Goal: Task Accomplishment & Management: Use online tool/utility

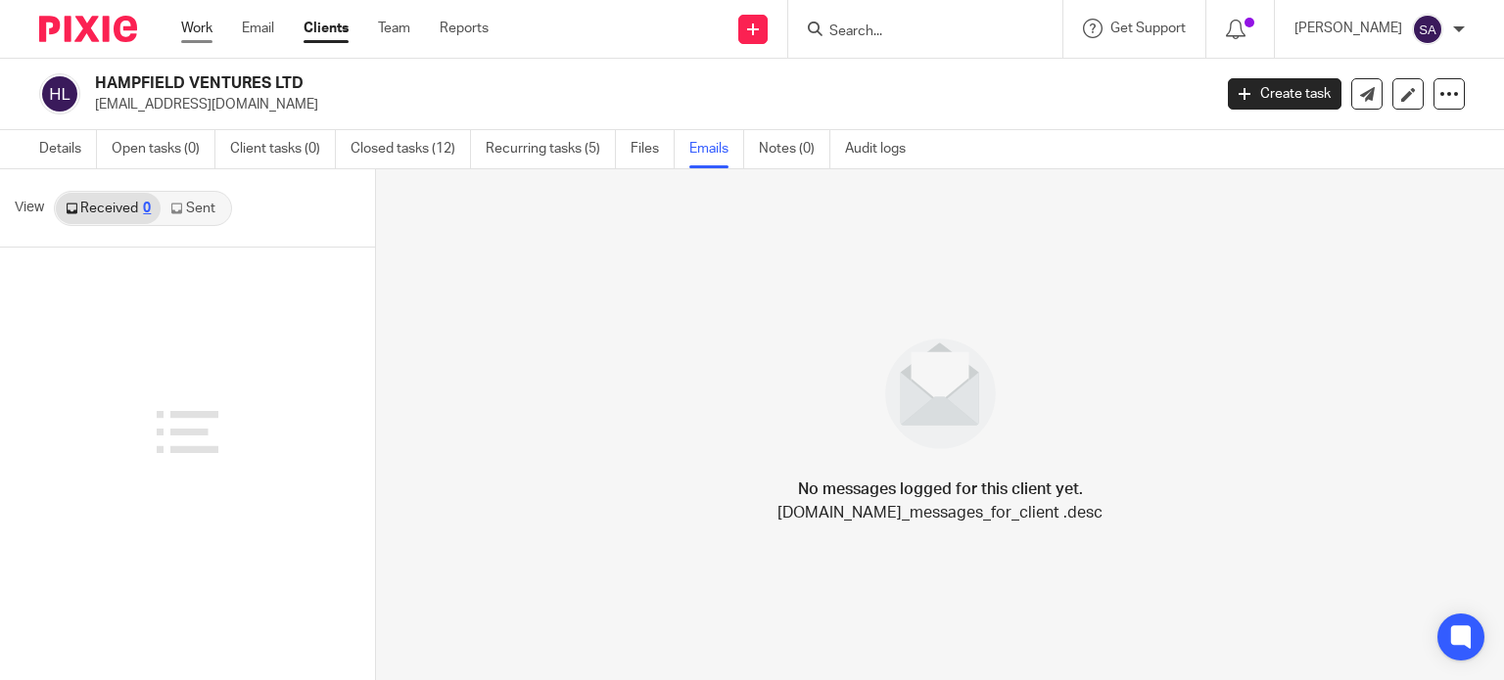
click at [193, 30] on link "Work" at bounding box center [196, 29] width 31 height 20
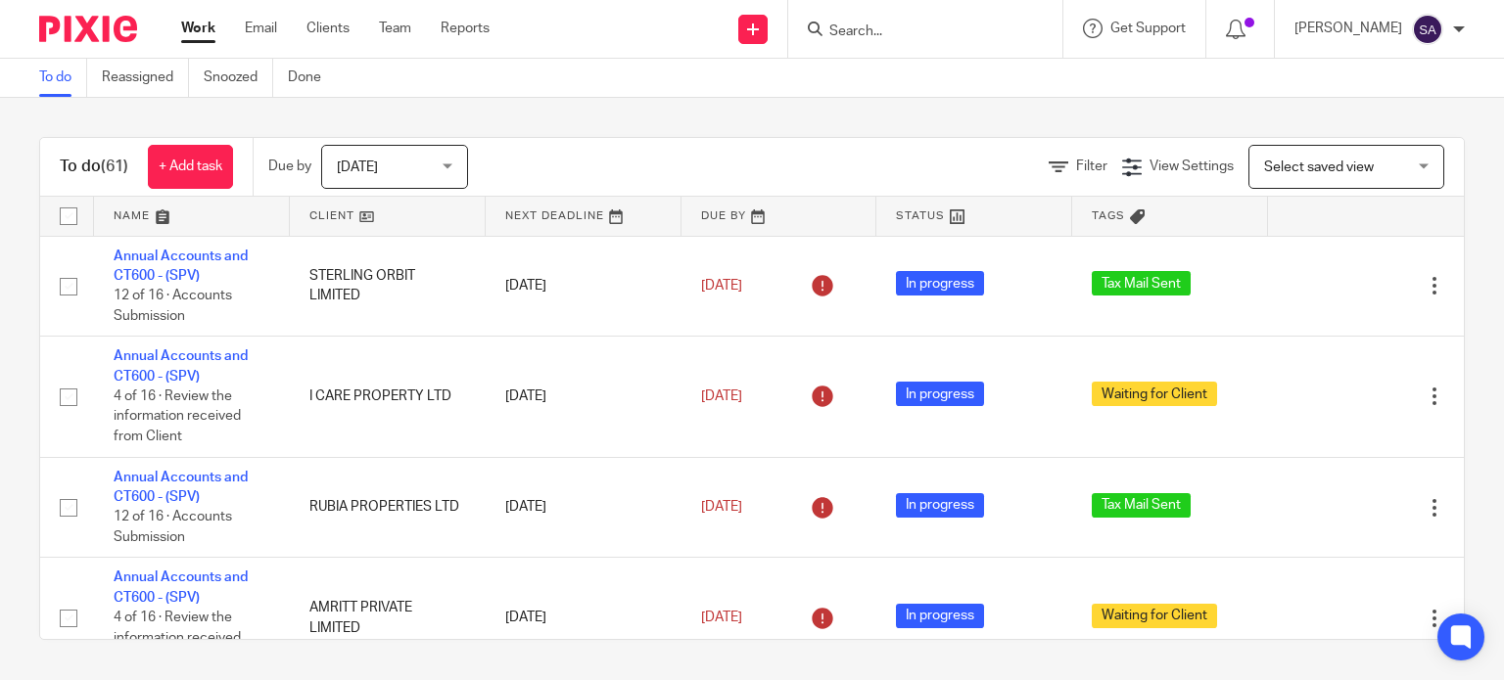
click at [380, 156] on span "[DATE]" at bounding box center [389, 166] width 104 height 41
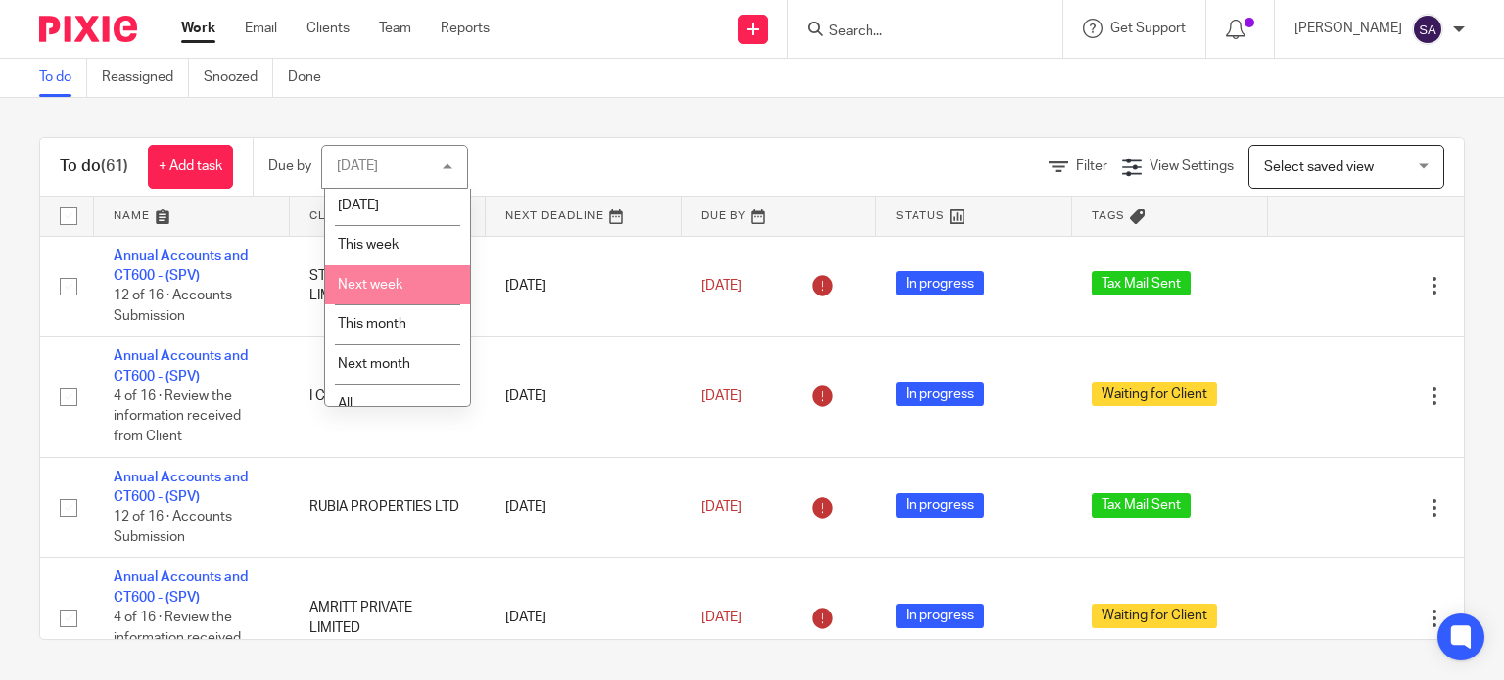
scroll to position [63, 0]
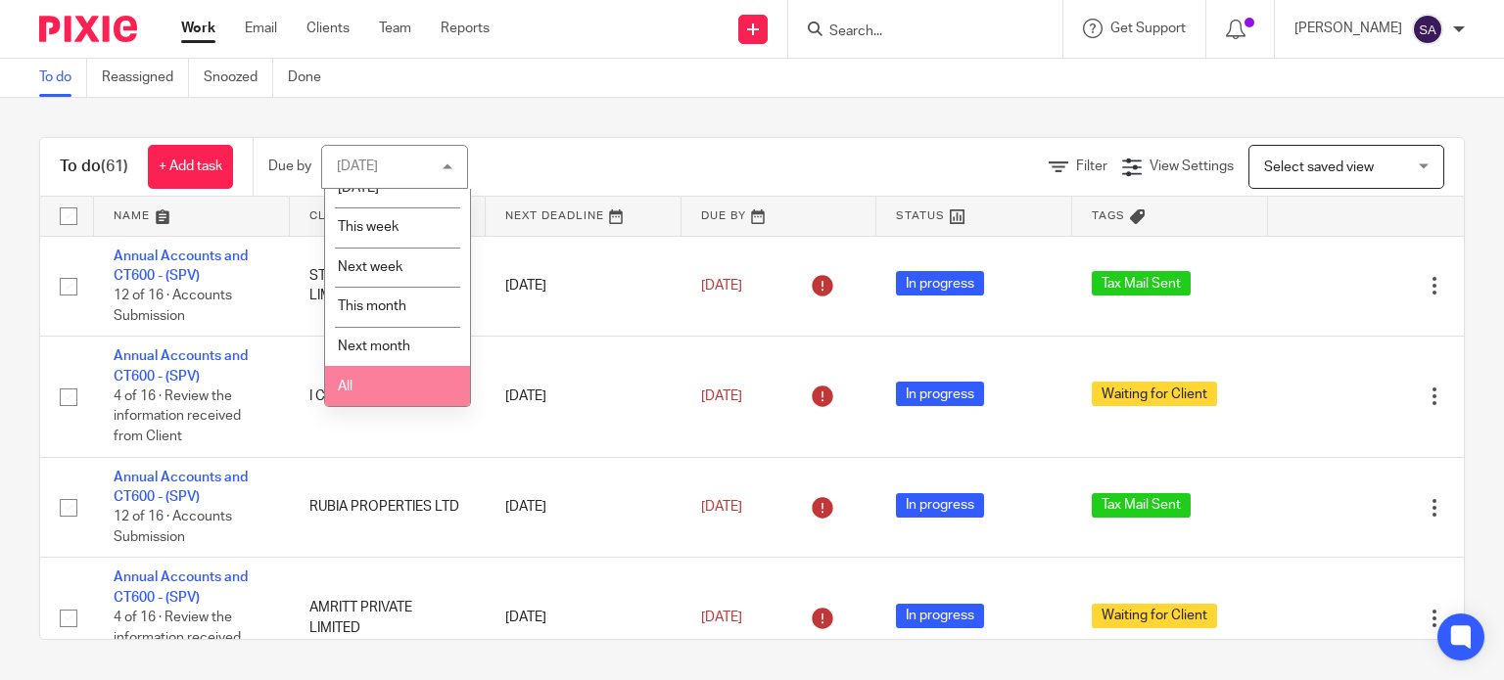
click at [380, 379] on li "All" at bounding box center [397, 386] width 145 height 40
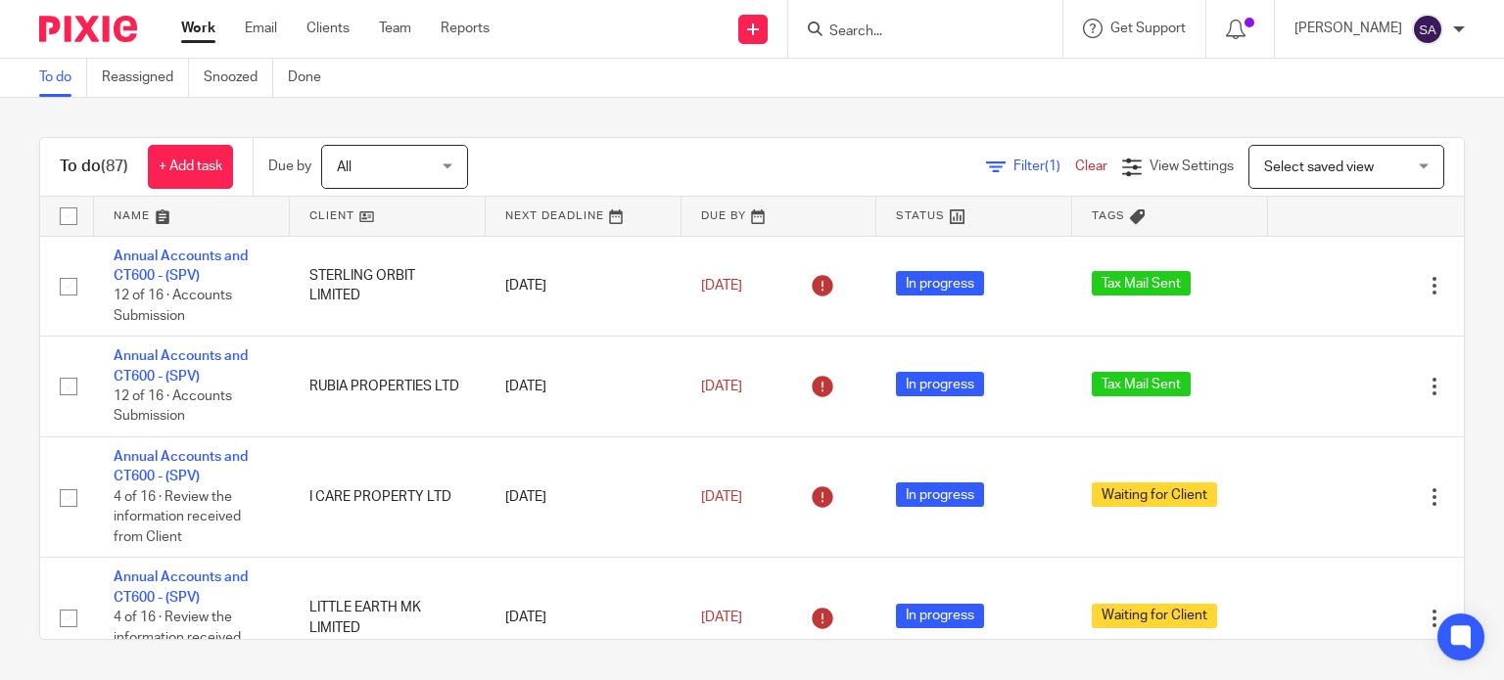
click at [1013, 172] on span "Filter (1)" at bounding box center [1044, 167] width 62 height 14
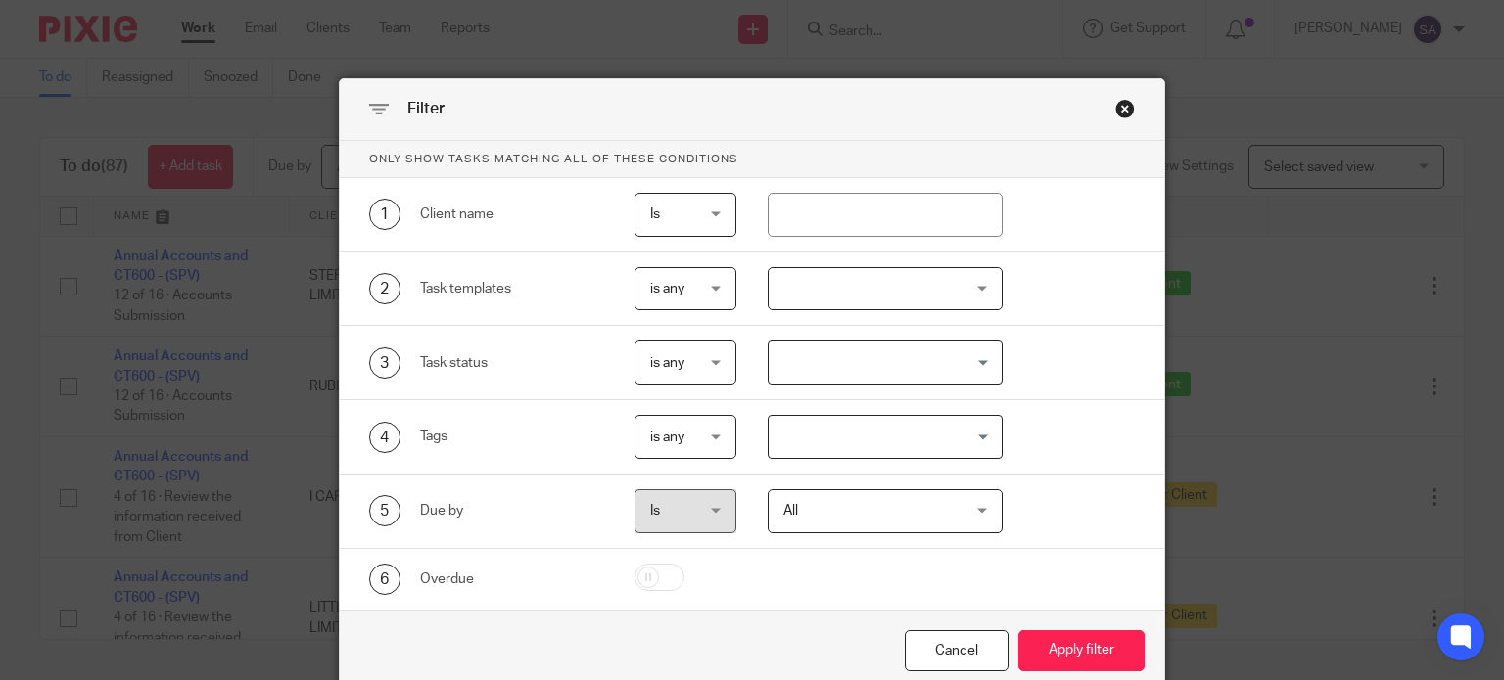
click at [900, 301] on div at bounding box center [884, 289] width 235 height 44
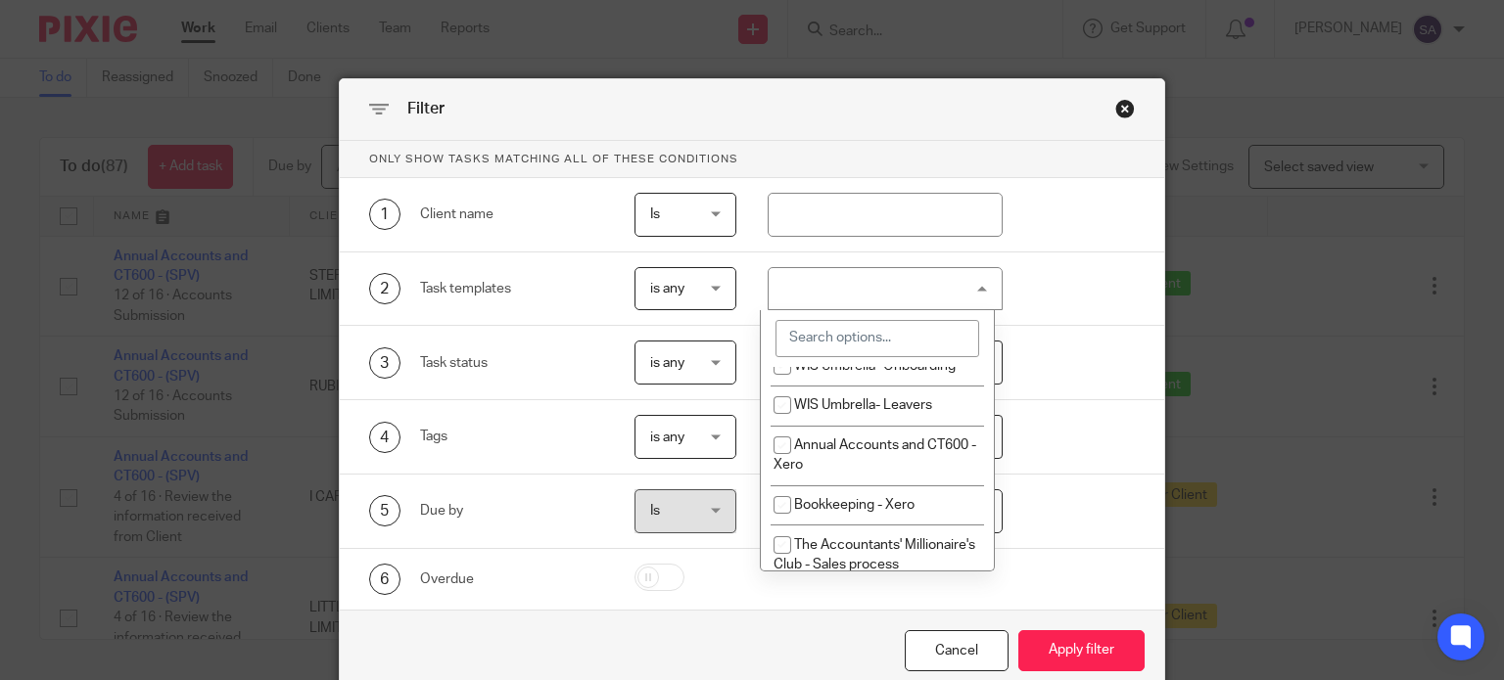
scroll to position [1664, 0]
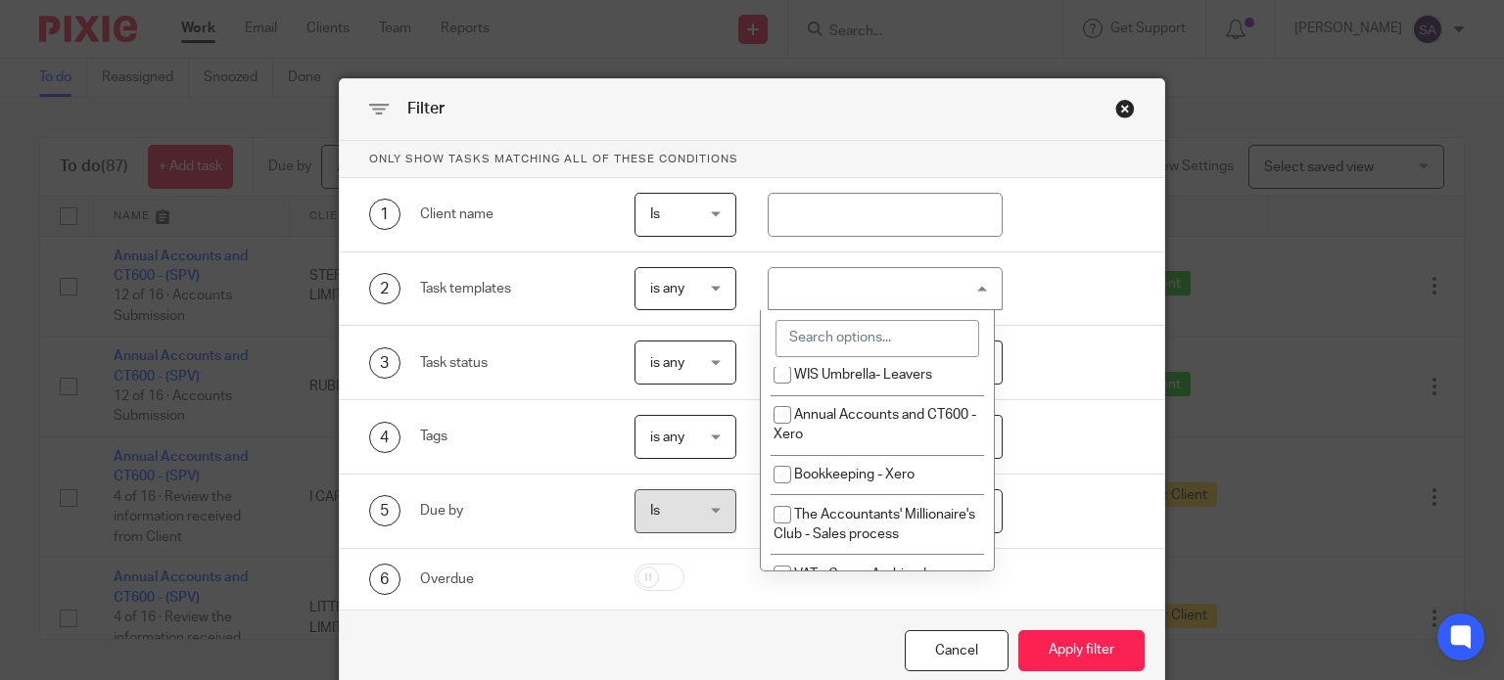
click at [896, 343] on input "search" at bounding box center [877, 338] width 204 height 37
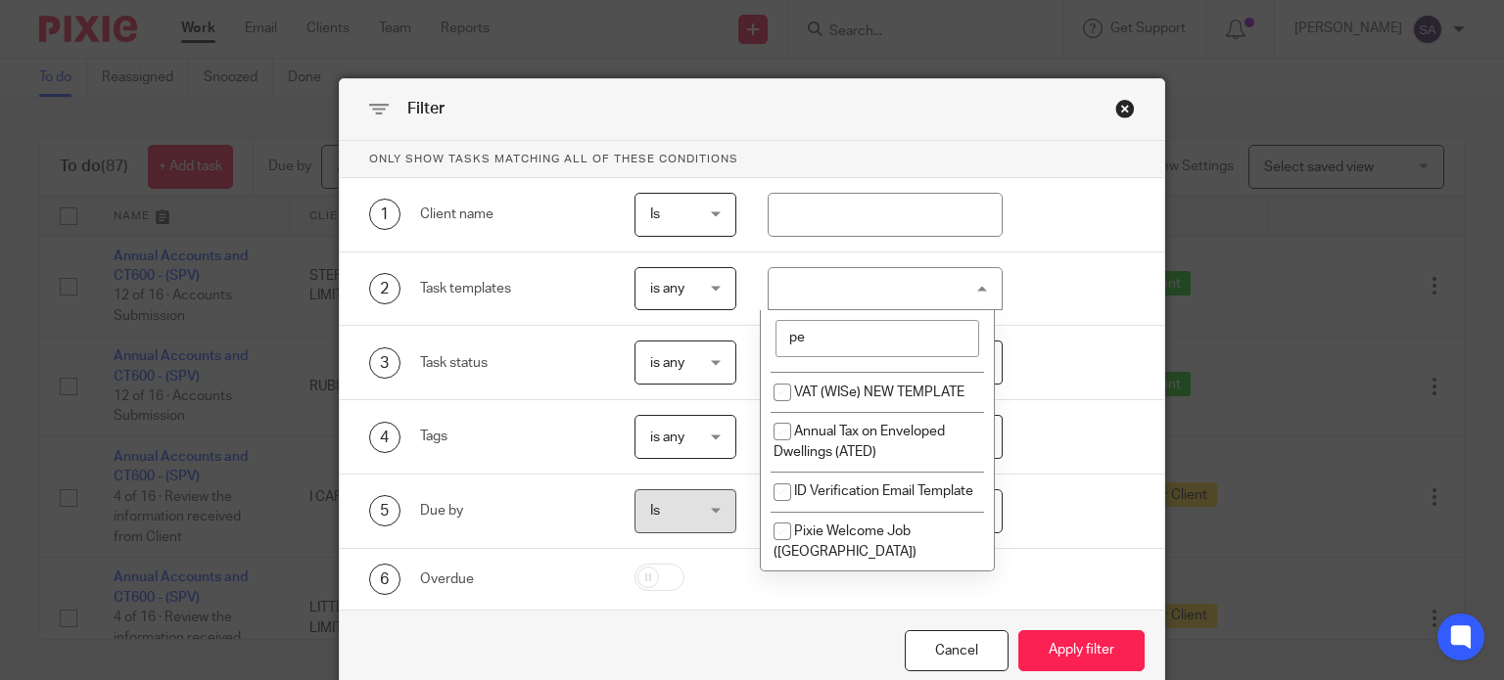
scroll to position [0, 0]
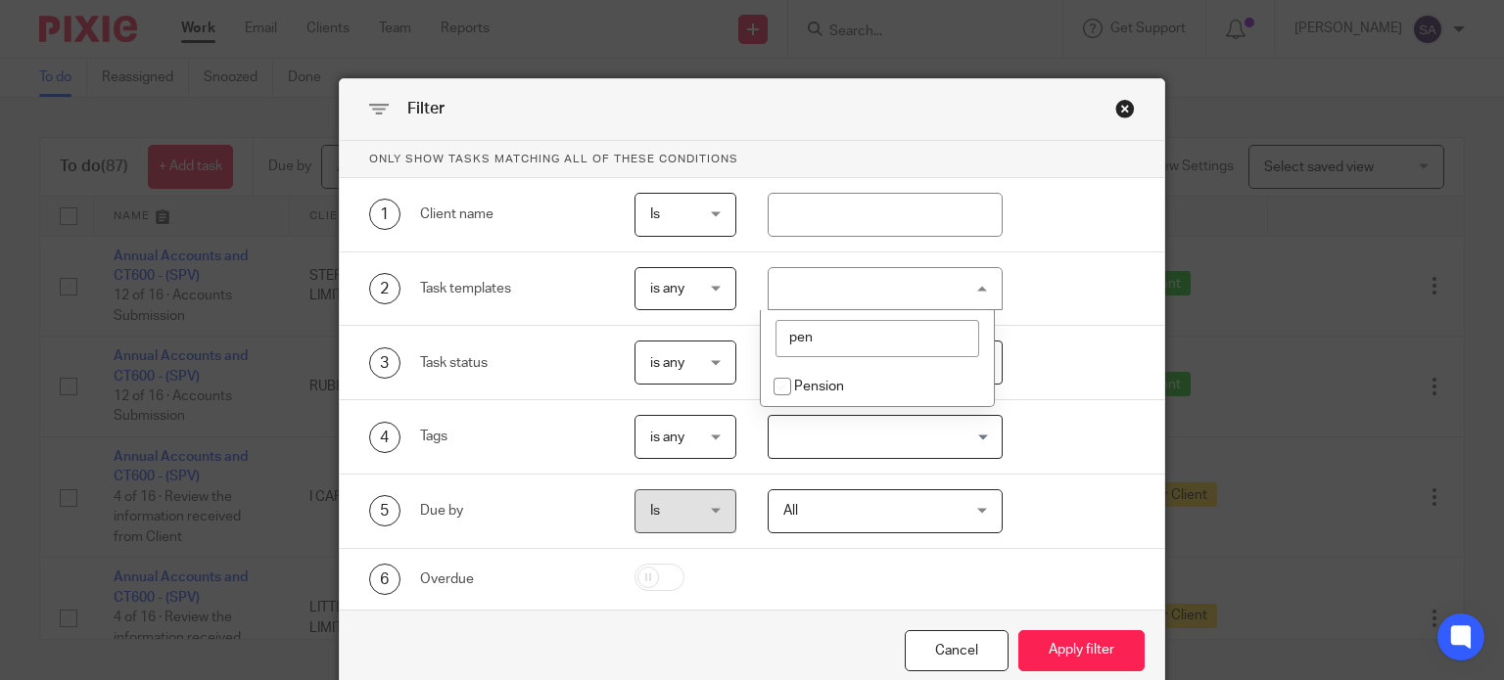
type input "pen"
click at [871, 390] on li "Pension" at bounding box center [877, 387] width 233 height 40
checkbox input "true"
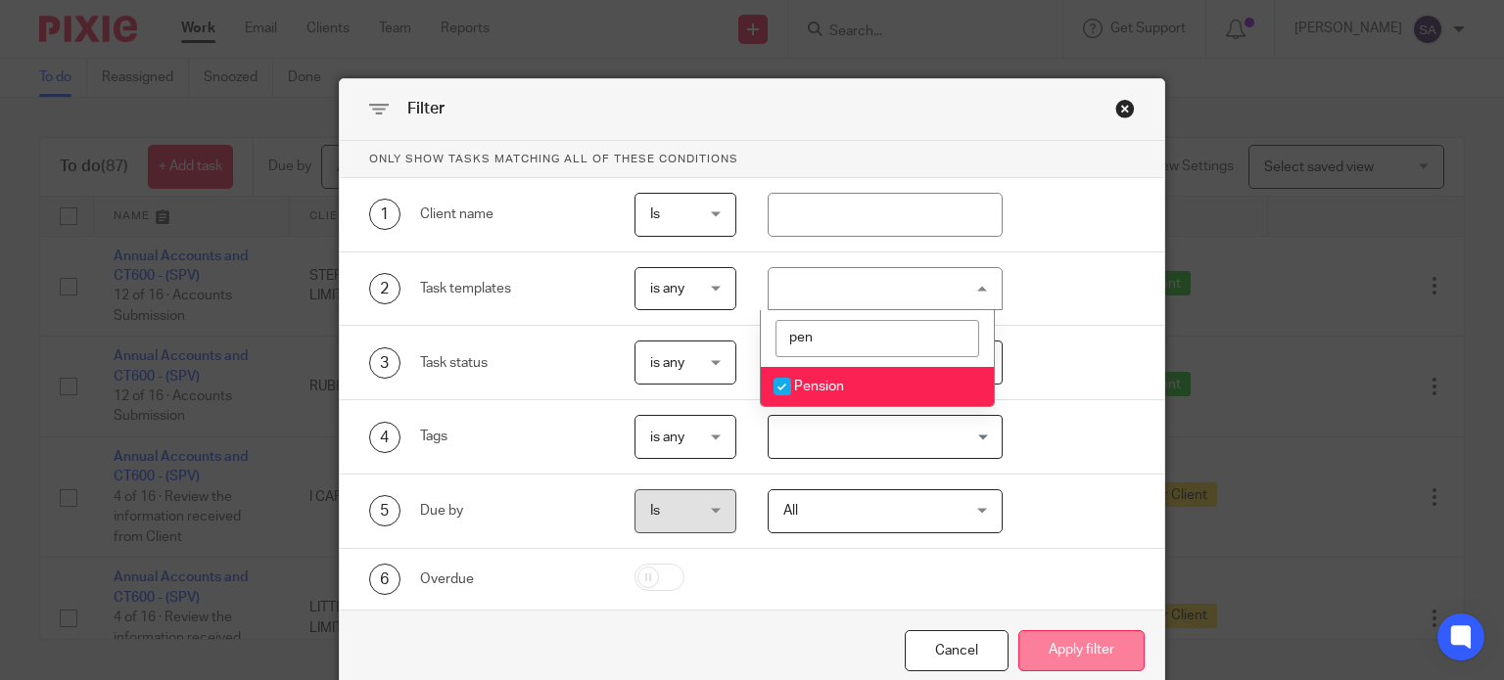
click at [1073, 645] on button "Apply filter" at bounding box center [1081, 651] width 126 height 42
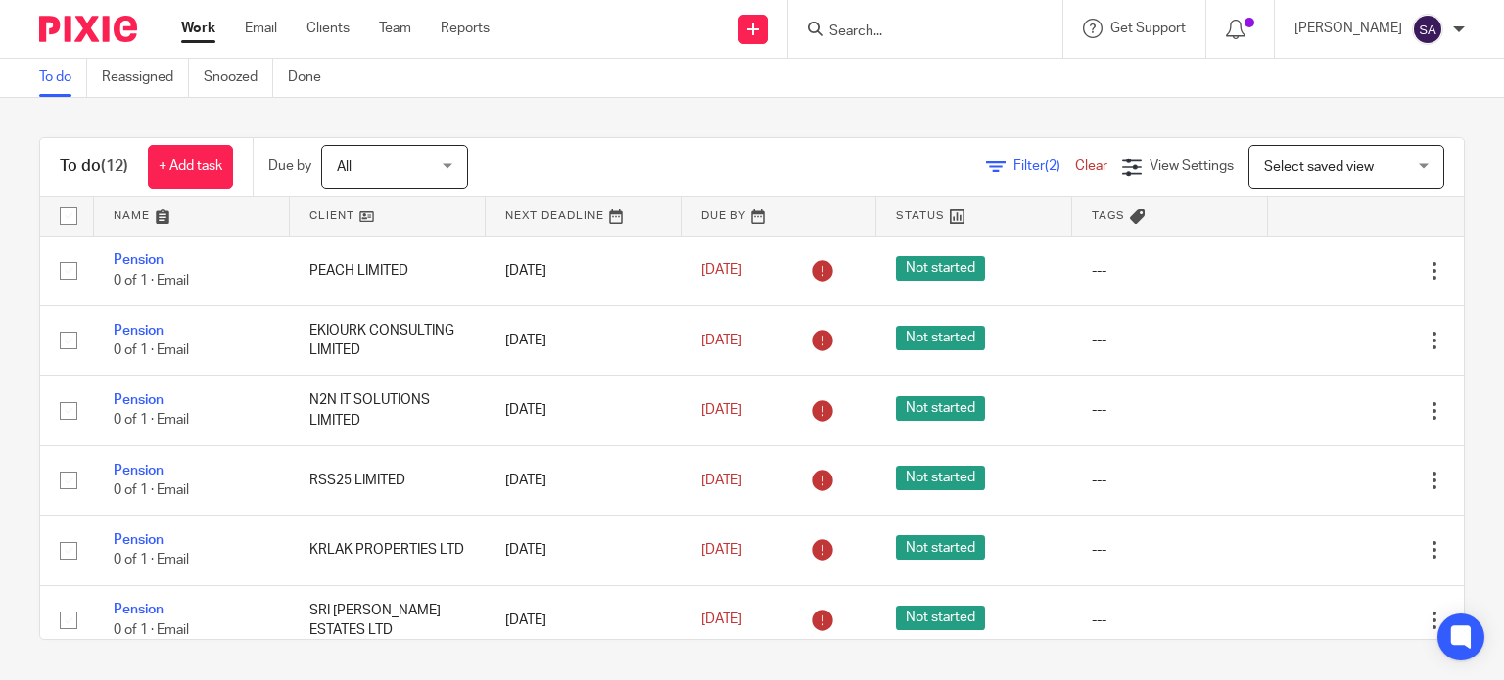
click at [346, 224] on link at bounding box center [388, 216] width 196 height 39
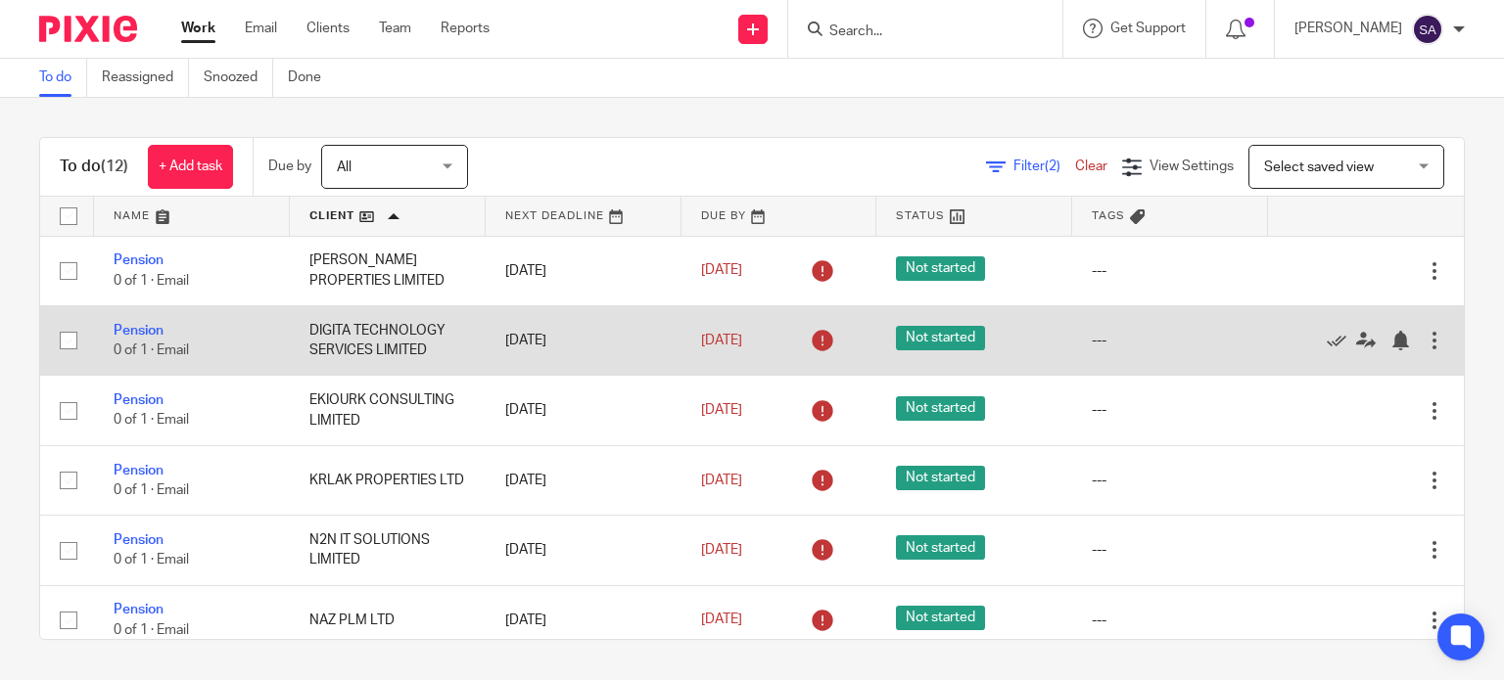
click at [62, 345] on input "checkbox" at bounding box center [68, 340] width 37 height 37
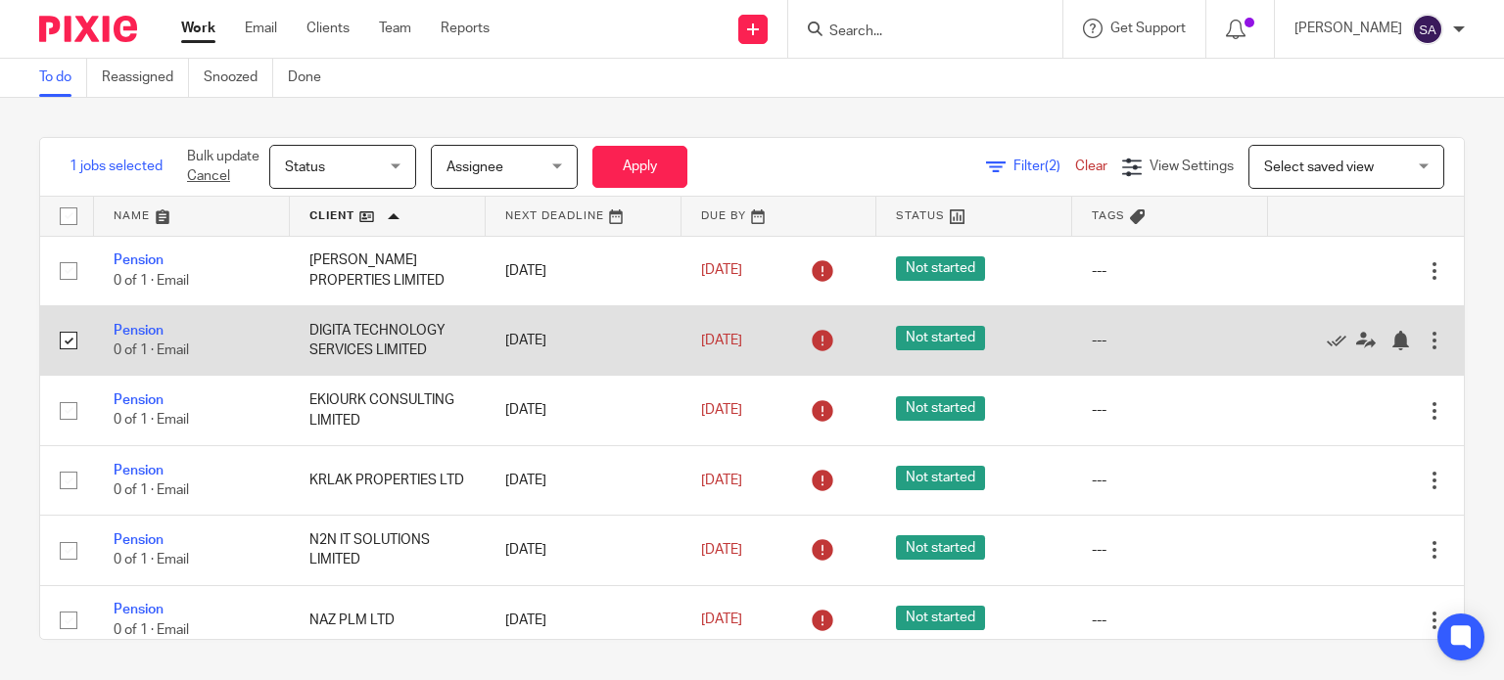
click at [64, 338] on input "checkbox" at bounding box center [68, 340] width 37 height 37
checkbox input "false"
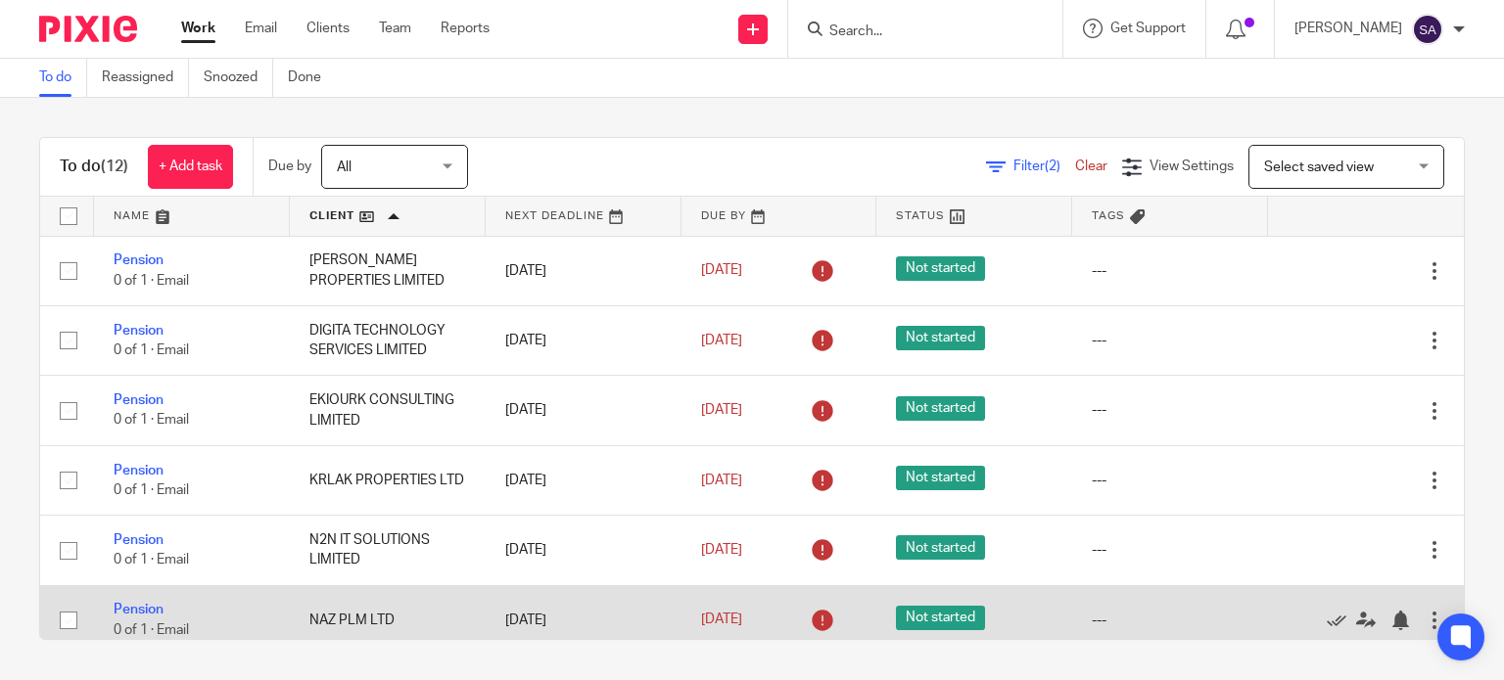
drag, startPoint x: 135, startPoint y: 609, endPoint x: 133, endPoint y: 621, distance: 11.9
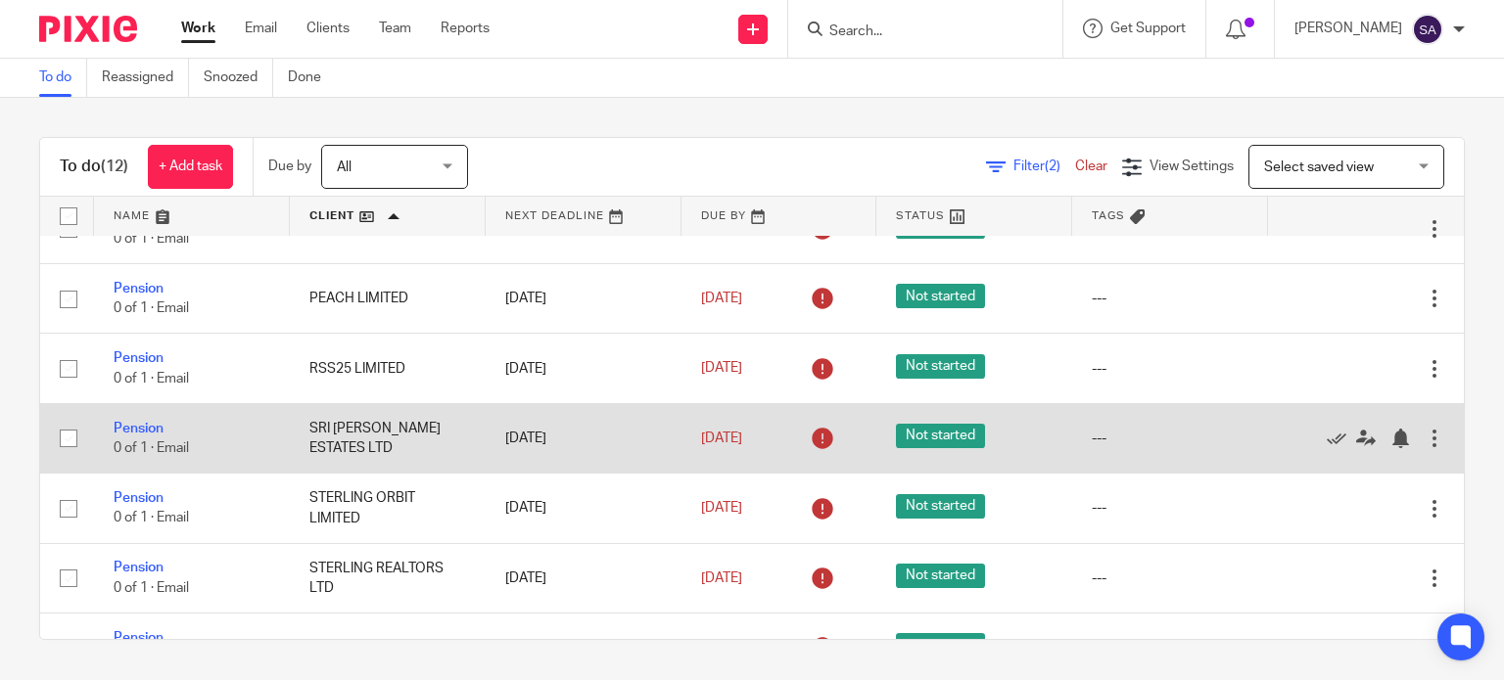
scroll to position [438, 0]
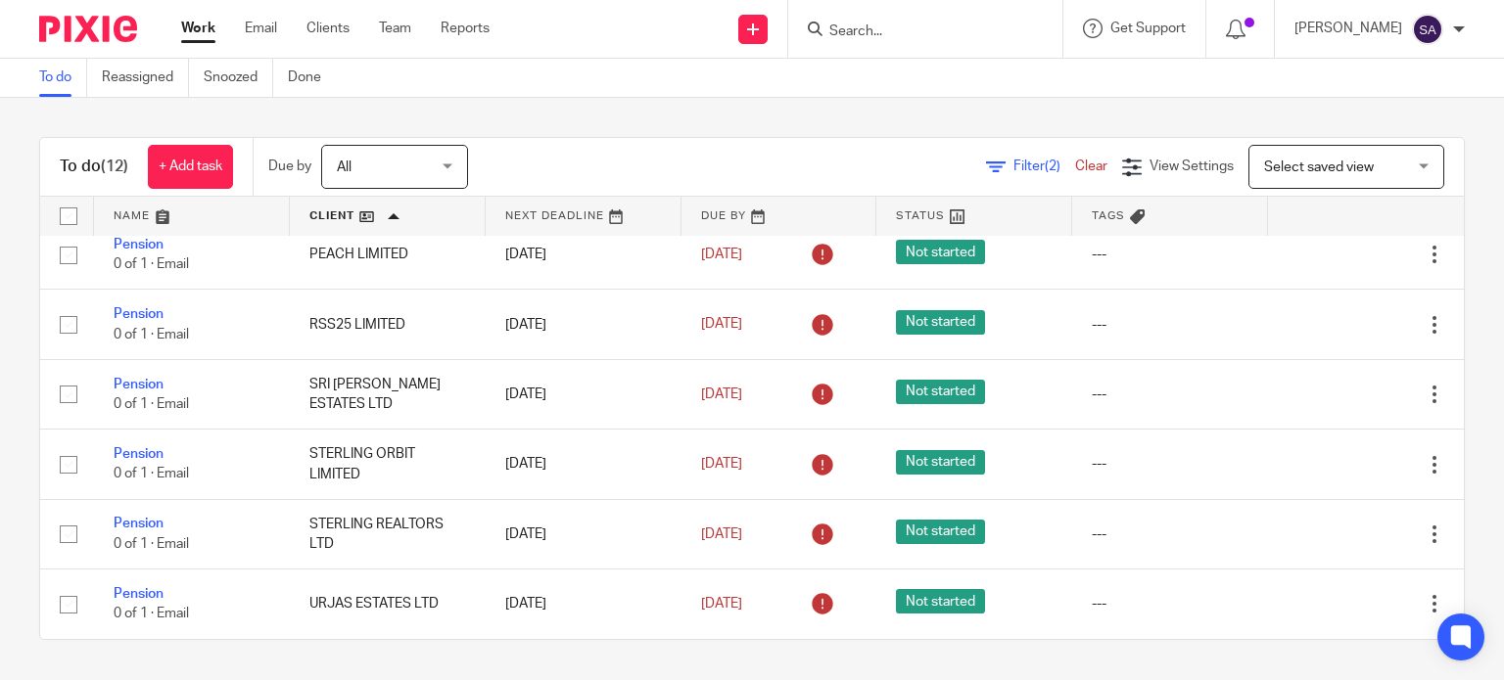
click at [1044, 164] on span "(2)" at bounding box center [1052, 167] width 16 height 14
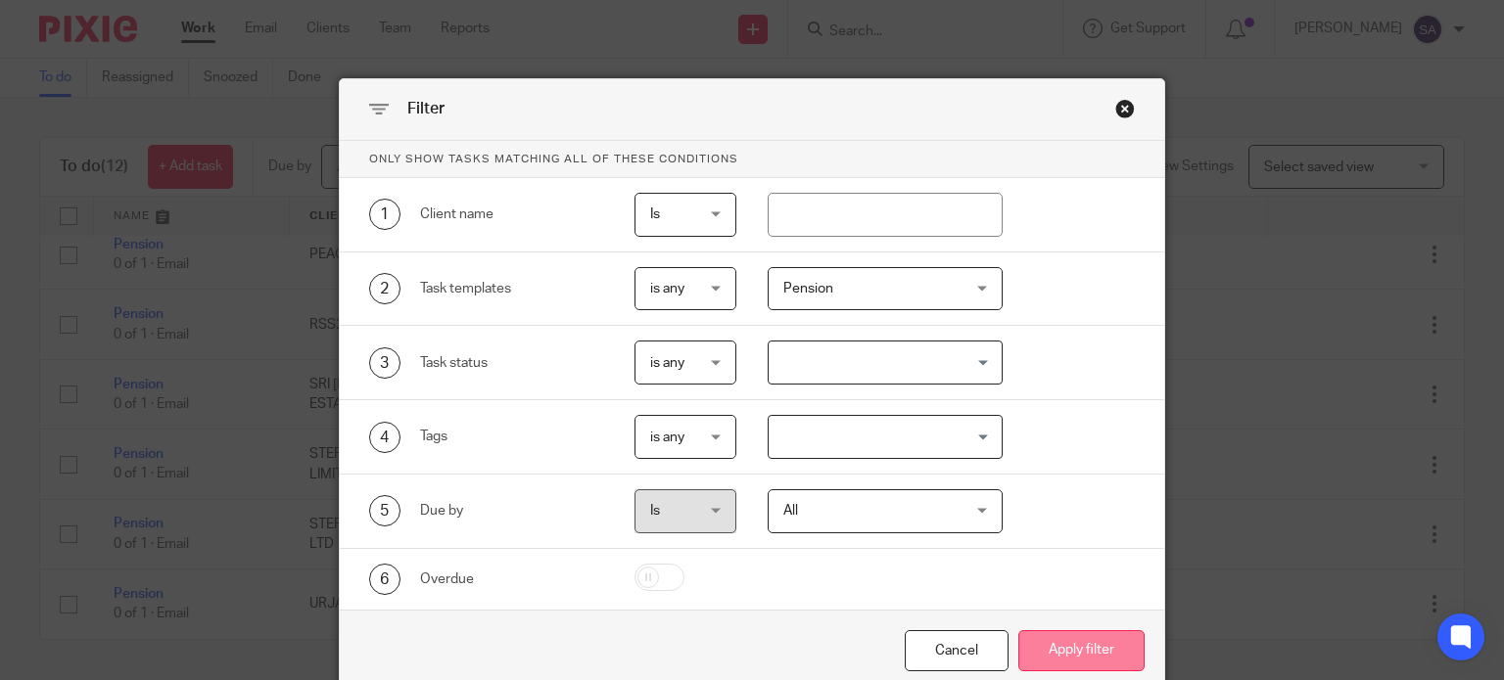
click at [1075, 645] on button "Apply filter" at bounding box center [1081, 651] width 126 height 42
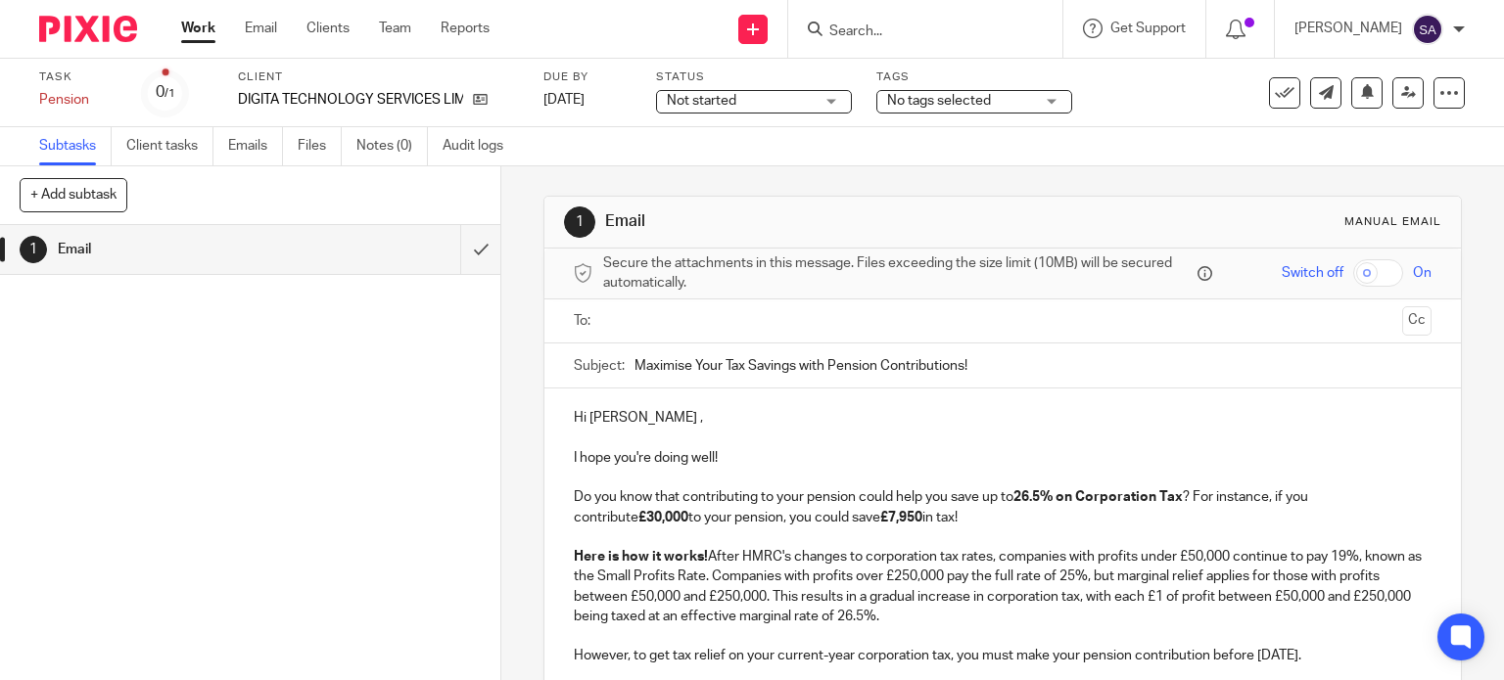
click at [610, 323] on input "text" at bounding box center [1002, 321] width 784 height 23
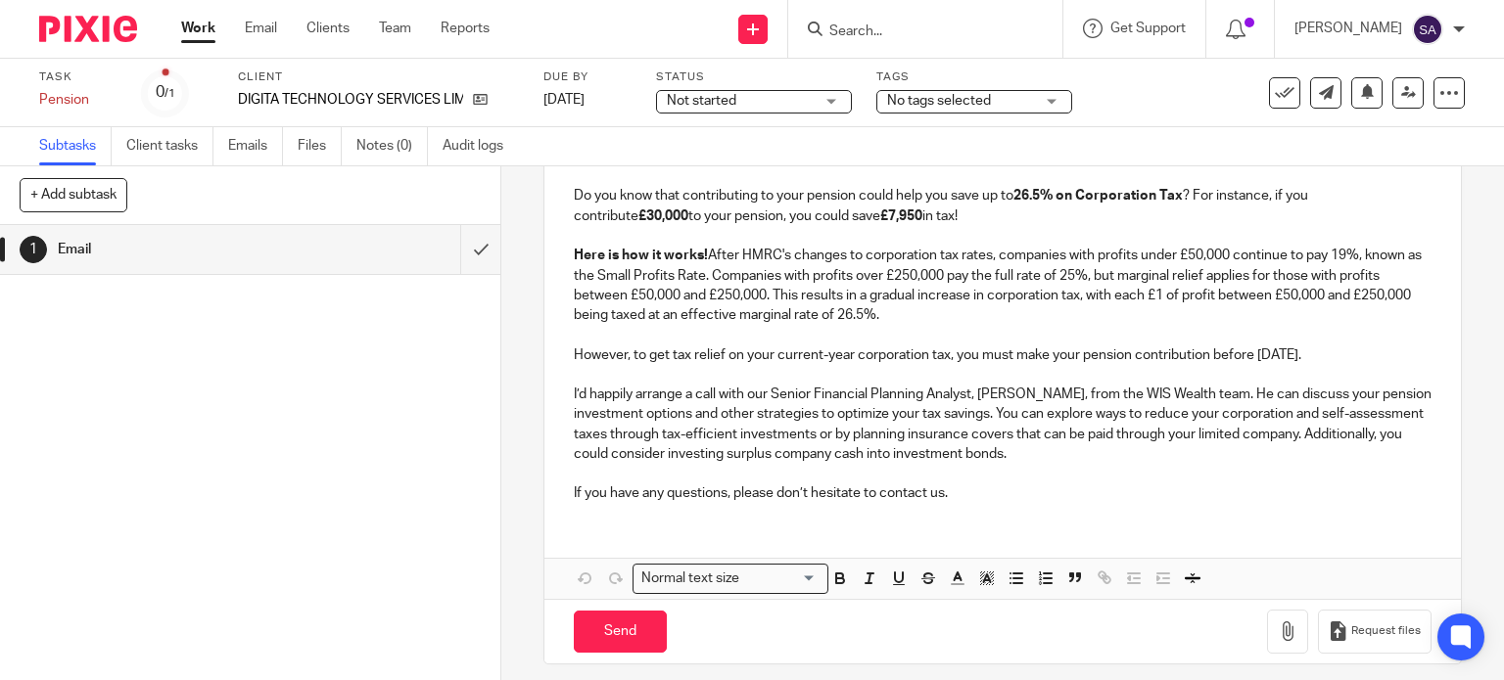
scroll to position [315, 0]
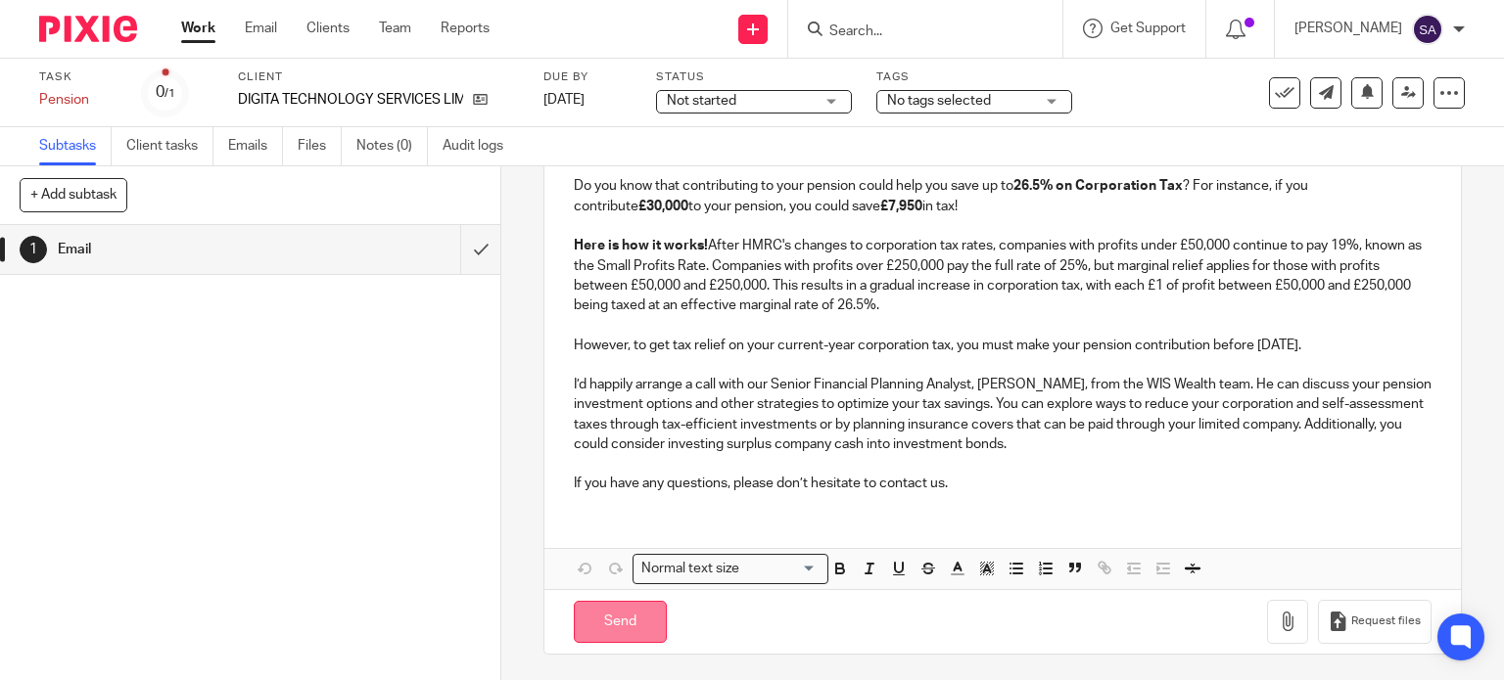
click at [596, 614] on input "Send" at bounding box center [620, 622] width 93 height 42
type input "Sent"
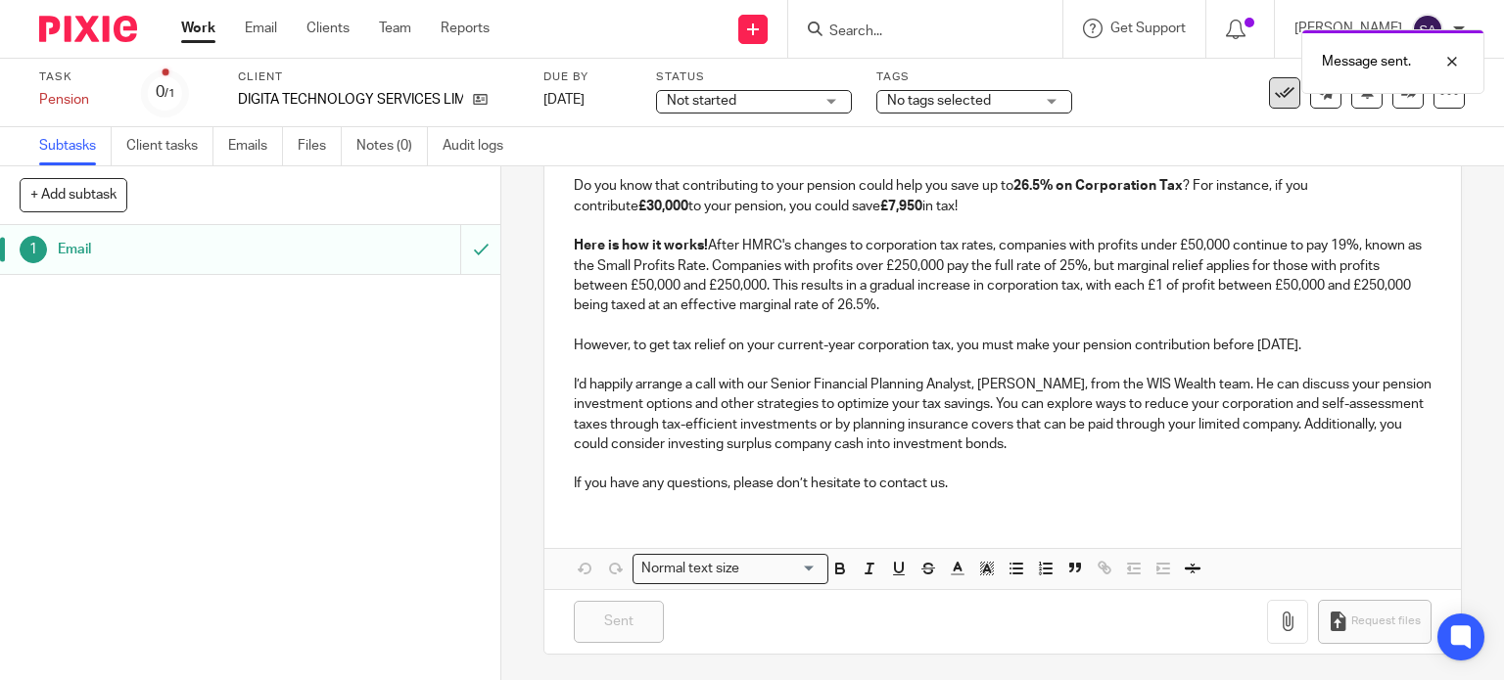
click at [1275, 101] on icon at bounding box center [1285, 93] width 20 height 20
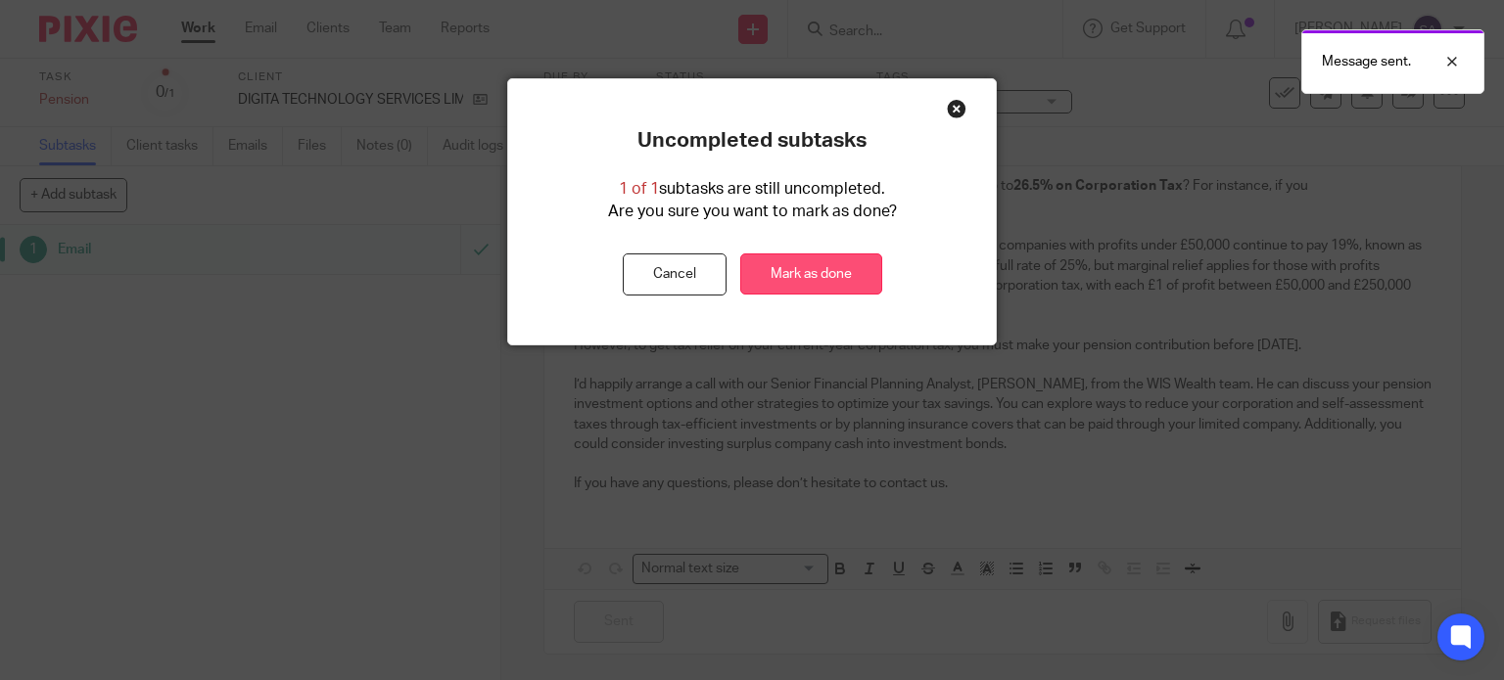
click at [803, 275] on link "Mark as done" at bounding box center [811, 275] width 142 height 42
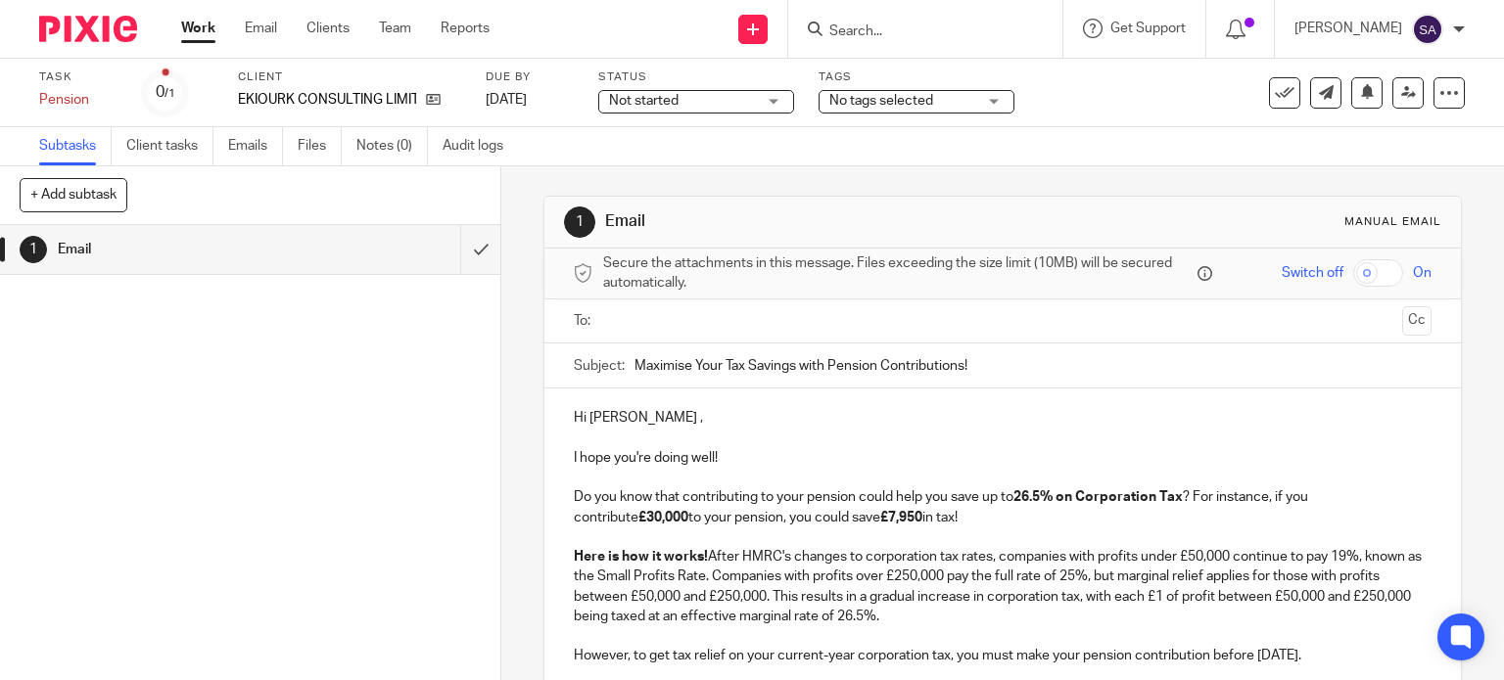
click at [699, 326] on input "text" at bounding box center [1002, 321] width 784 height 23
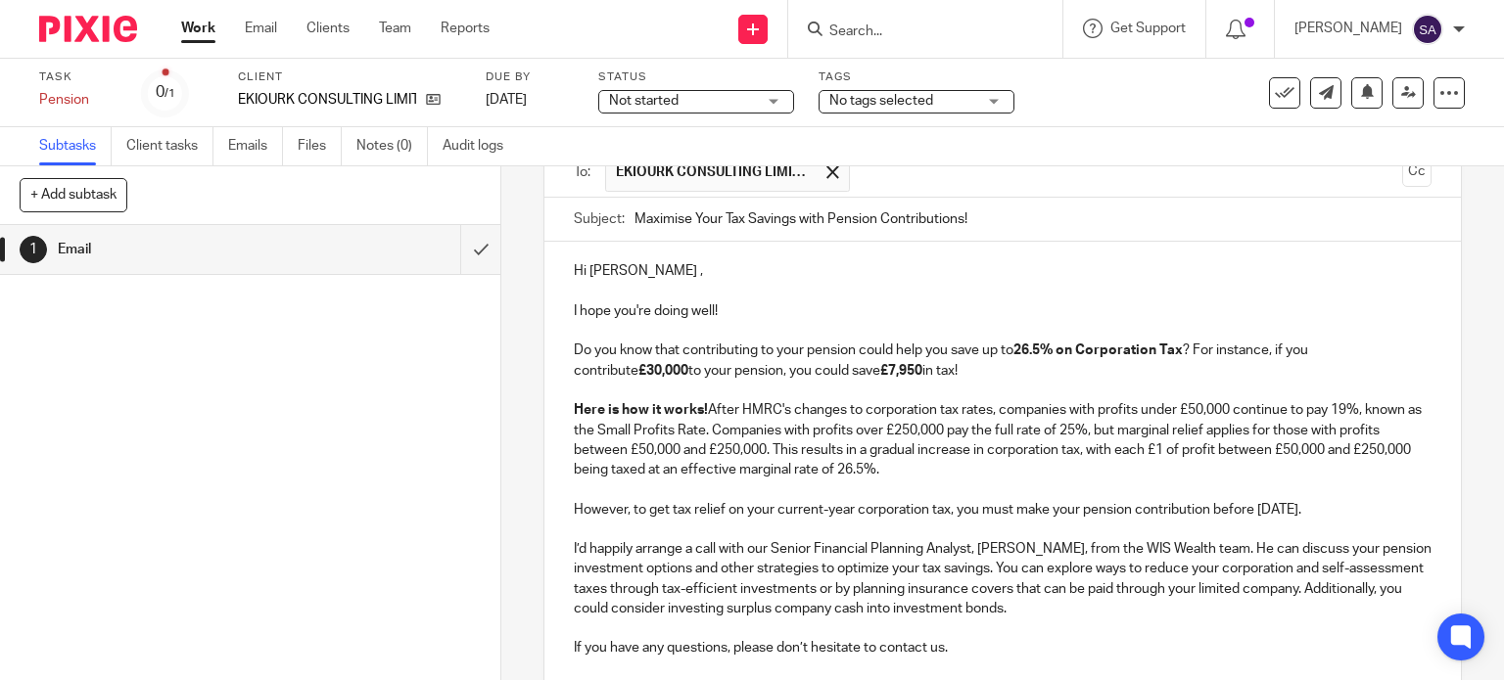
scroll to position [315, 0]
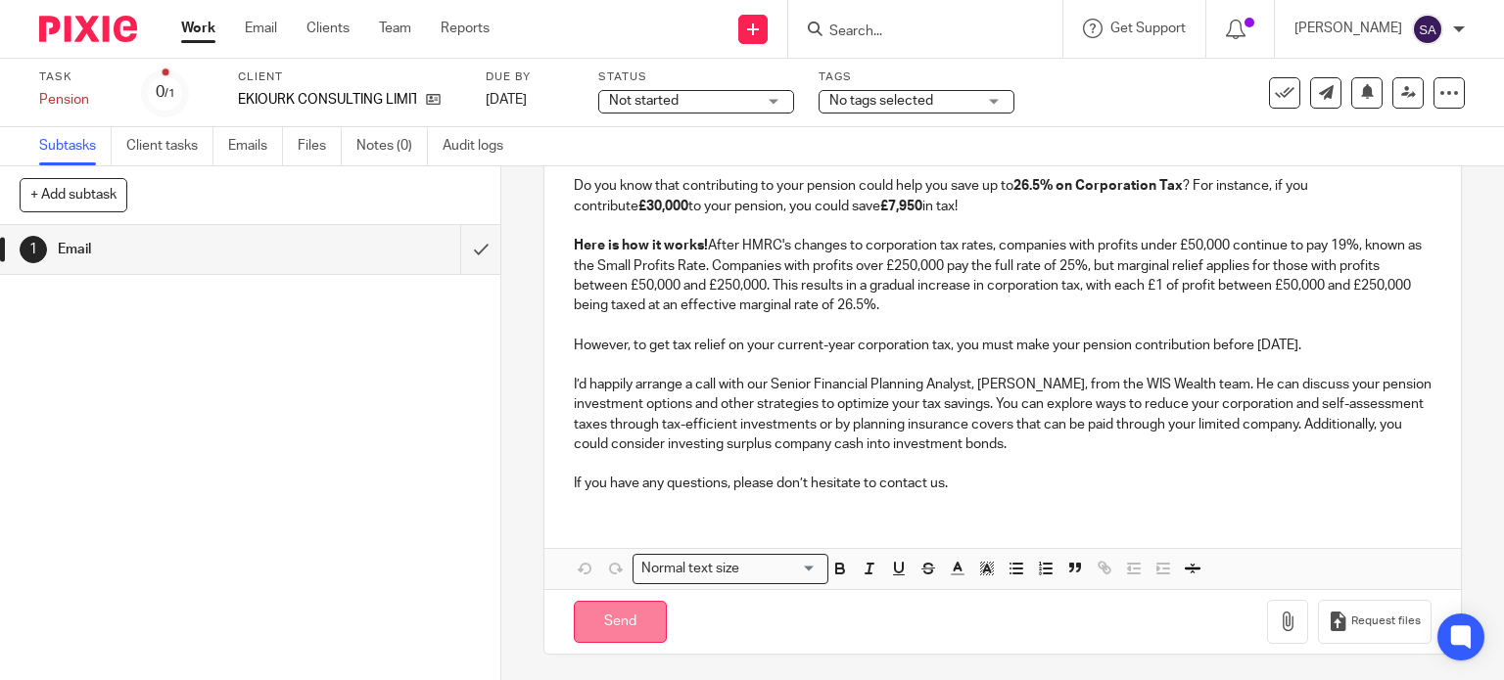
click at [607, 618] on input "Send" at bounding box center [620, 622] width 93 height 42
type input "Sent"
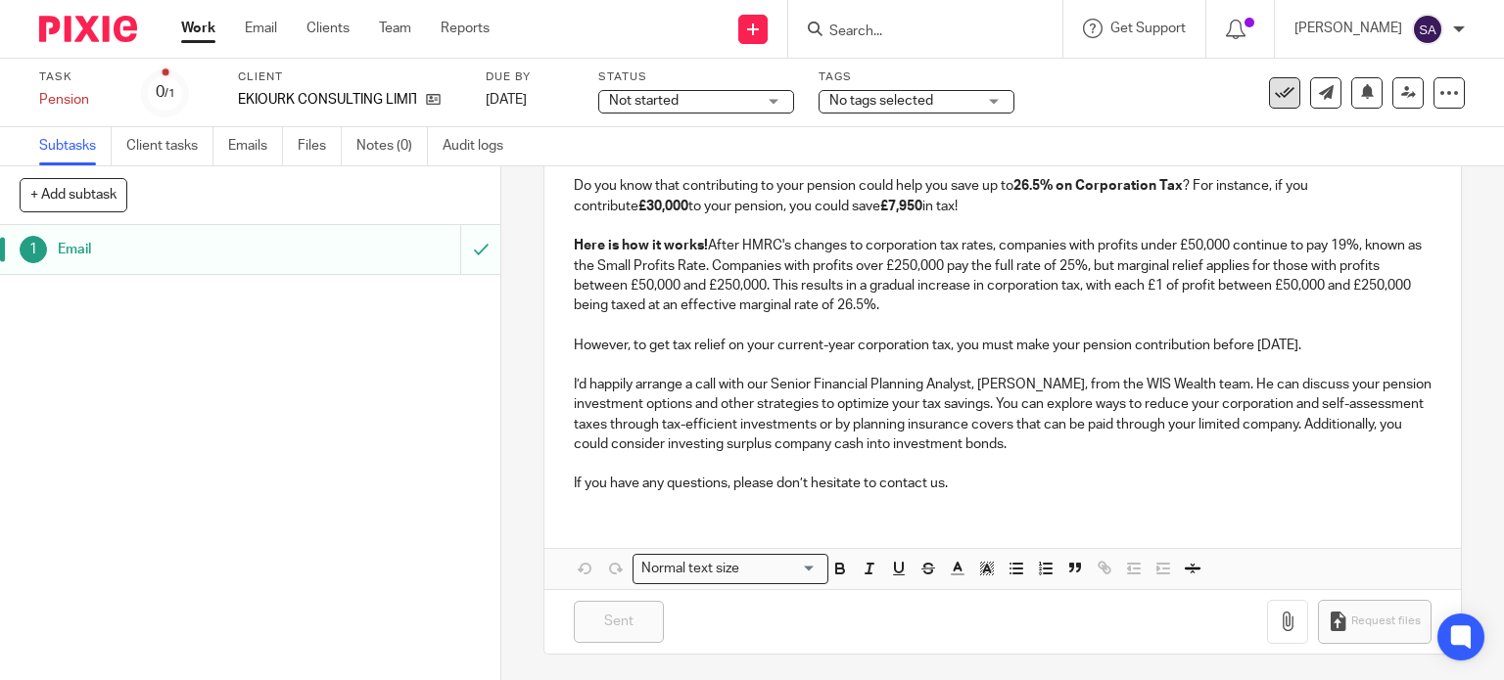
click at [1276, 100] on icon at bounding box center [1285, 93] width 20 height 20
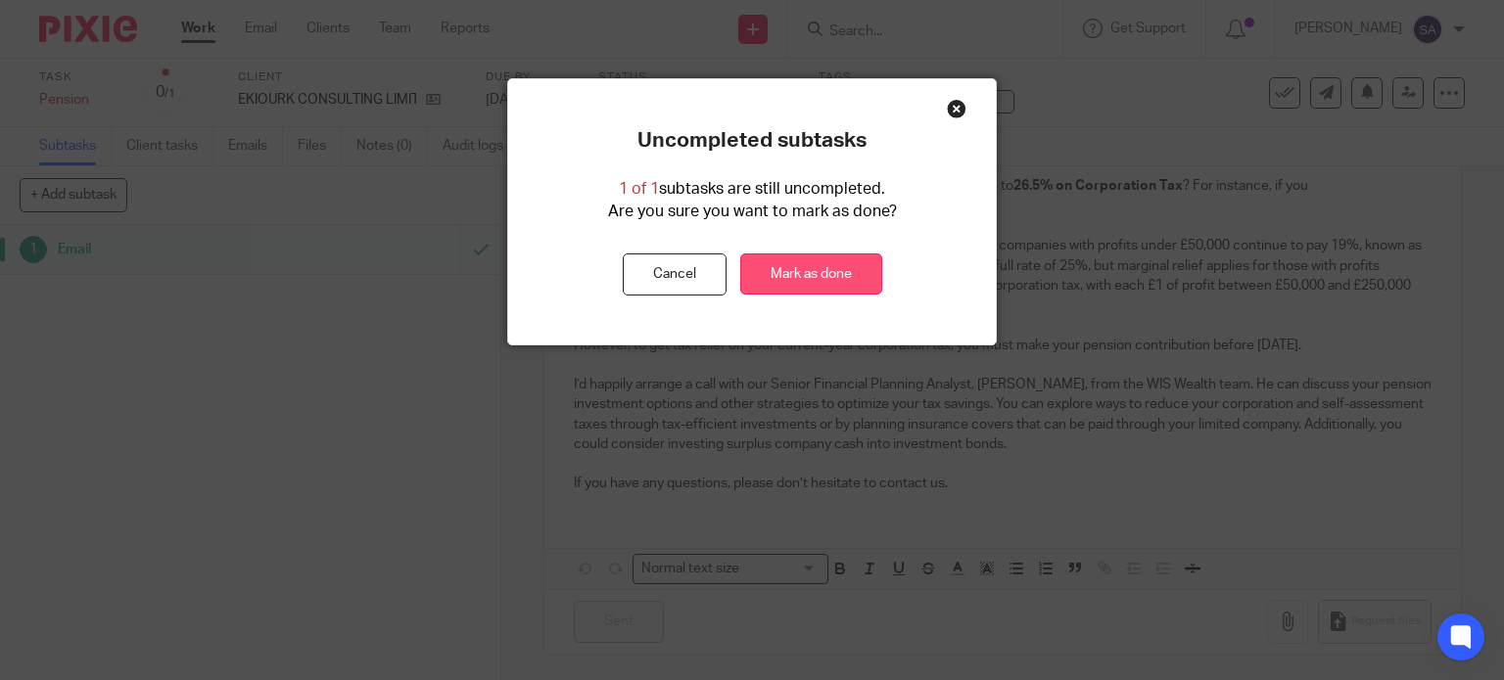
click at [839, 277] on link "Mark as done" at bounding box center [811, 275] width 142 height 42
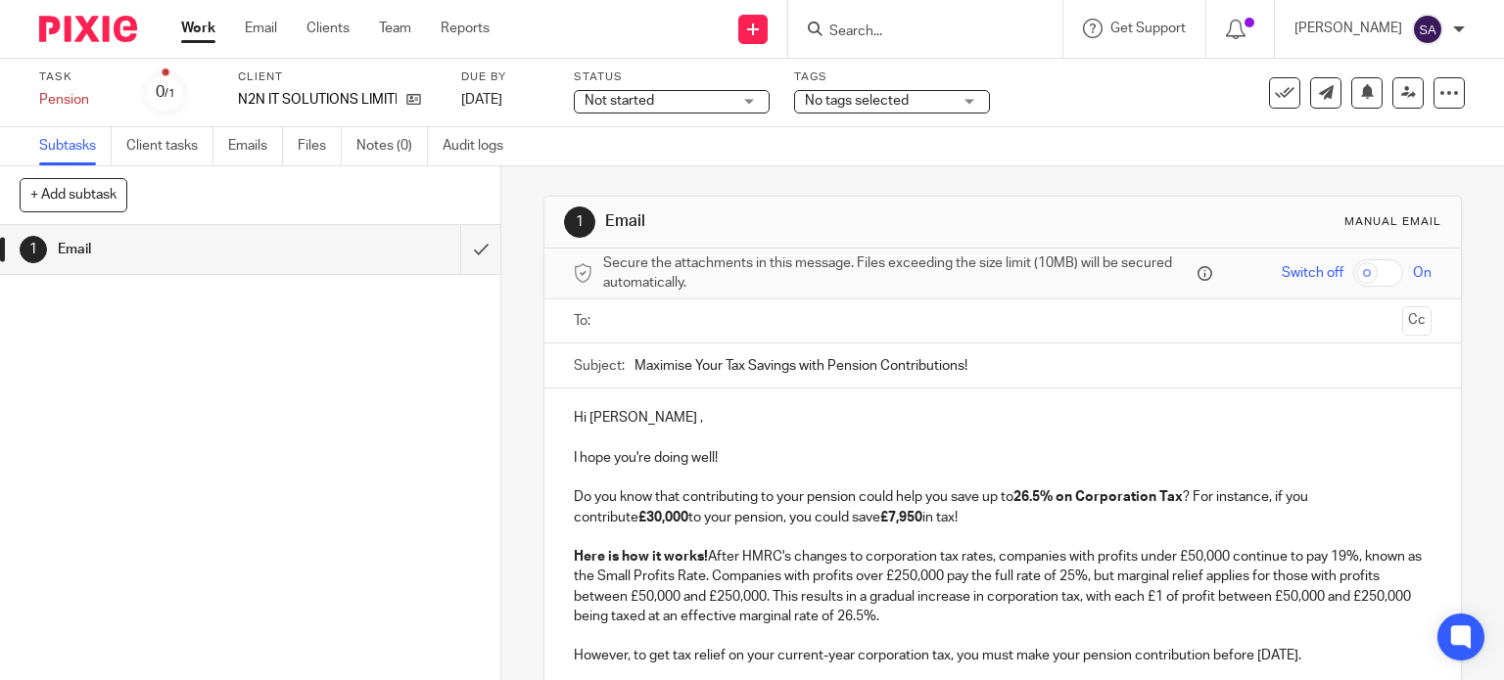
click at [661, 328] on input "text" at bounding box center [1002, 321] width 784 height 23
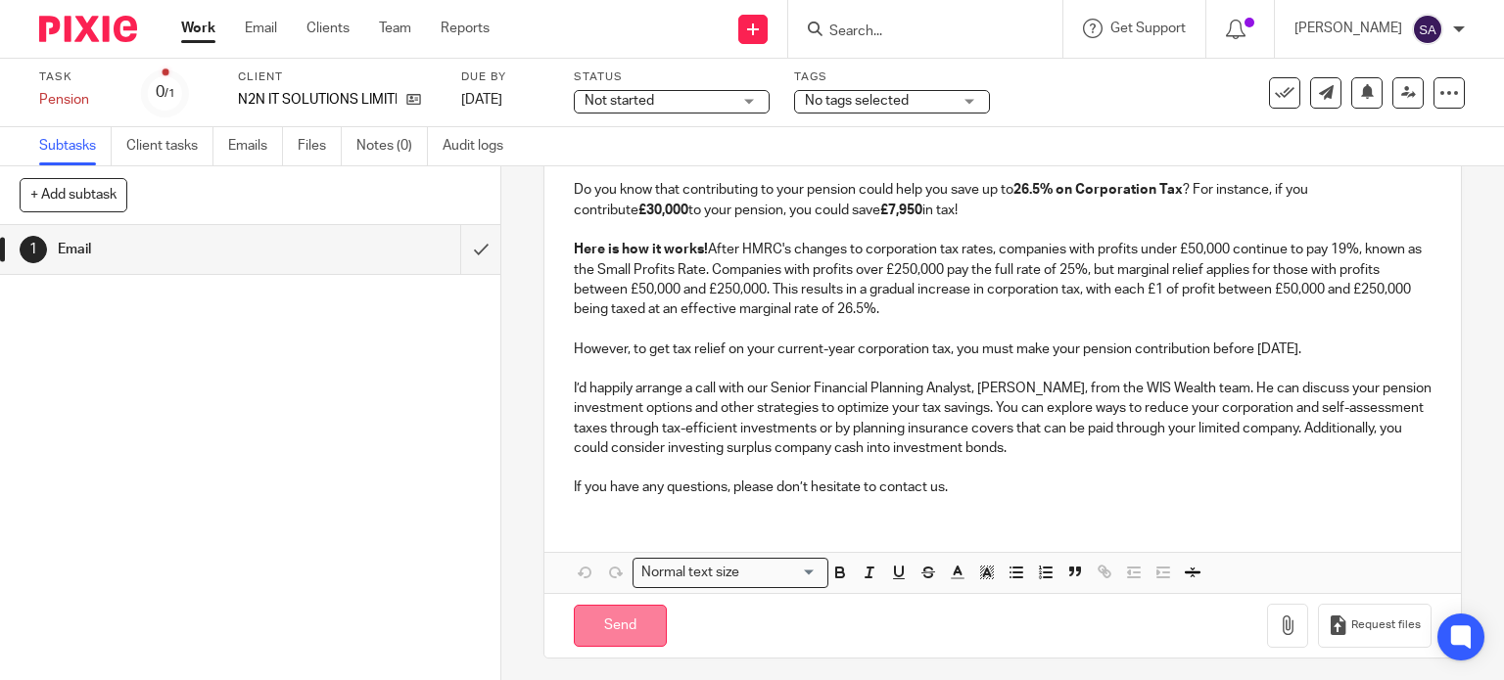
scroll to position [315, 0]
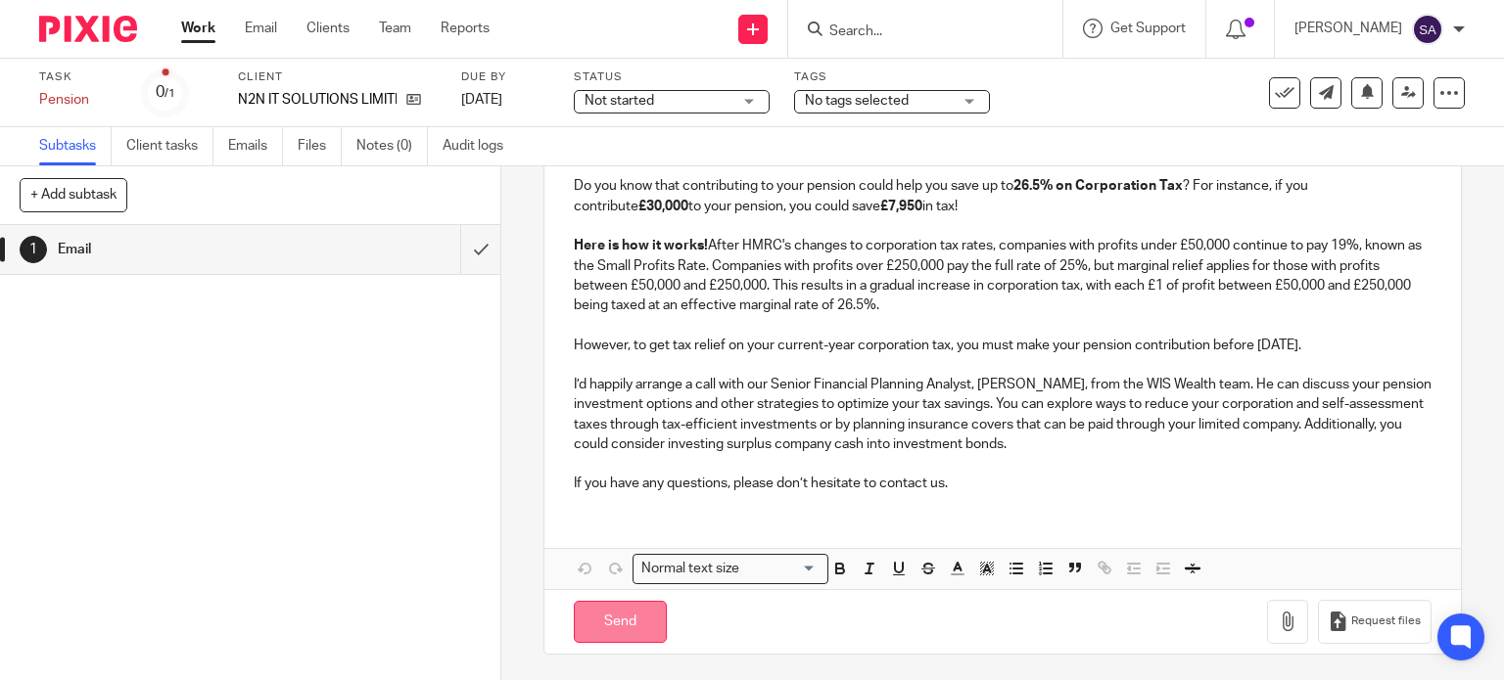
click at [631, 626] on input "Send" at bounding box center [620, 622] width 93 height 42
type input "Sent"
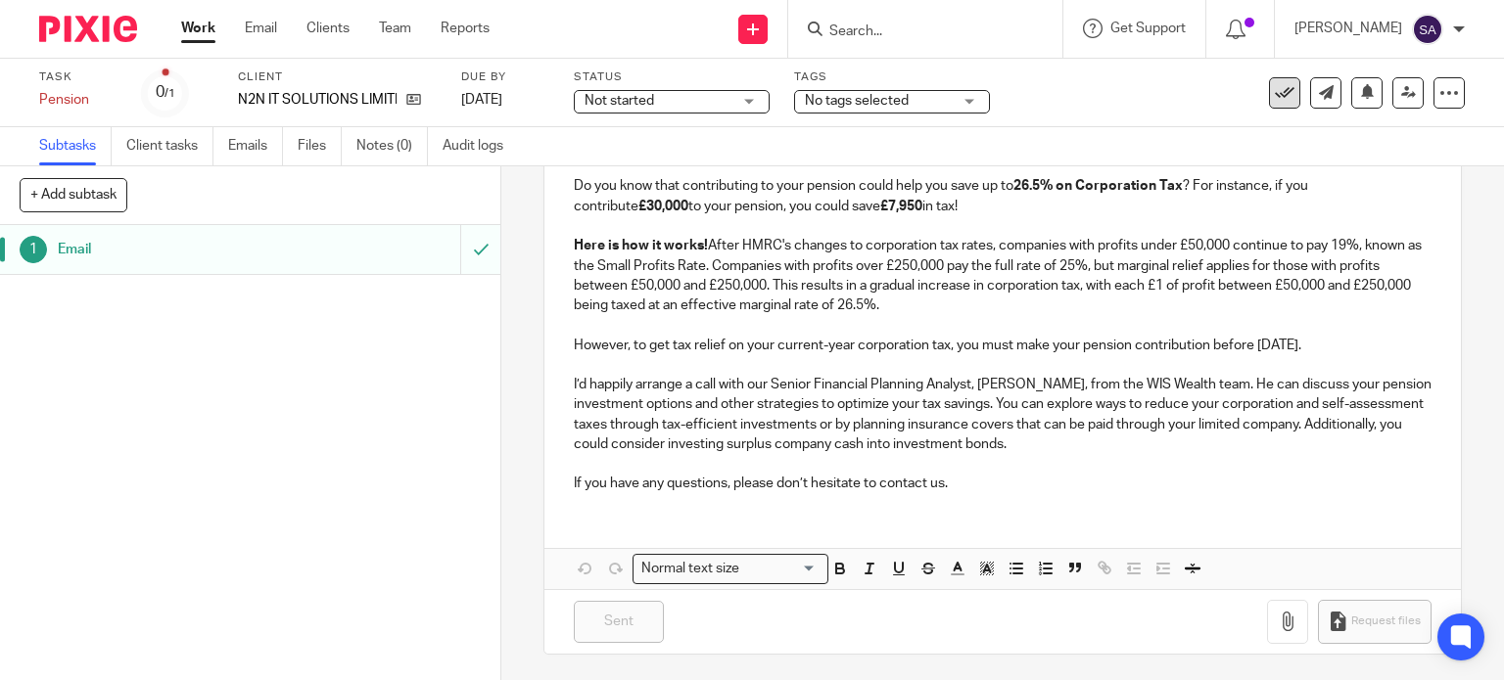
click at [1275, 94] on icon at bounding box center [1285, 93] width 20 height 20
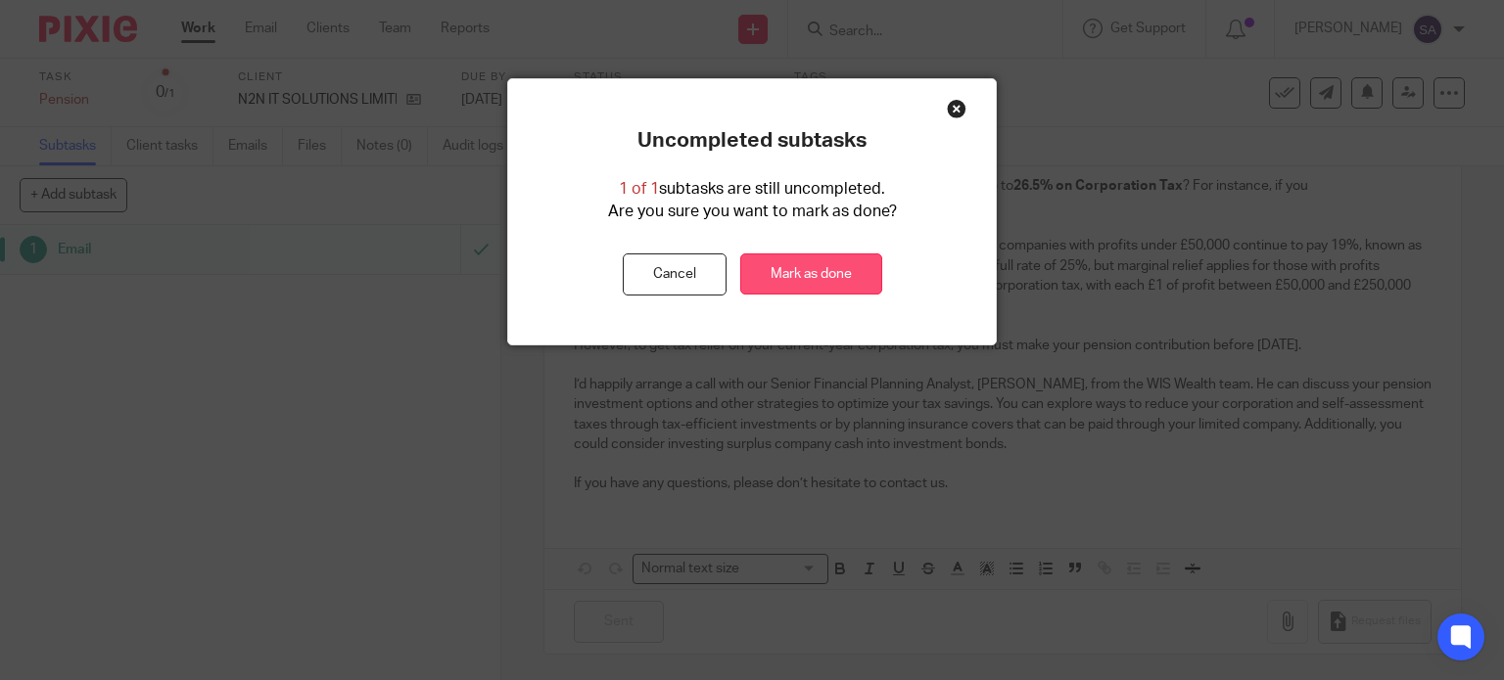
click at [846, 293] on link "Mark as done" at bounding box center [811, 275] width 142 height 42
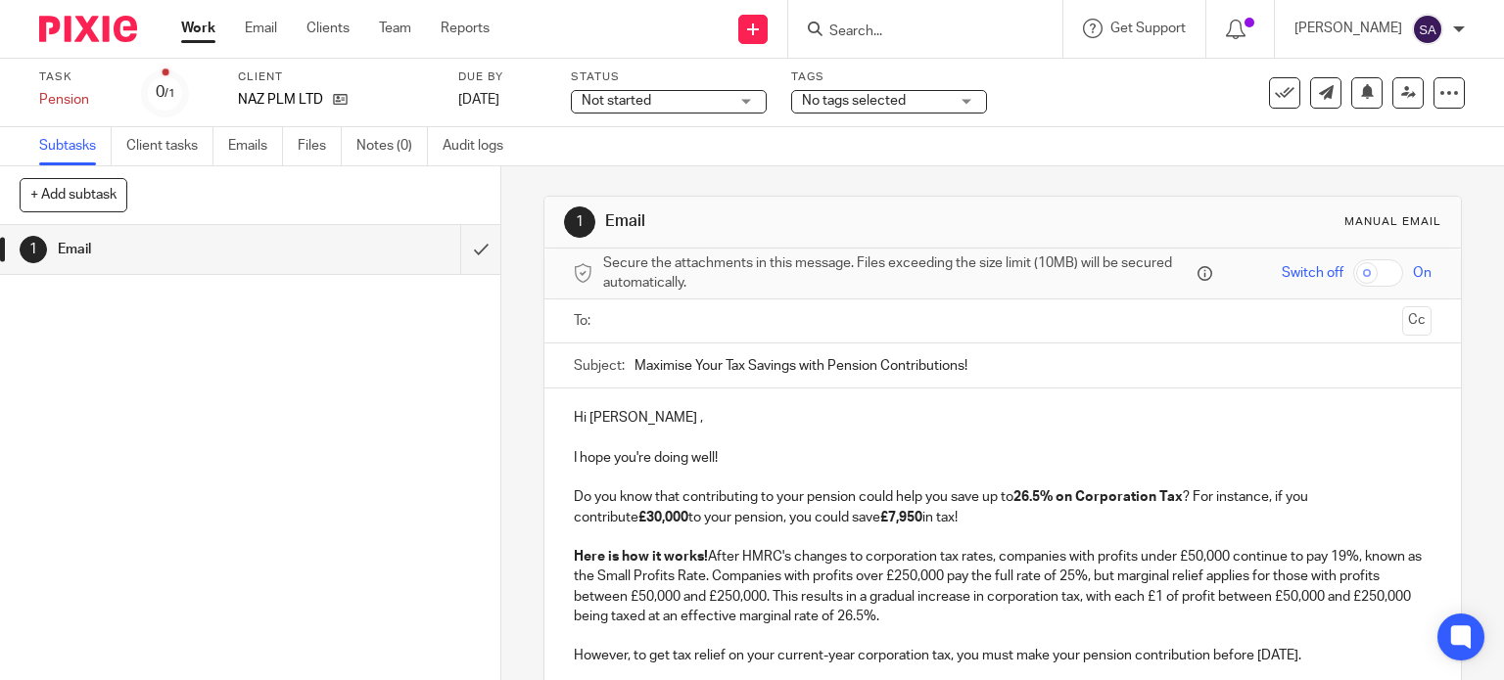
click at [719, 296] on div "Secure the attachments in this message. Files exceeding the size limit (10MB) w…" at bounding box center [1002, 274] width 917 height 51
click at [717, 318] on input "text" at bounding box center [1002, 321] width 784 height 23
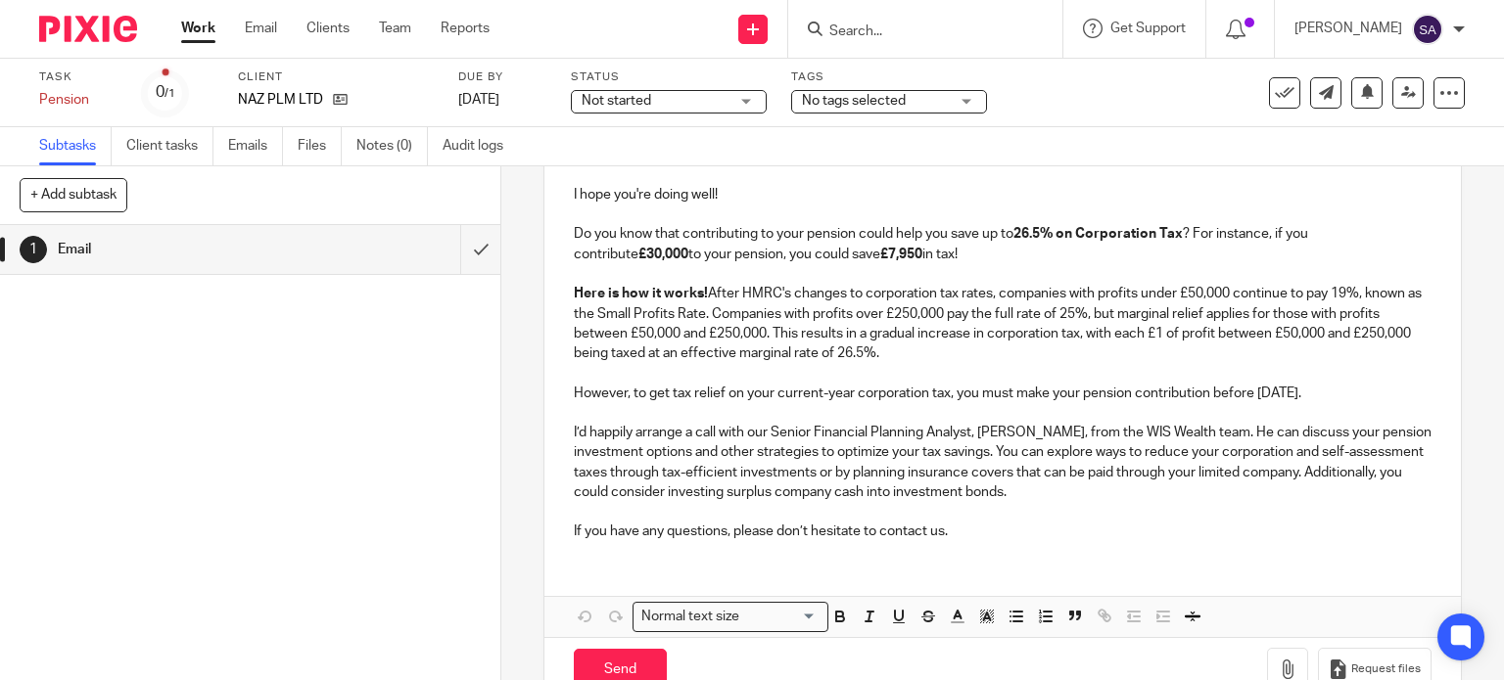
scroll to position [315, 0]
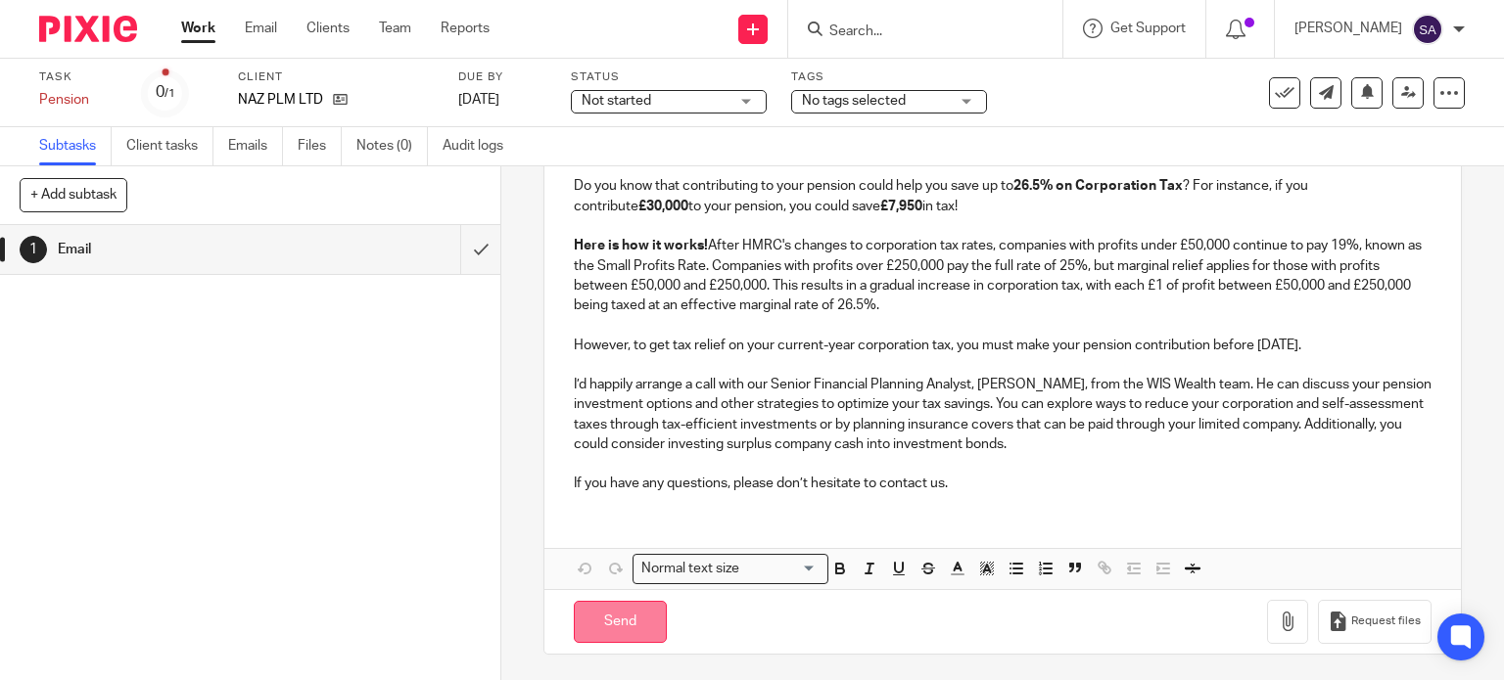
click at [615, 638] on input "Send" at bounding box center [620, 622] width 93 height 42
type input "Sent"
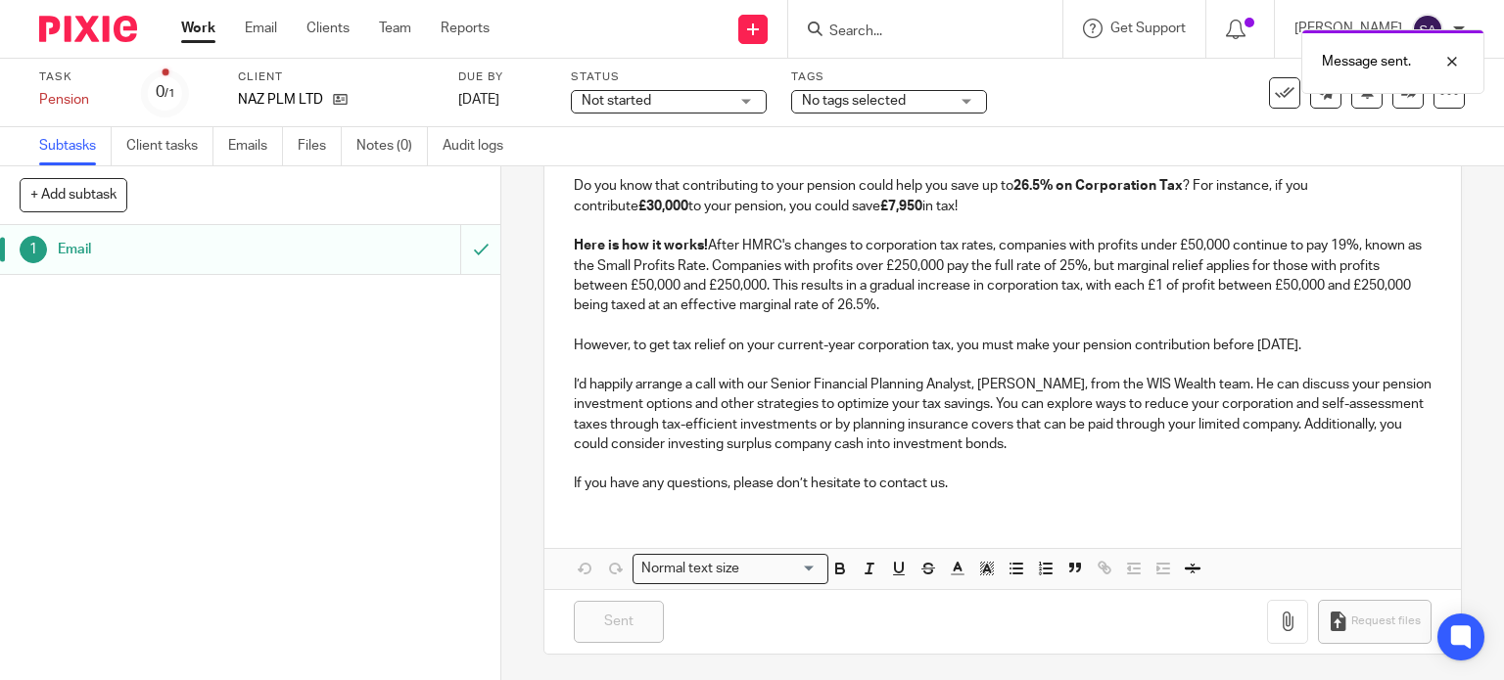
click at [1275, 98] on icon at bounding box center [1285, 93] width 20 height 20
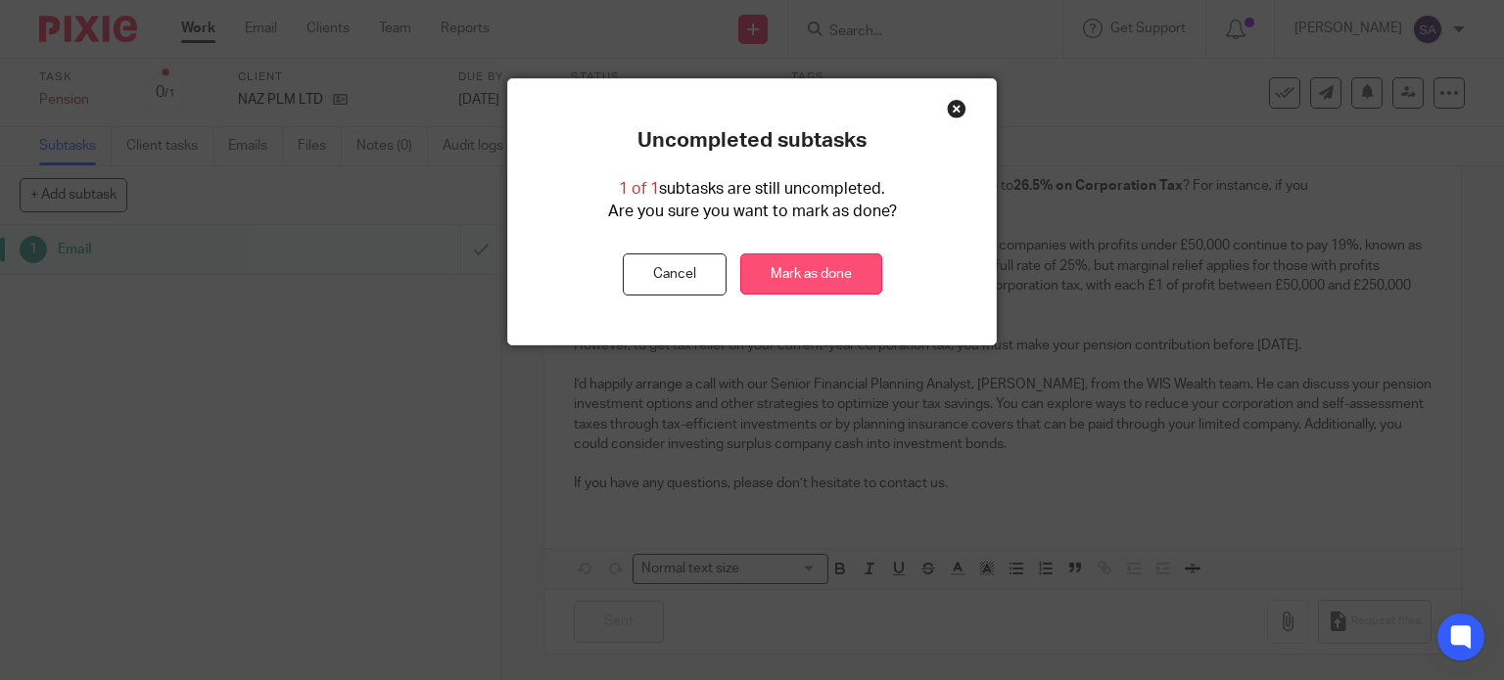
click at [843, 274] on link "Mark as done" at bounding box center [811, 275] width 142 height 42
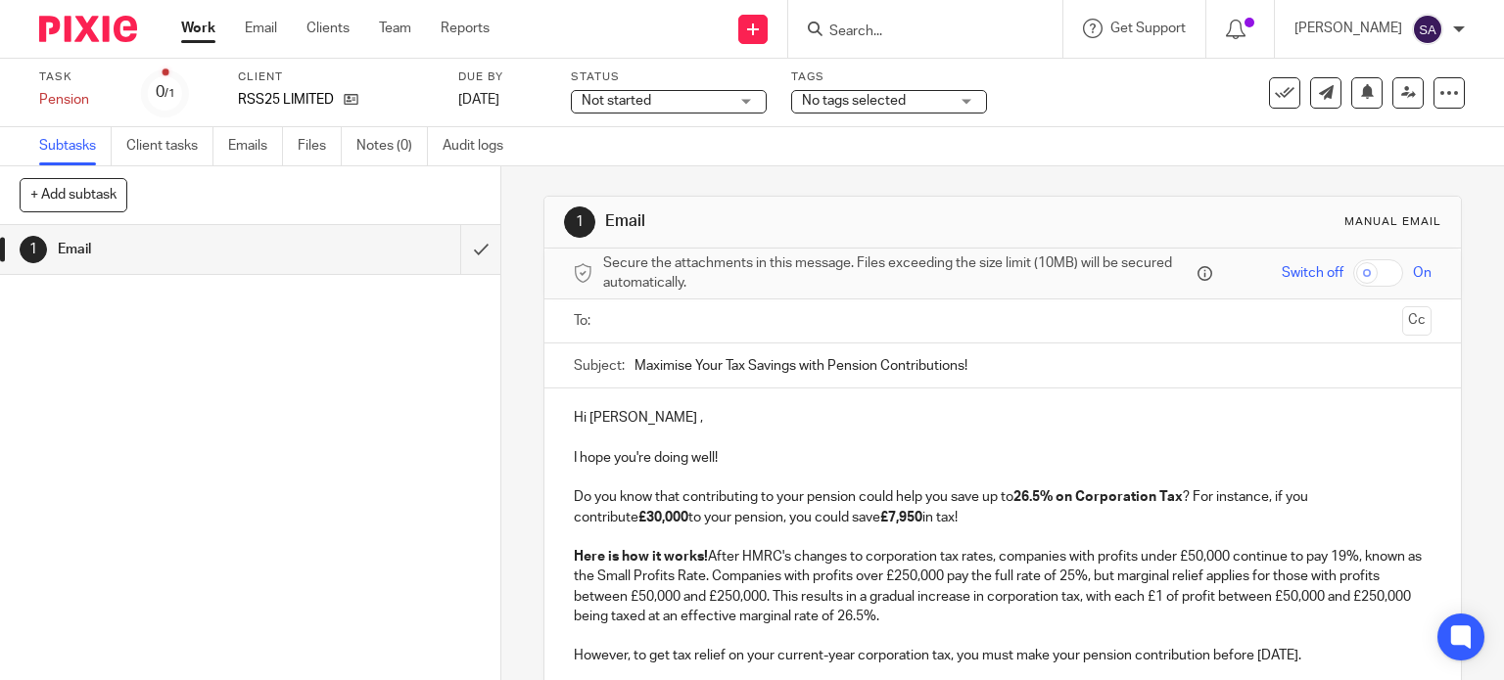
click at [719, 332] on ul at bounding box center [1004, 321] width 798 height 32
click at [725, 324] on input "text" at bounding box center [1002, 321] width 784 height 23
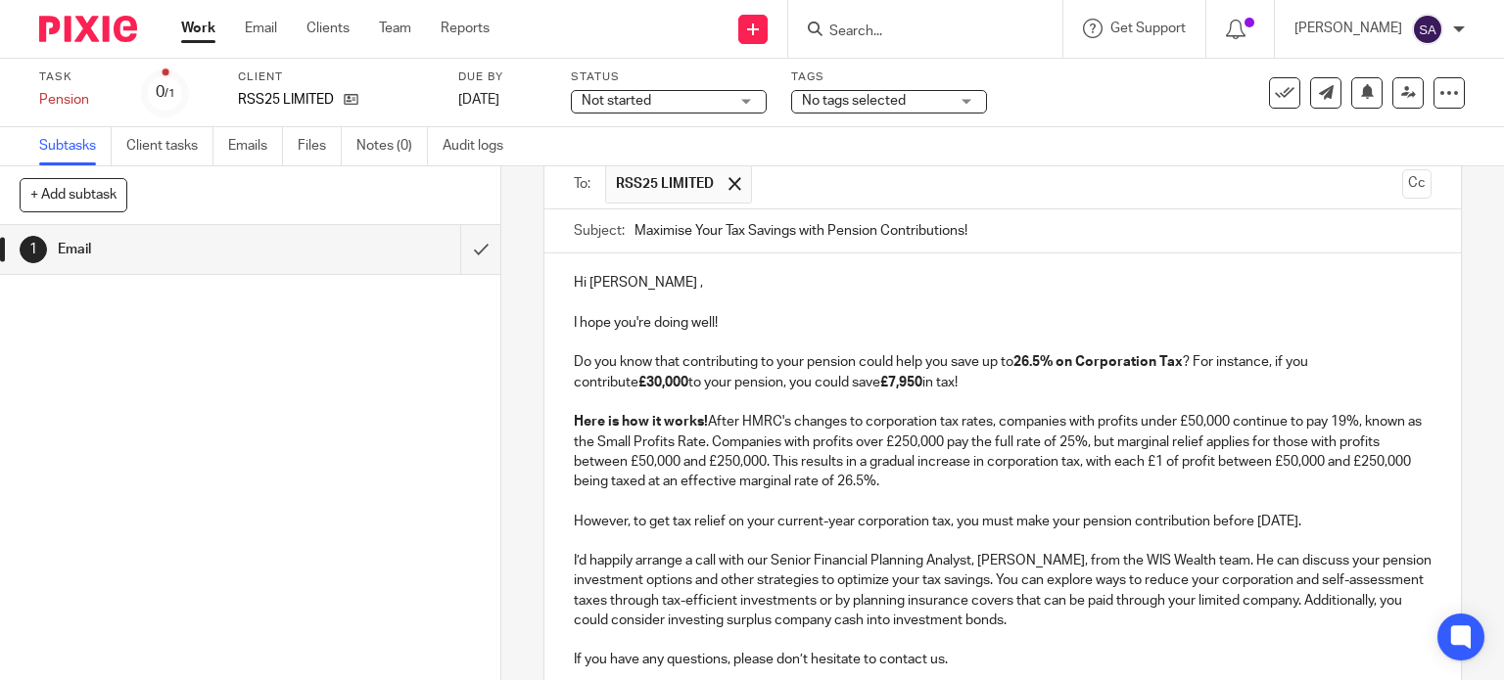
scroll to position [315, 0]
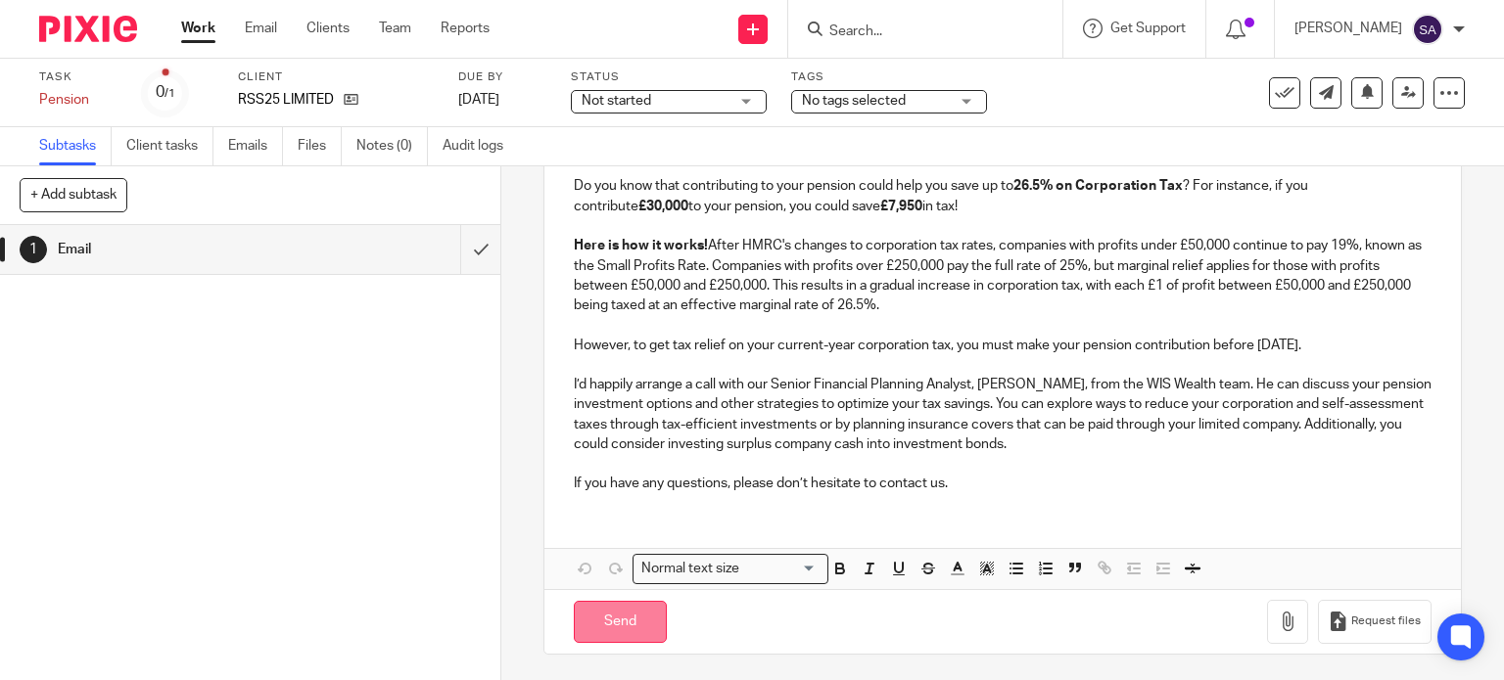
click at [634, 626] on input "Send" at bounding box center [620, 622] width 93 height 42
type input "Sent"
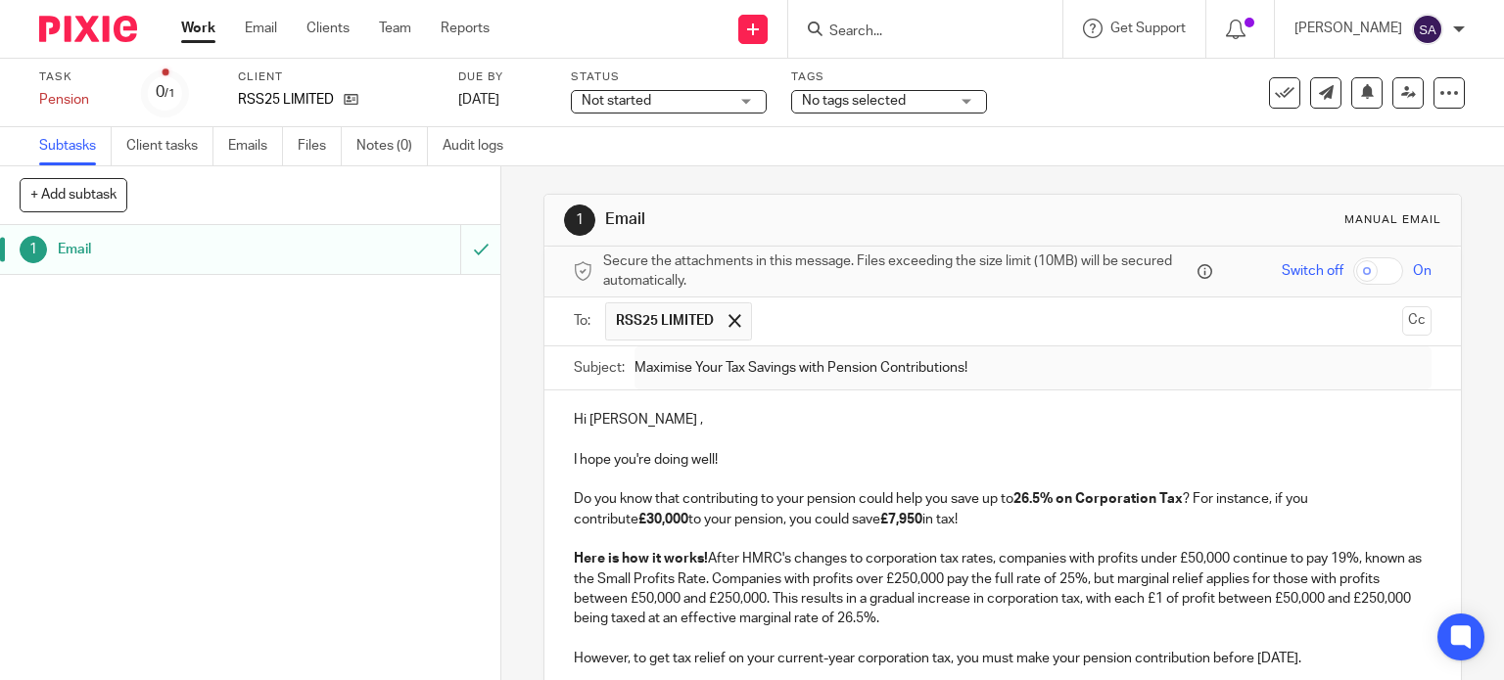
scroll to position [0, 0]
click at [1275, 88] on icon at bounding box center [1285, 93] width 20 height 20
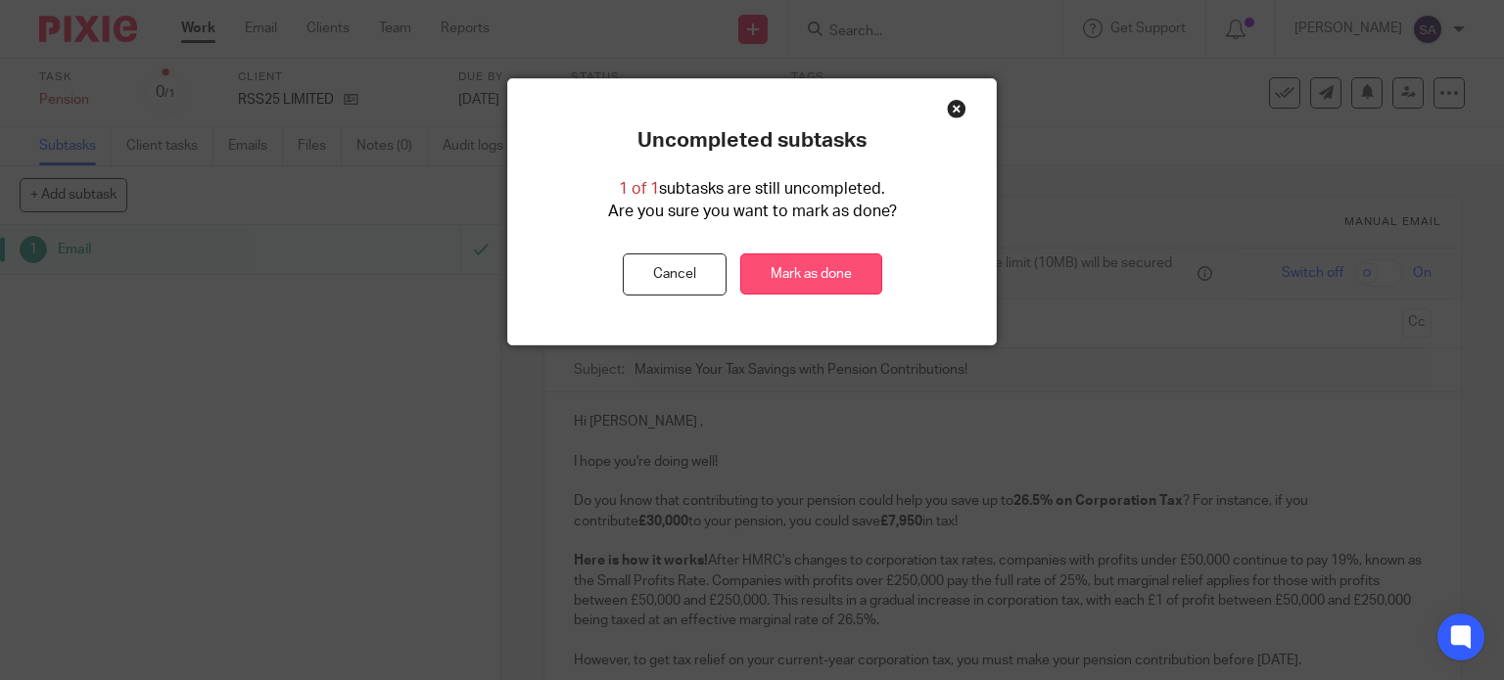
click at [798, 265] on link "Mark as done" at bounding box center [811, 275] width 142 height 42
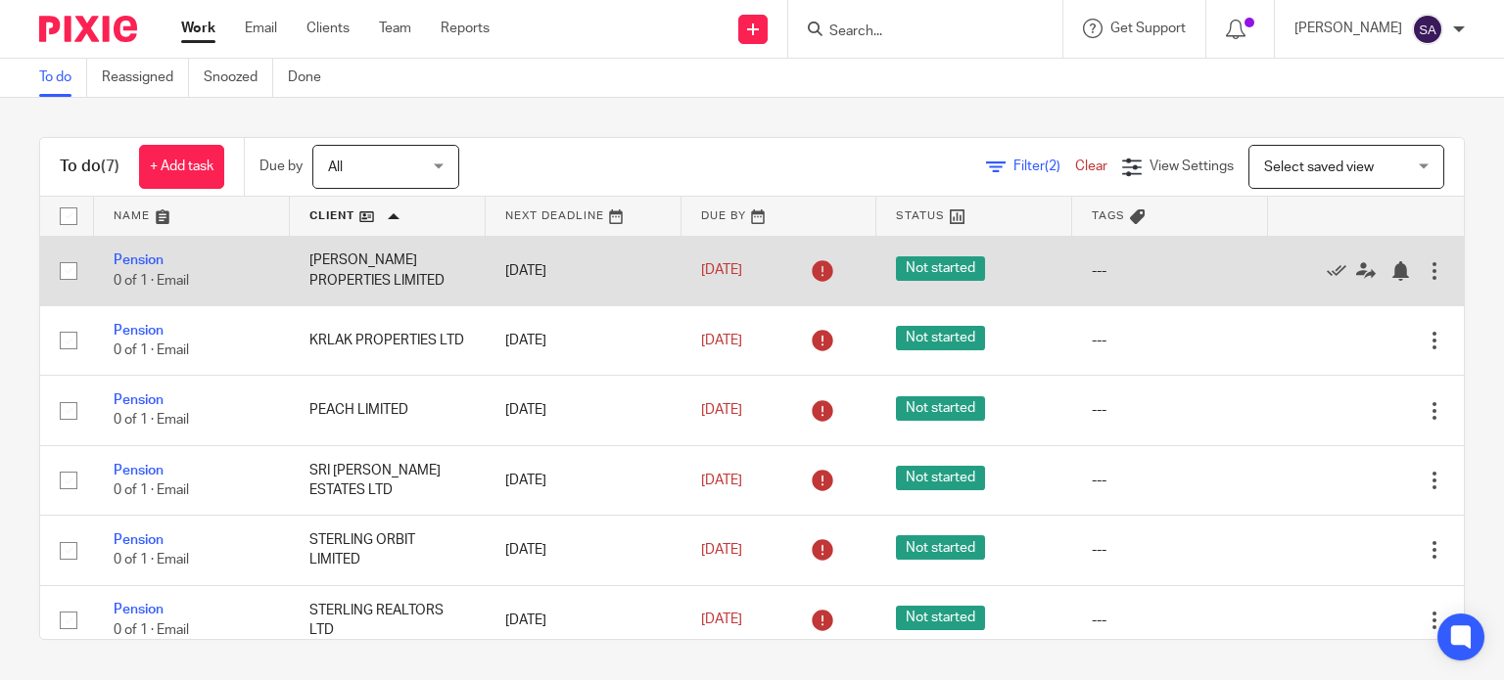
click at [66, 274] on input "checkbox" at bounding box center [68, 271] width 37 height 37
checkbox input "true"
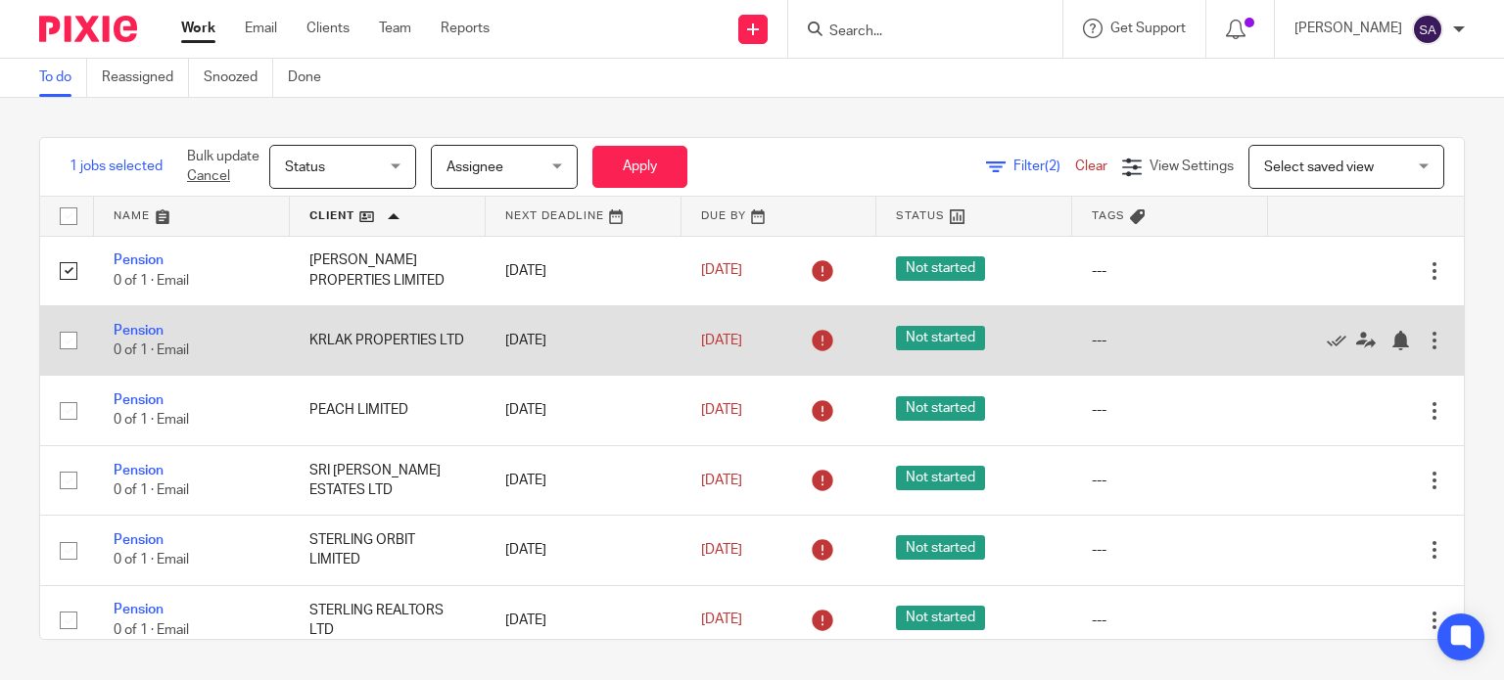
click at [63, 340] on input "checkbox" at bounding box center [68, 340] width 37 height 37
checkbox input "true"
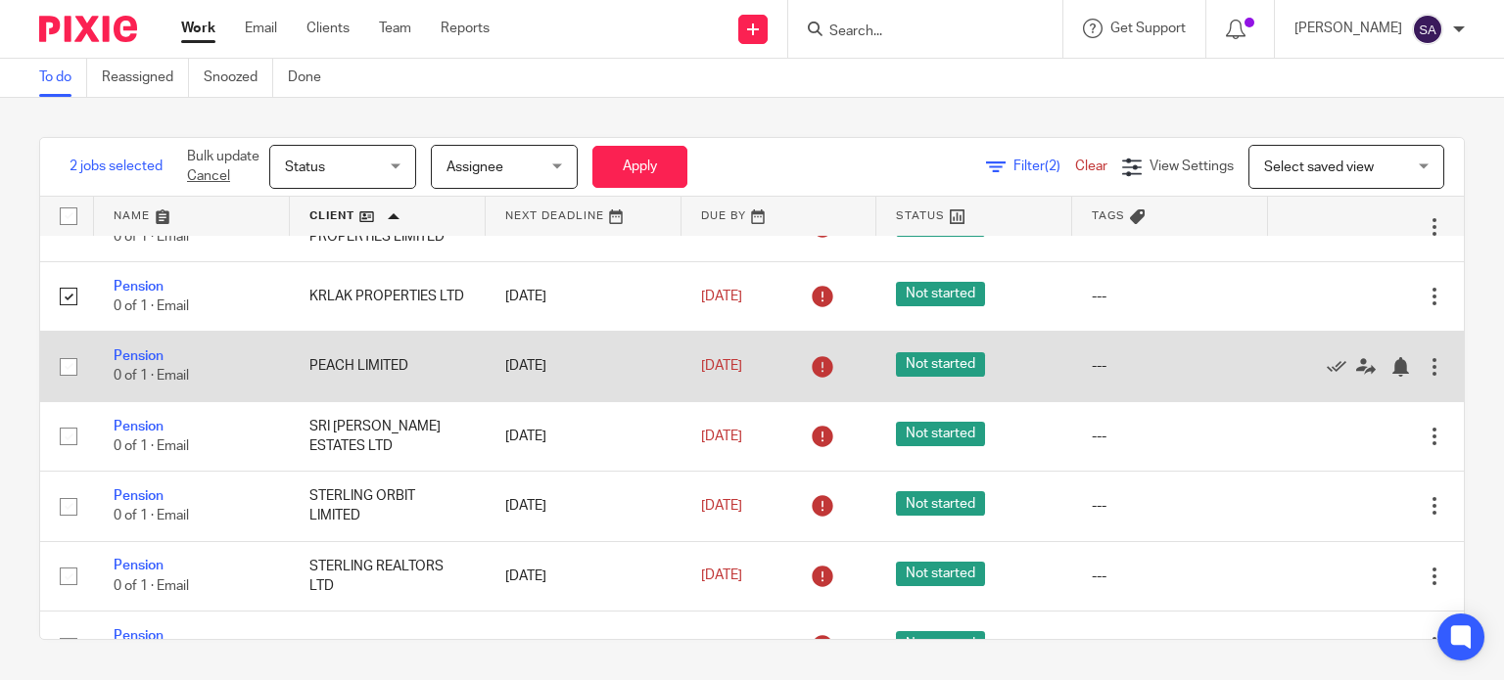
scroll to position [86, 0]
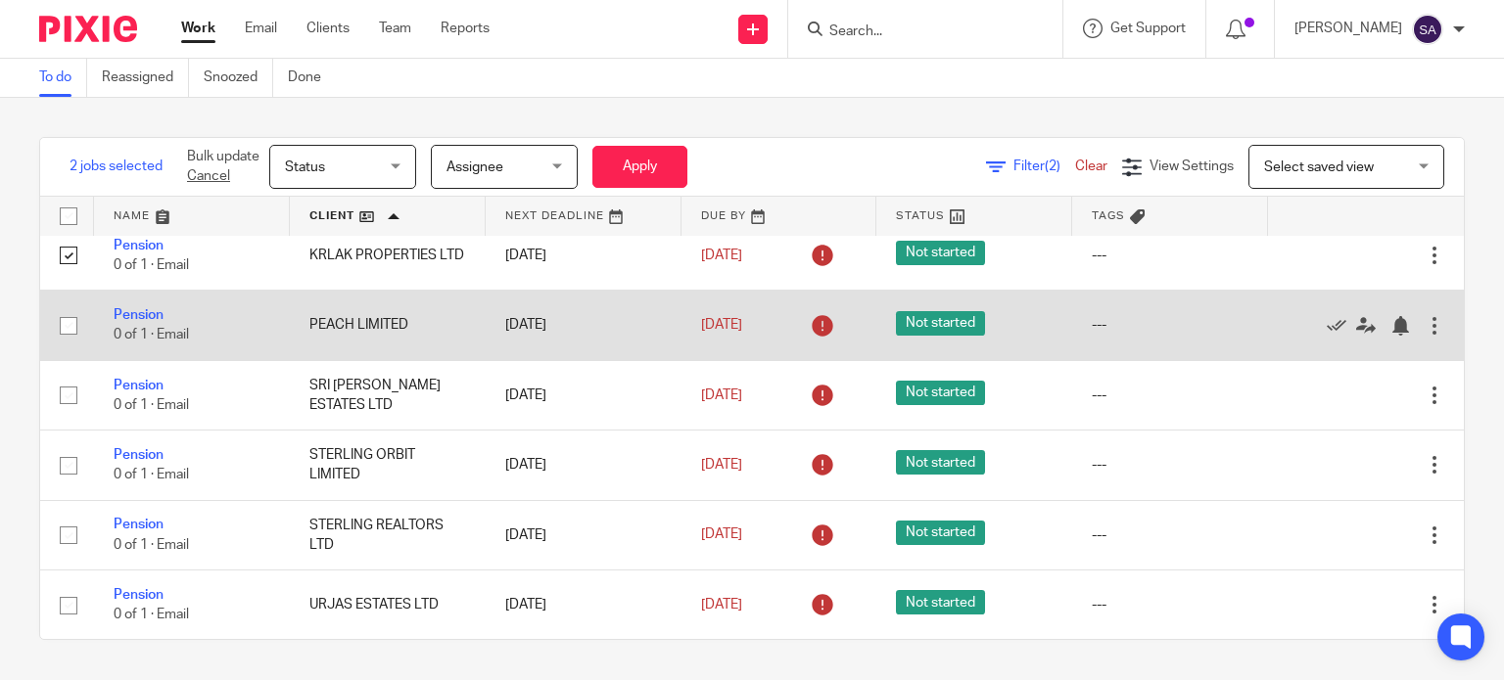
click at [72, 341] on input "checkbox" at bounding box center [68, 325] width 37 height 37
checkbox input "true"
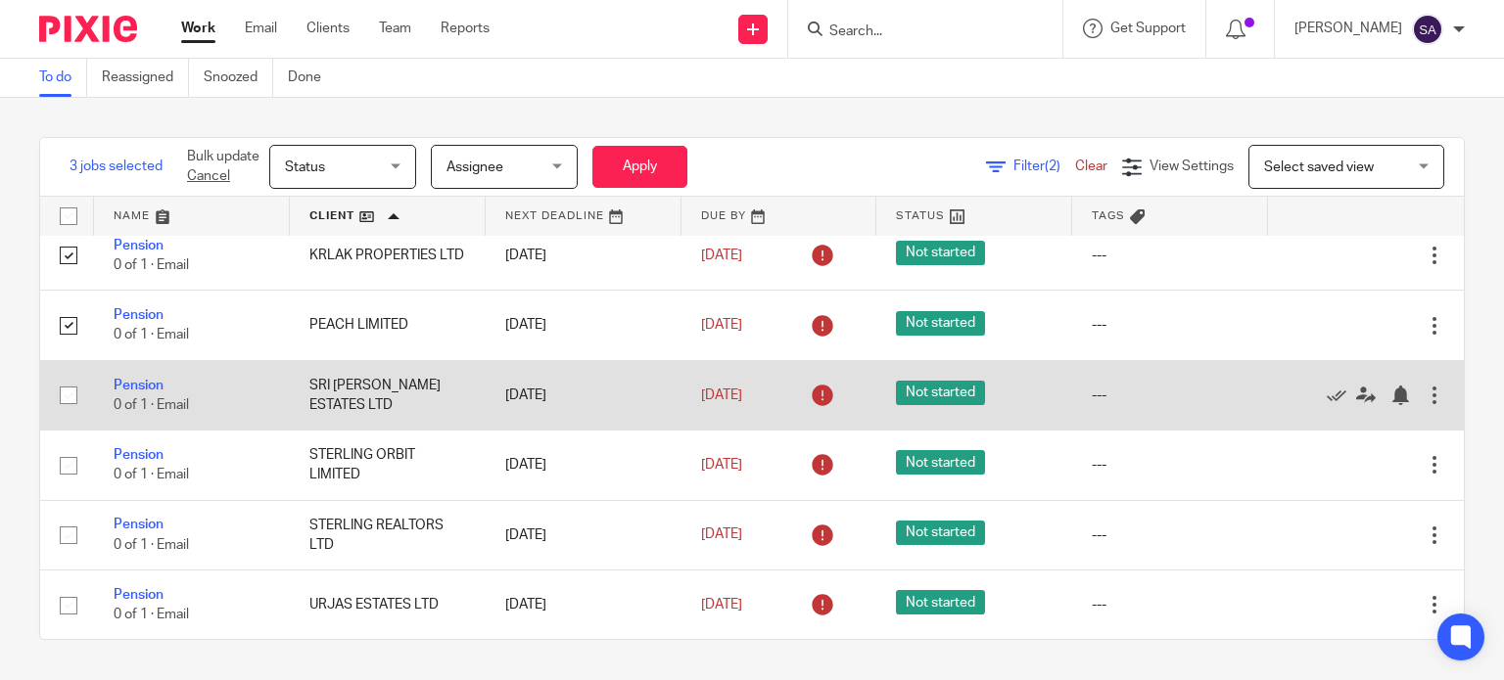
click at [59, 391] on input "checkbox" at bounding box center [68, 395] width 37 height 37
checkbox input "true"
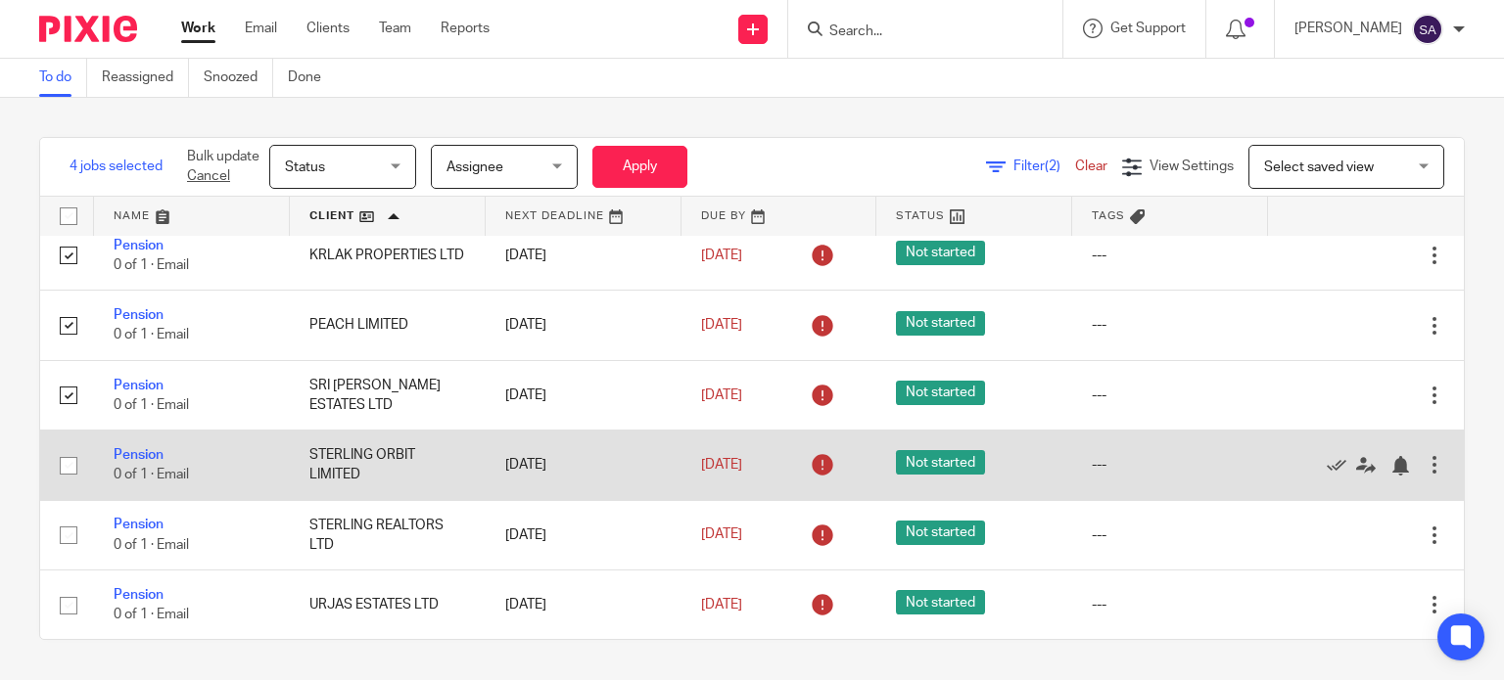
click at [74, 461] on input "checkbox" at bounding box center [68, 465] width 37 height 37
checkbox input "true"
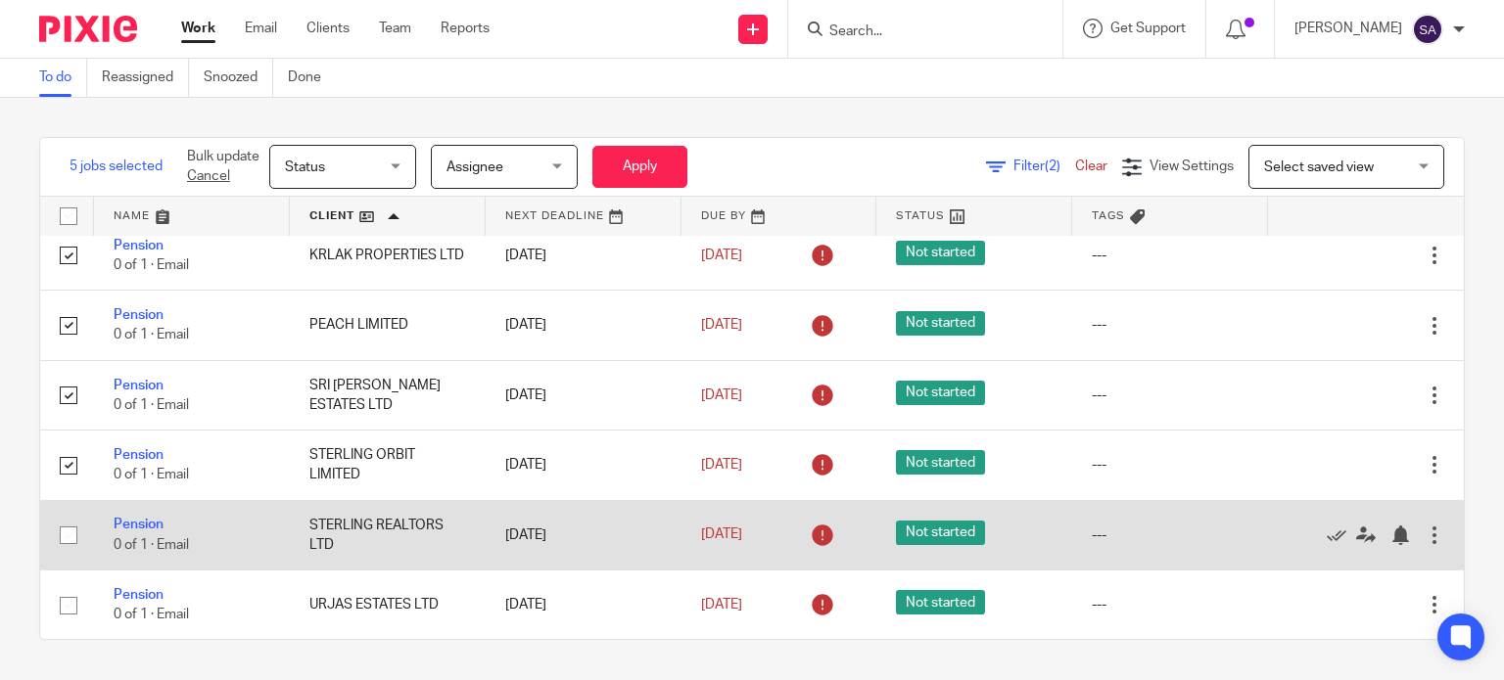
click at [69, 524] on input "checkbox" at bounding box center [68, 535] width 37 height 37
checkbox input "true"
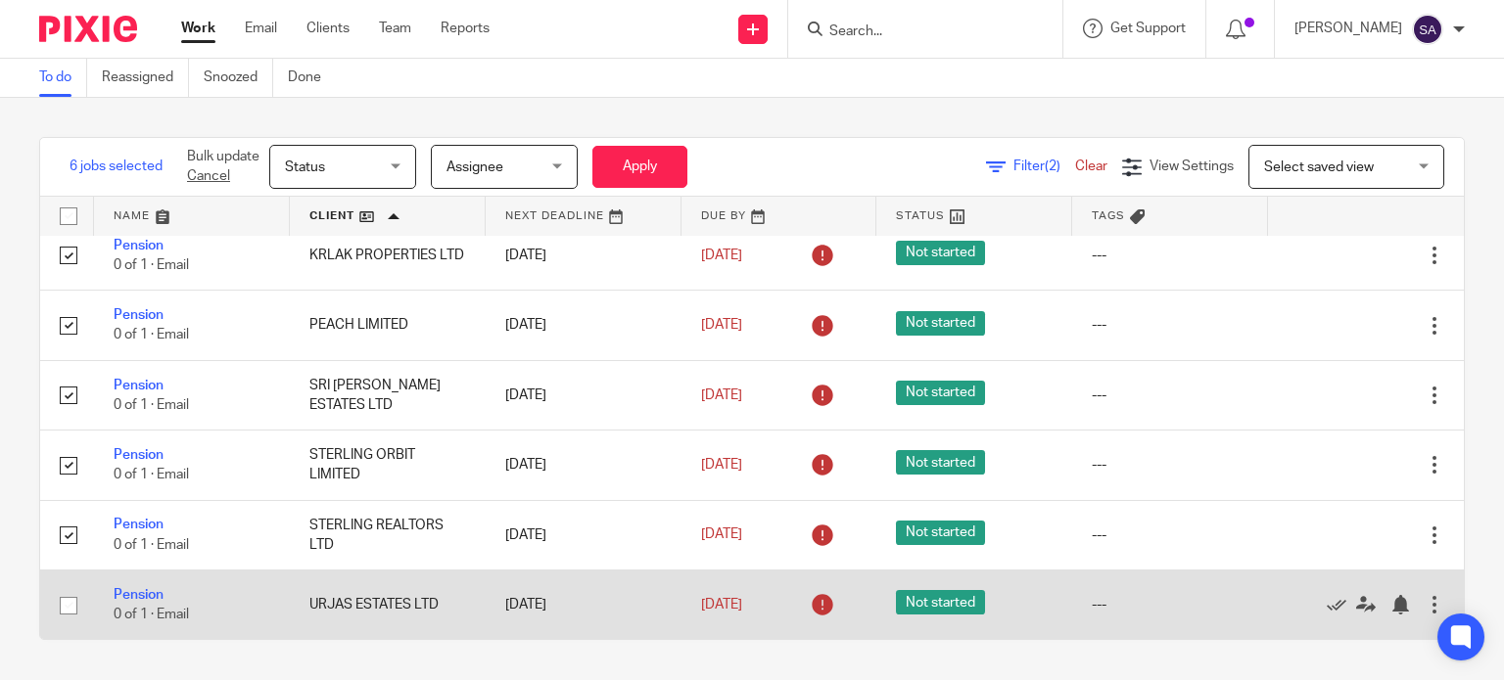
click at [73, 618] on input "checkbox" at bounding box center [68, 605] width 37 height 37
checkbox input "true"
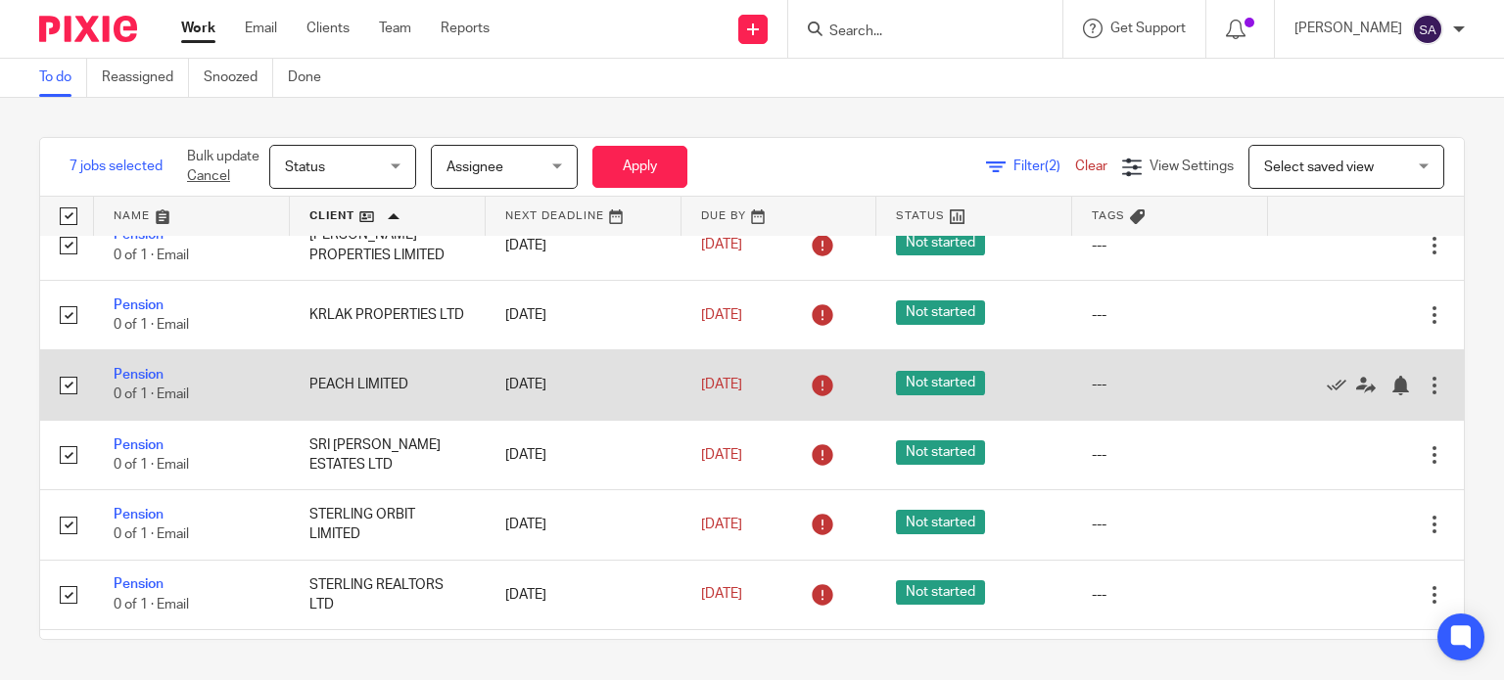
scroll to position [0, 0]
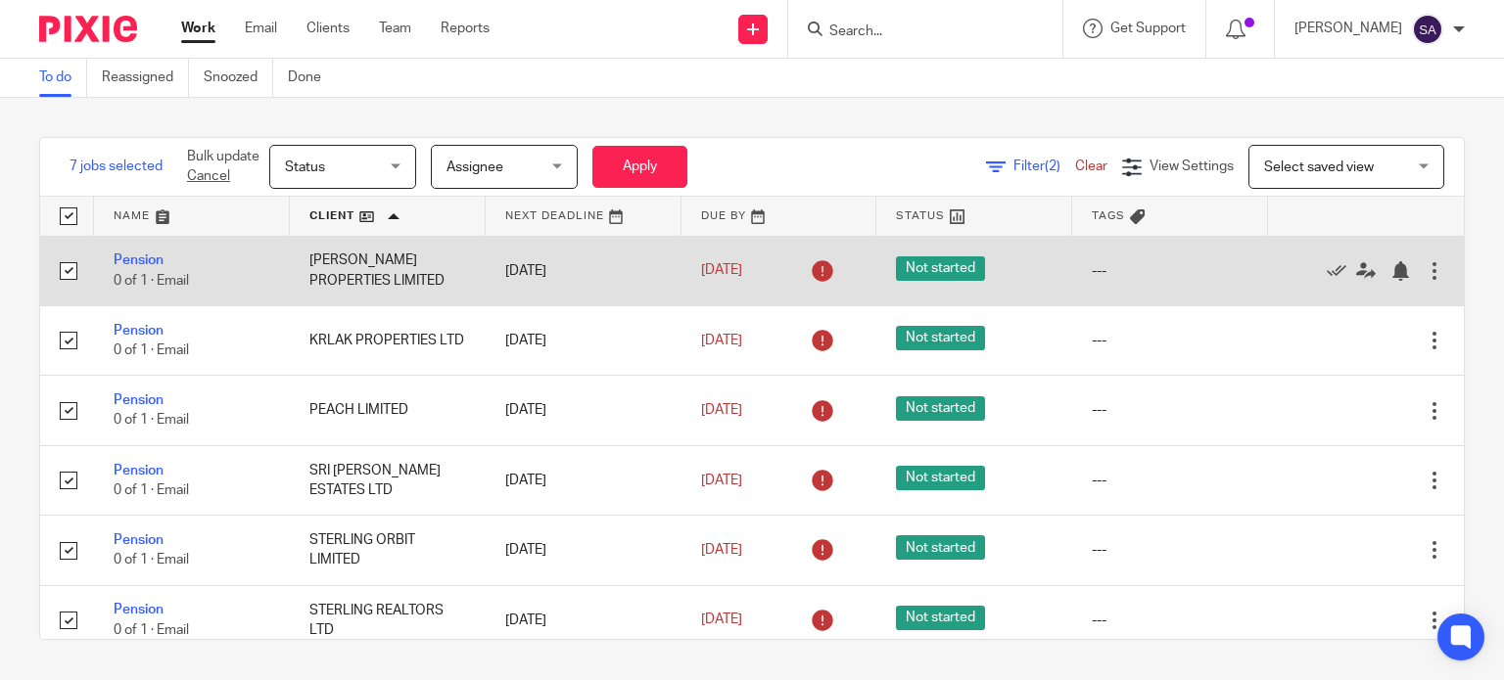
click at [1383, 255] on div "Edit task Delete" at bounding box center [1365, 271] width 157 height 49
click at [1424, 273] on div at bounding box center [1434, 271] width 20 height 20
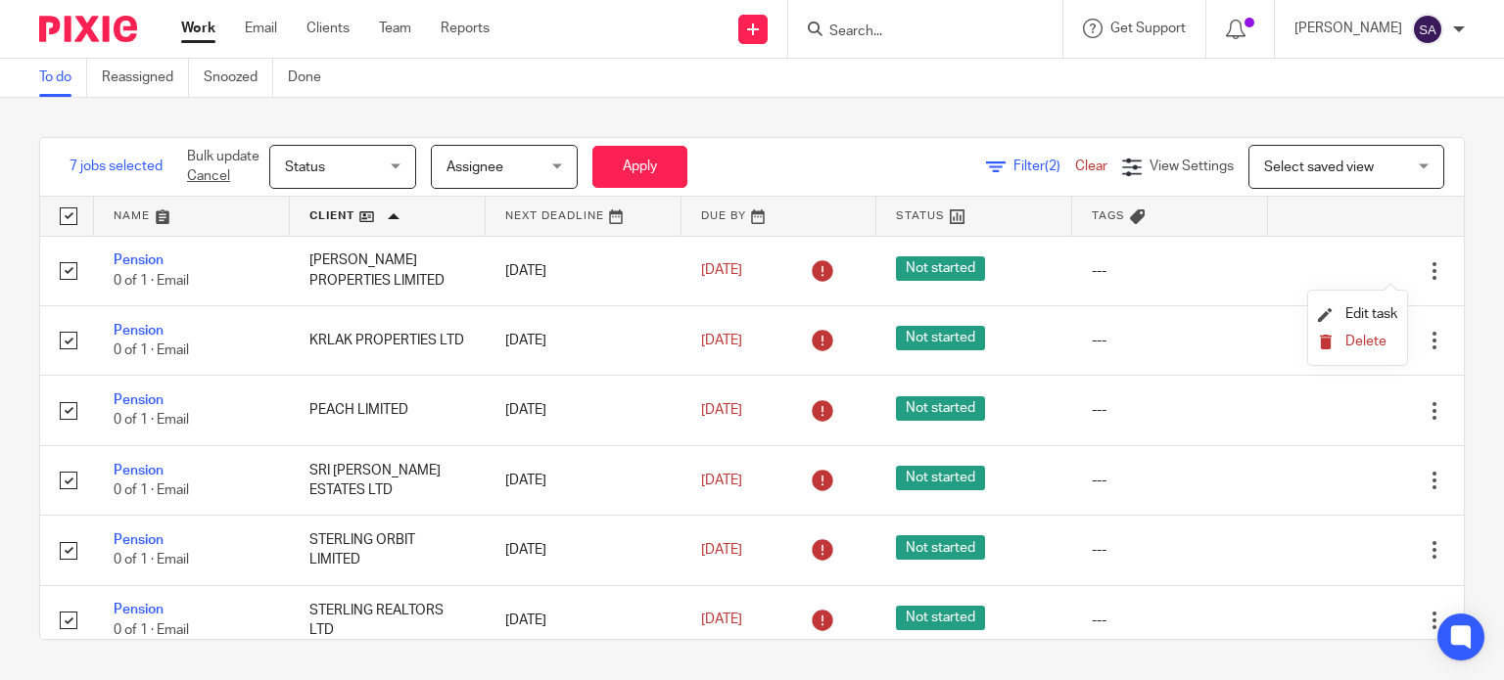
click at [1360, 348] on span "Delete" at bounding box center [1365, 342] width 41 height 14
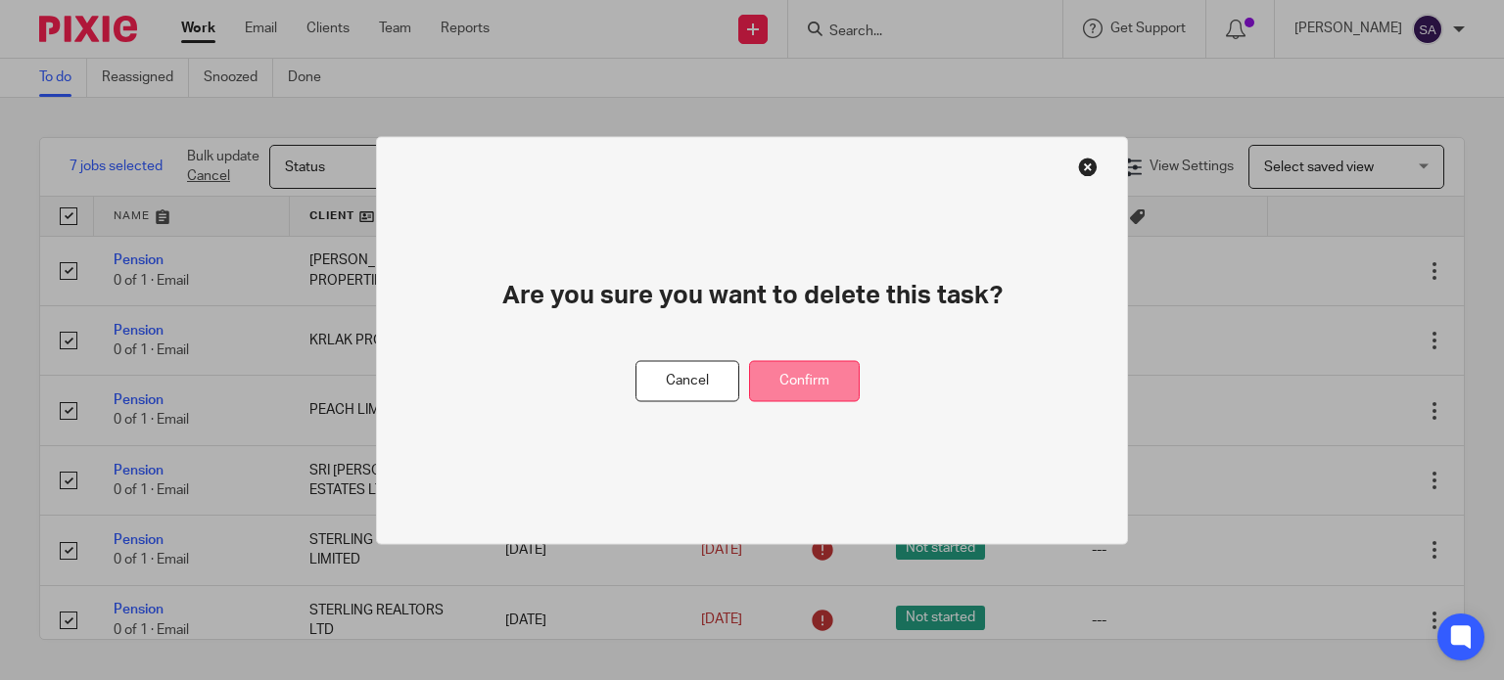
click at [782, 383] on button "Confirm" at bounding box center [804, 381] width 111 height 42
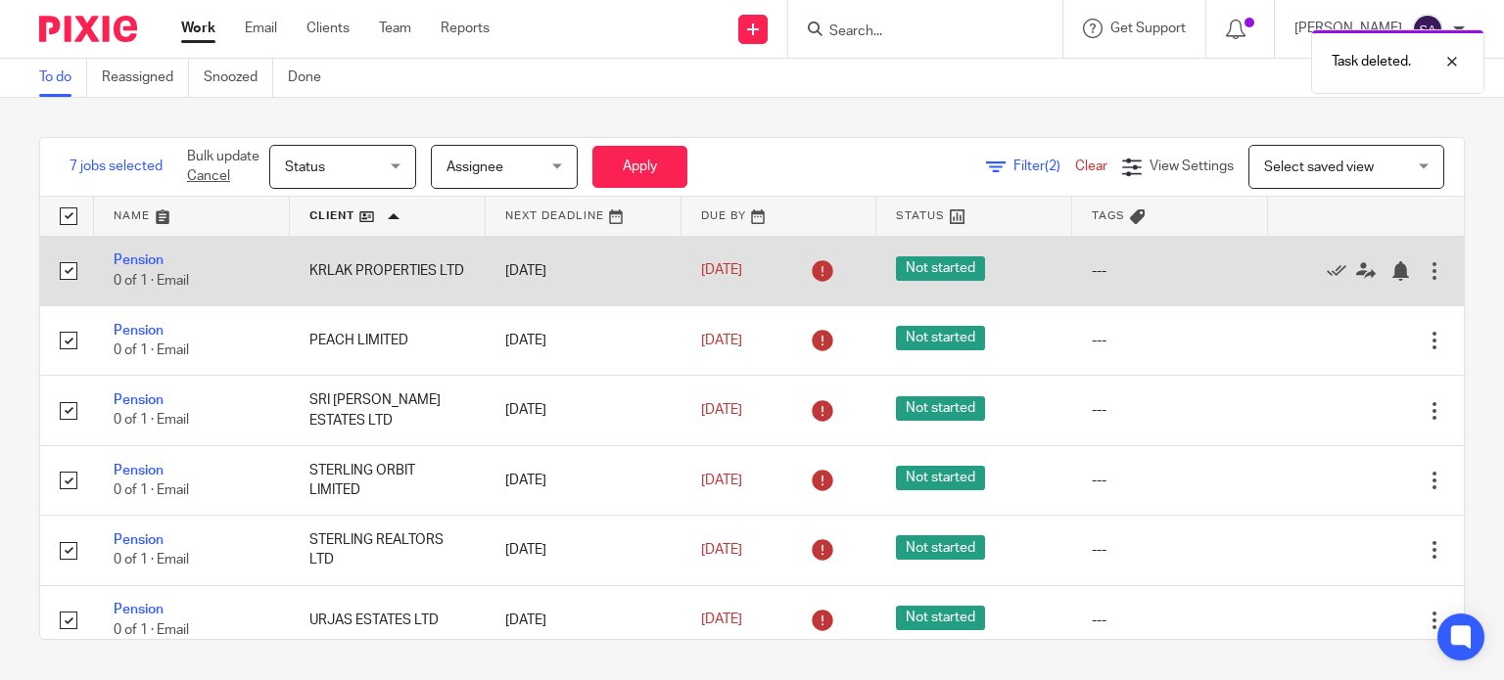
click at [1402, 269] on td "Edit task Delete" at bounding box center [1366, 271] width 196 height 70
click at [1424, 269] on div at bounding box center [1434, 271] width 20 height 20
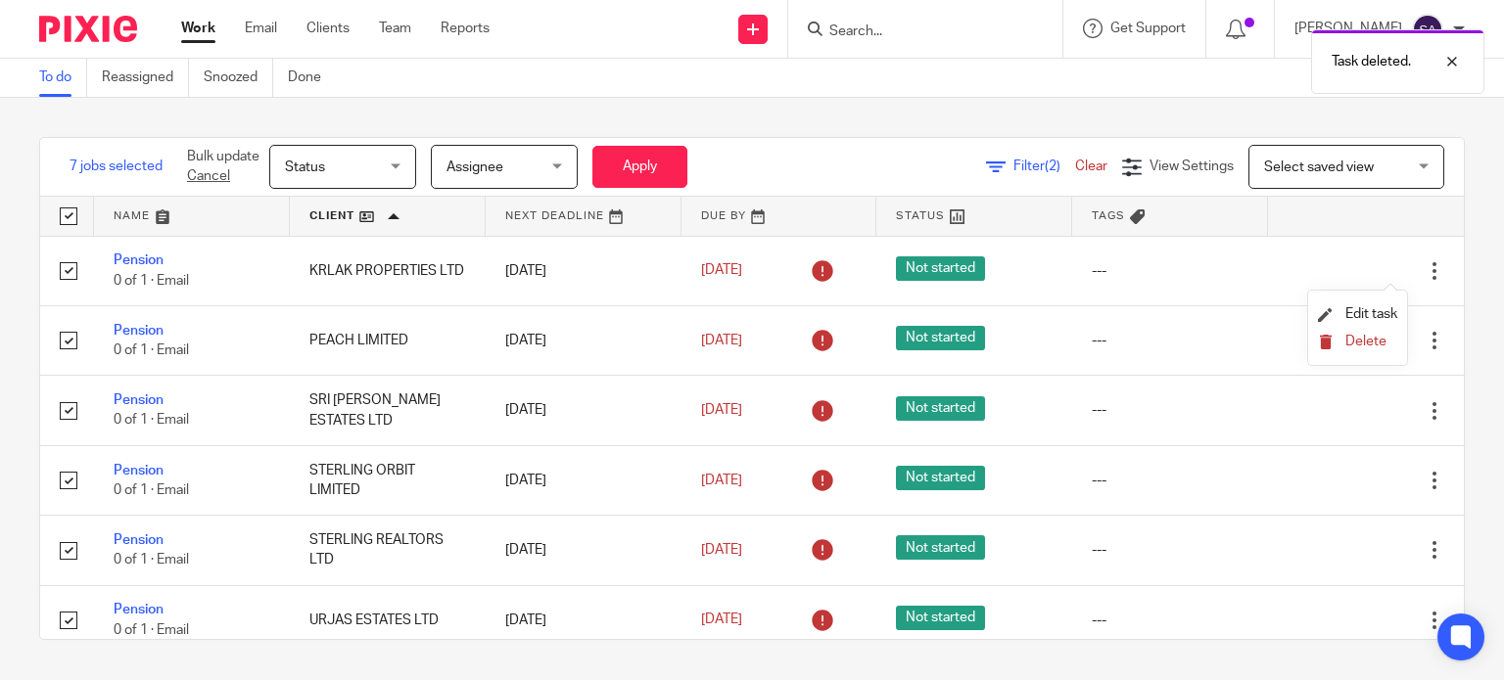
click at [1330, 340] on icon "submit" at bounding box center [1325, 342] width 15 height 15
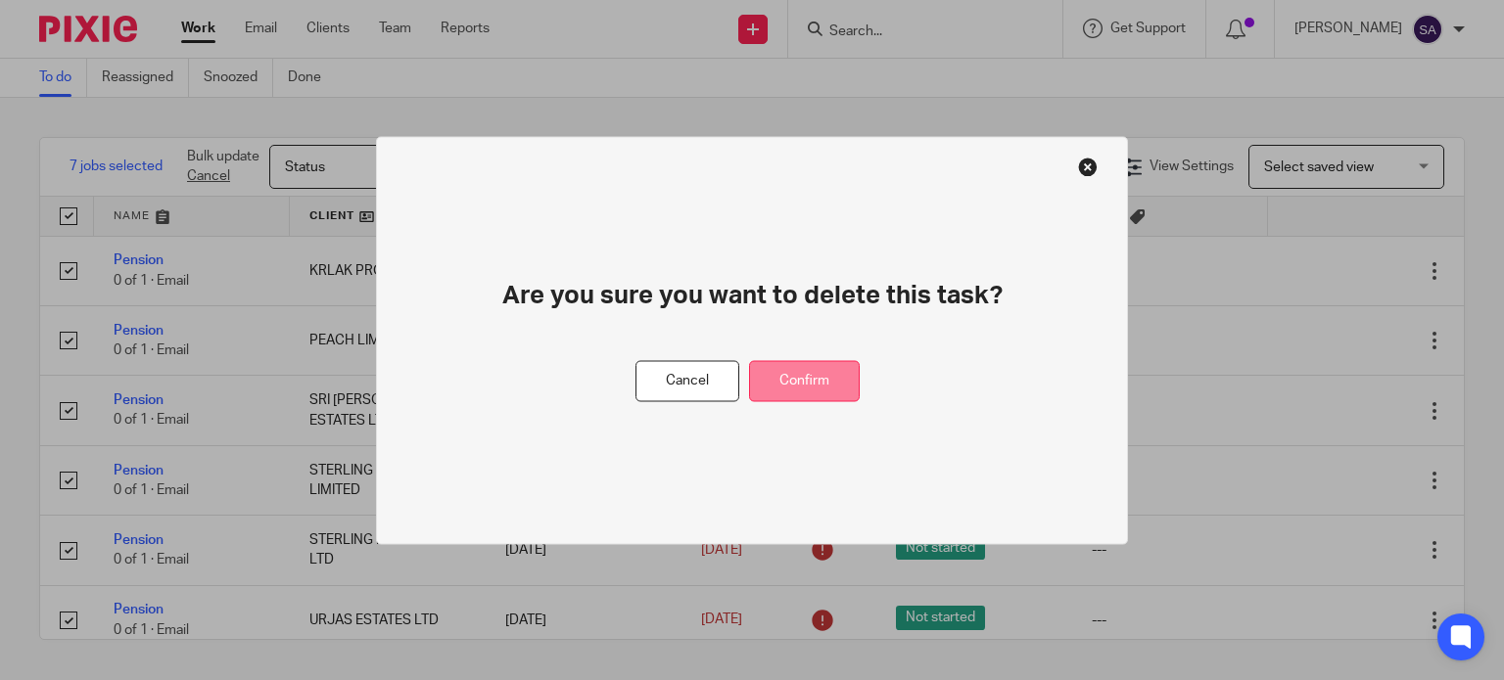
drag, startPoint x: 806, startPoint y: 389, endPoint x: 854, endPoint y: 385, distance: 48.1
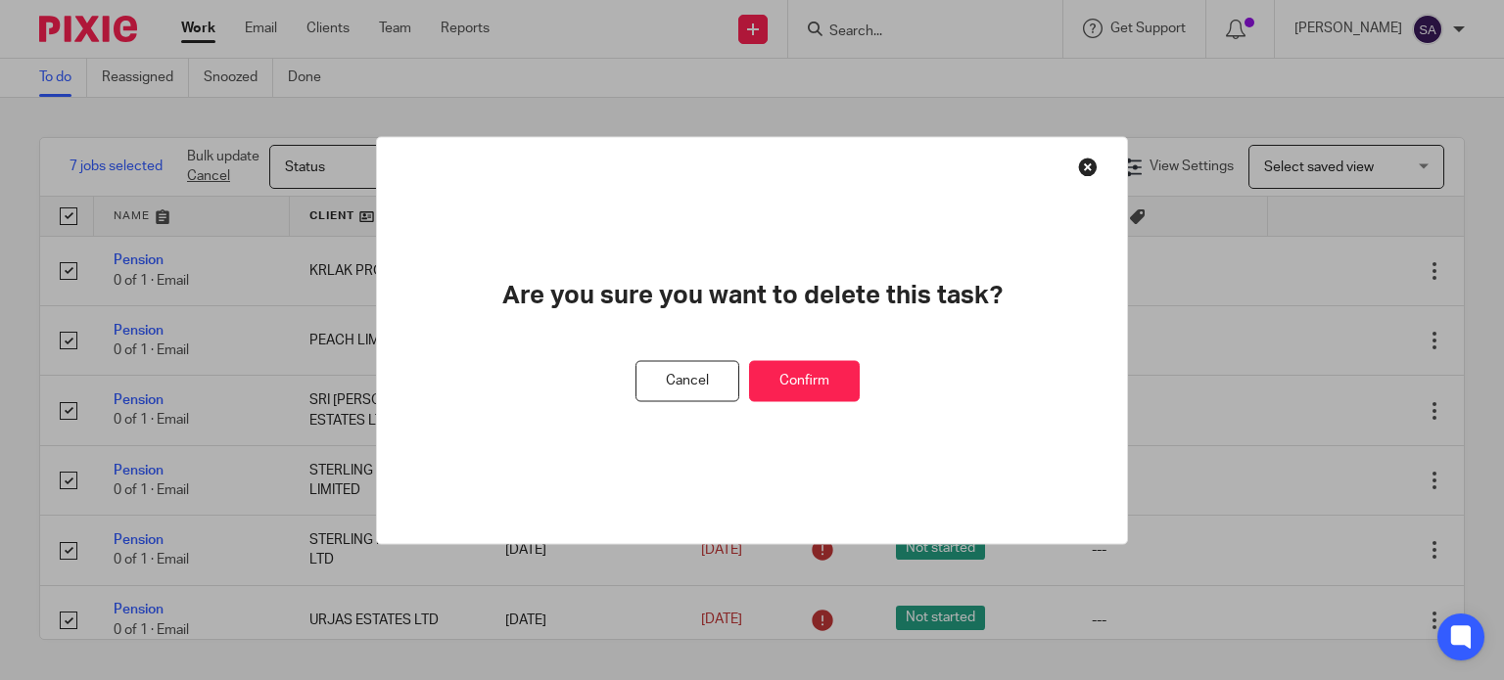
click at [807, 389] on button "Confirm" at bounding box center [804, 381] width 111 height 42
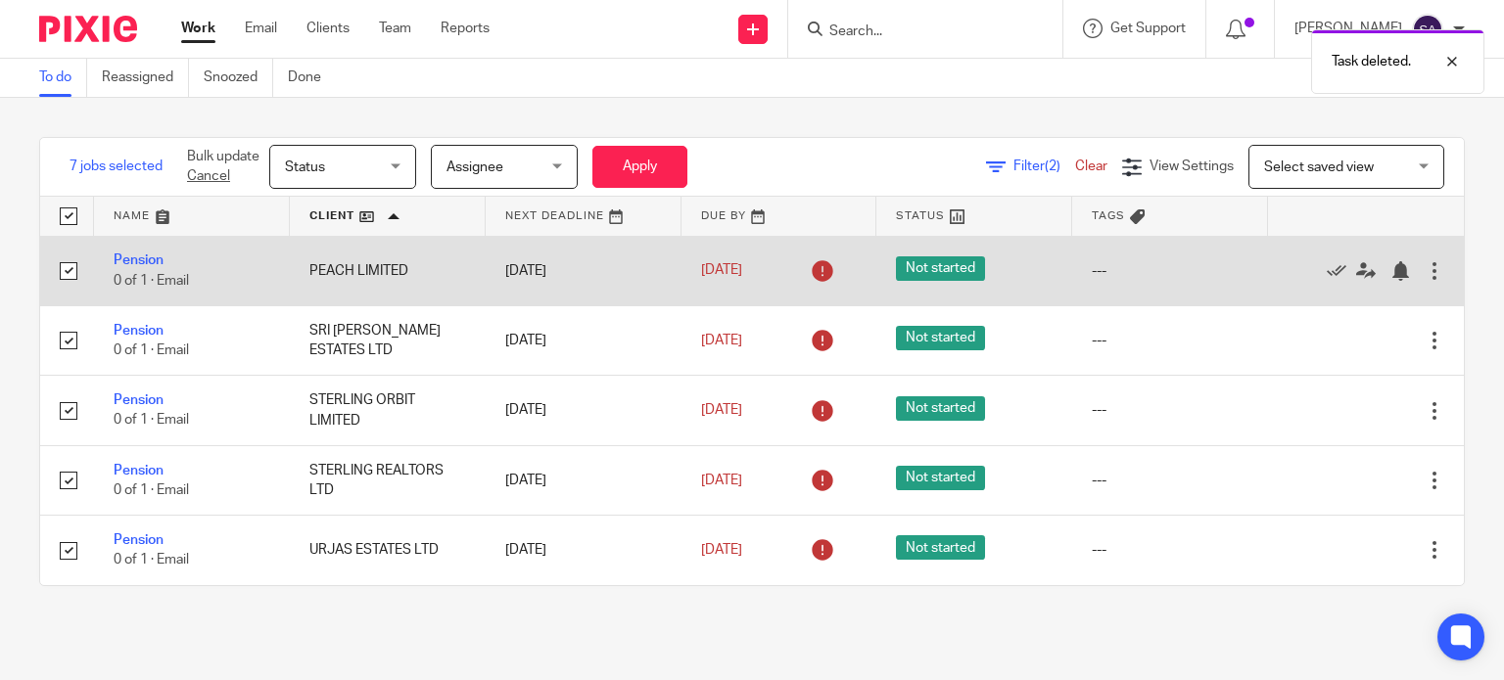
click at [1424, 268] on div at bounding box center [1434, 271] width 20 height 20
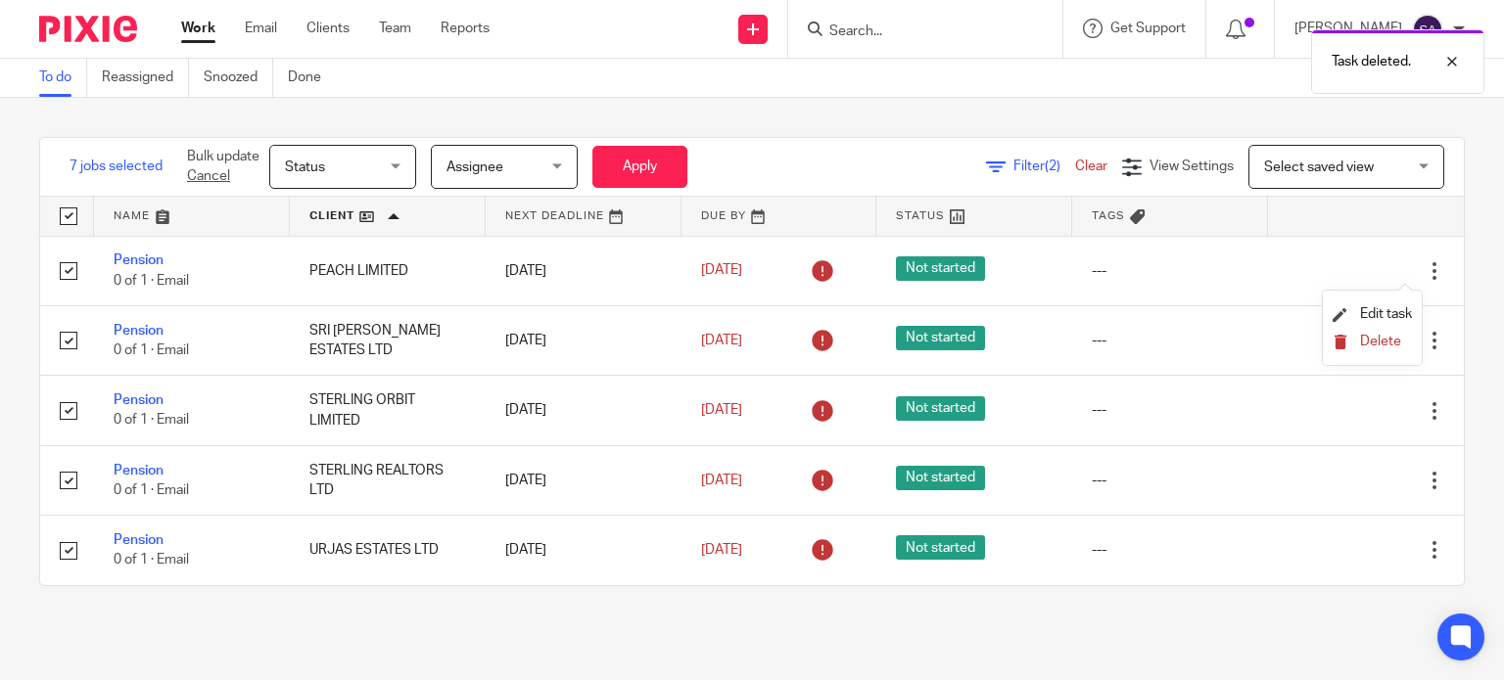
click at [1359, 348] on button "Delete" at bounding box center [1371, 343] width 79 height 16
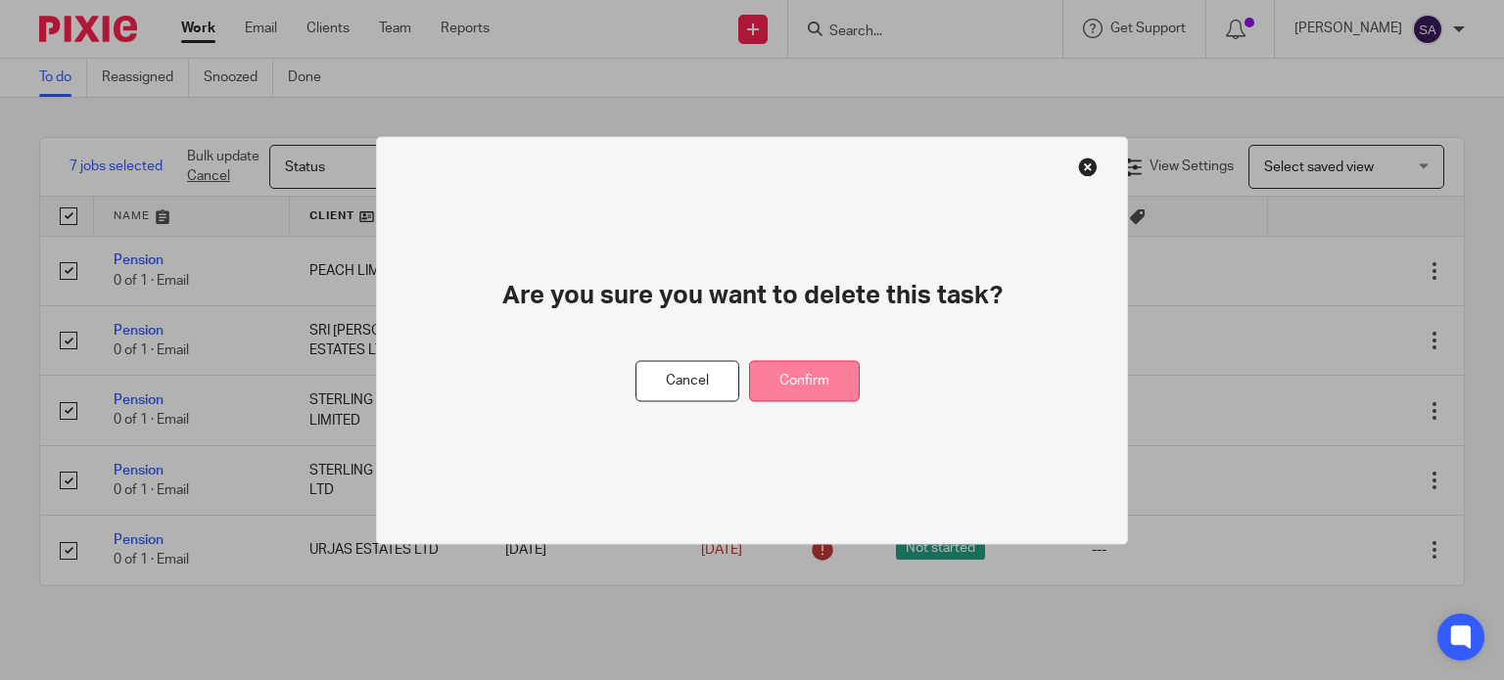
click at [820, 383] on button "Confirm" at bounding box center [804, 381] width 111 height 42
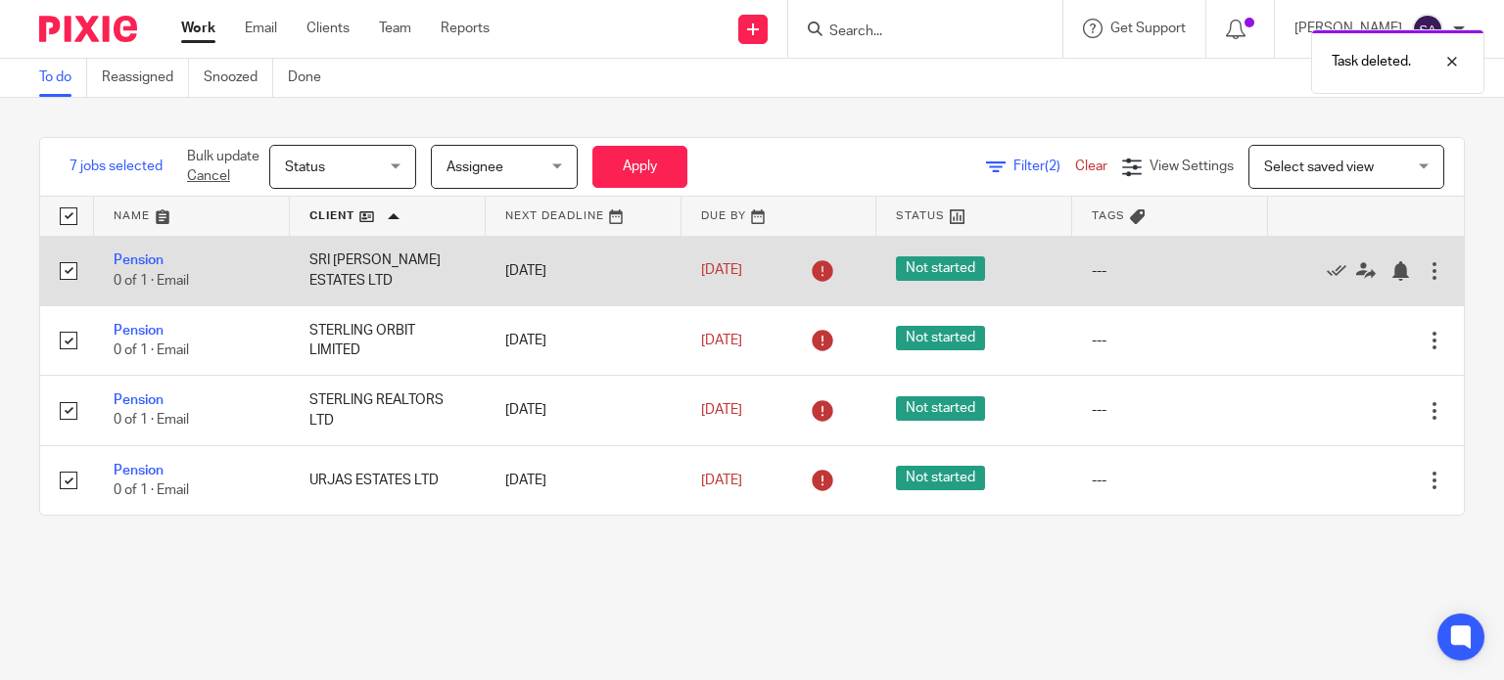
click at [1424, 266] on div at bounding box center [1434, 271] width 20 height 20
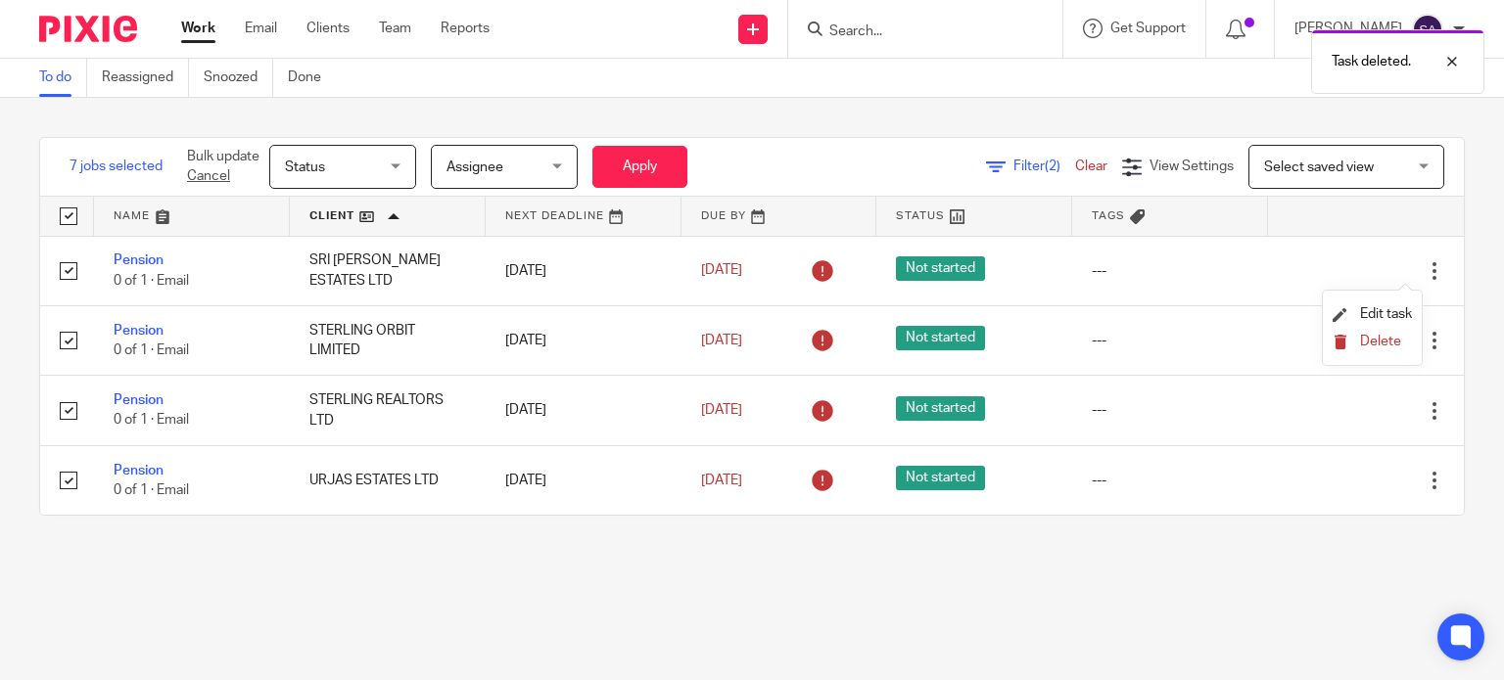
click at [1375, 340] on span "Delete" at bounding box center [1380, 342] width 41 height 14
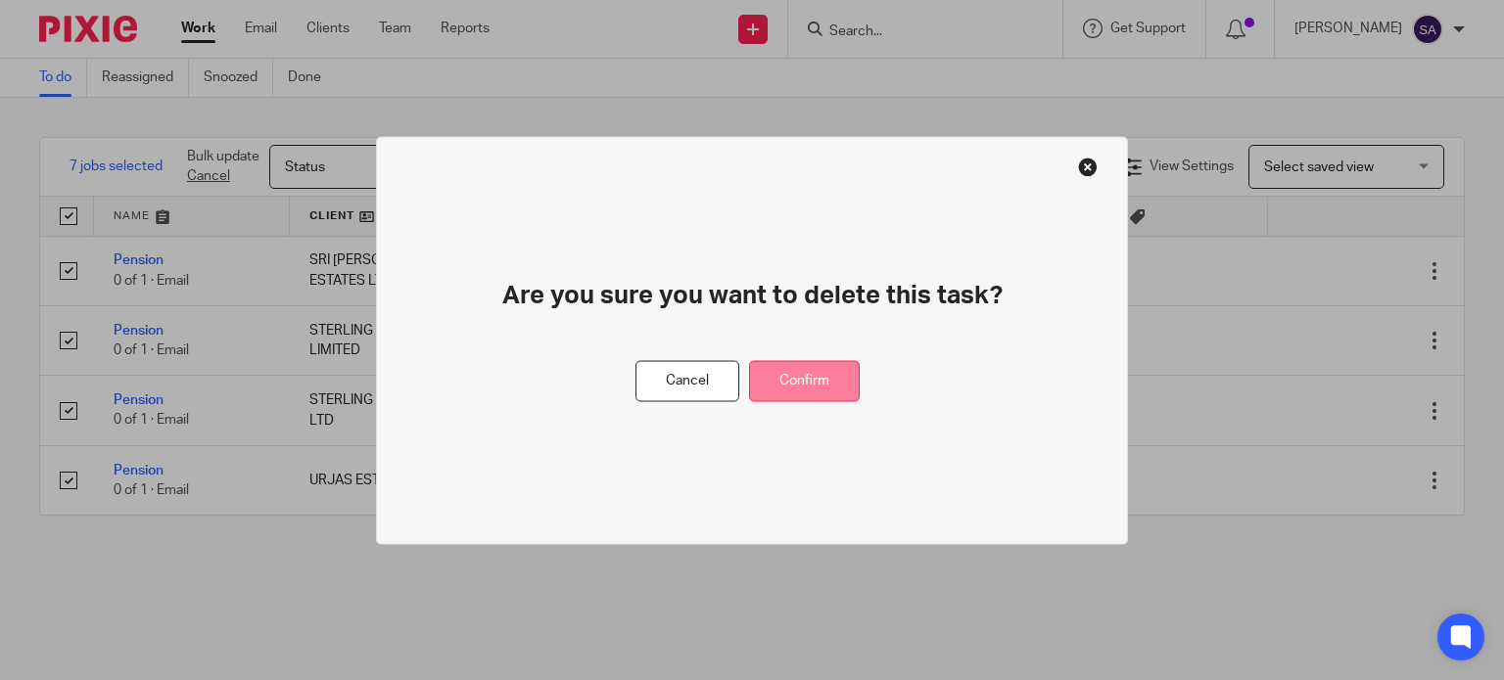
click at [804, 386] on button "Confirm" at bounding box center [804, 381] width 111 height 42
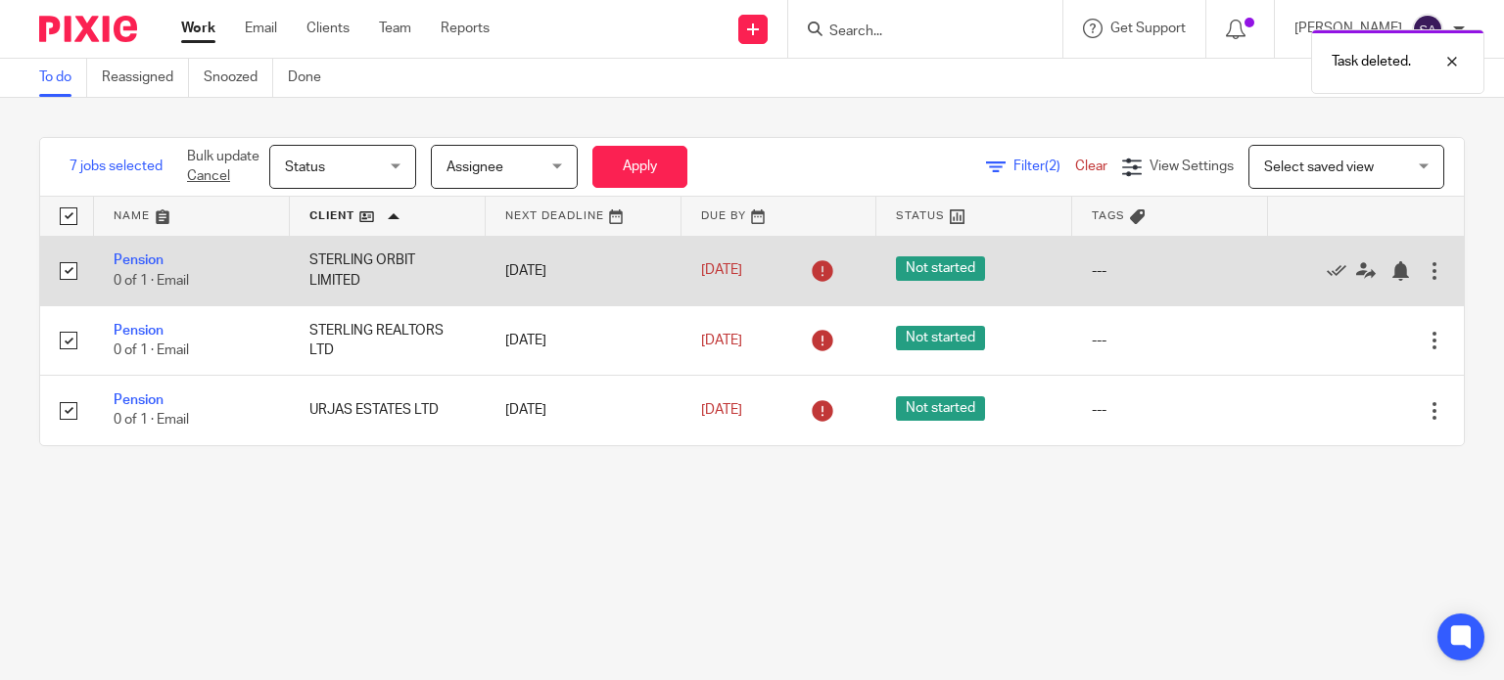
click at [1424, 268] on div at bounding box center [1434, 271] width 20 height 20
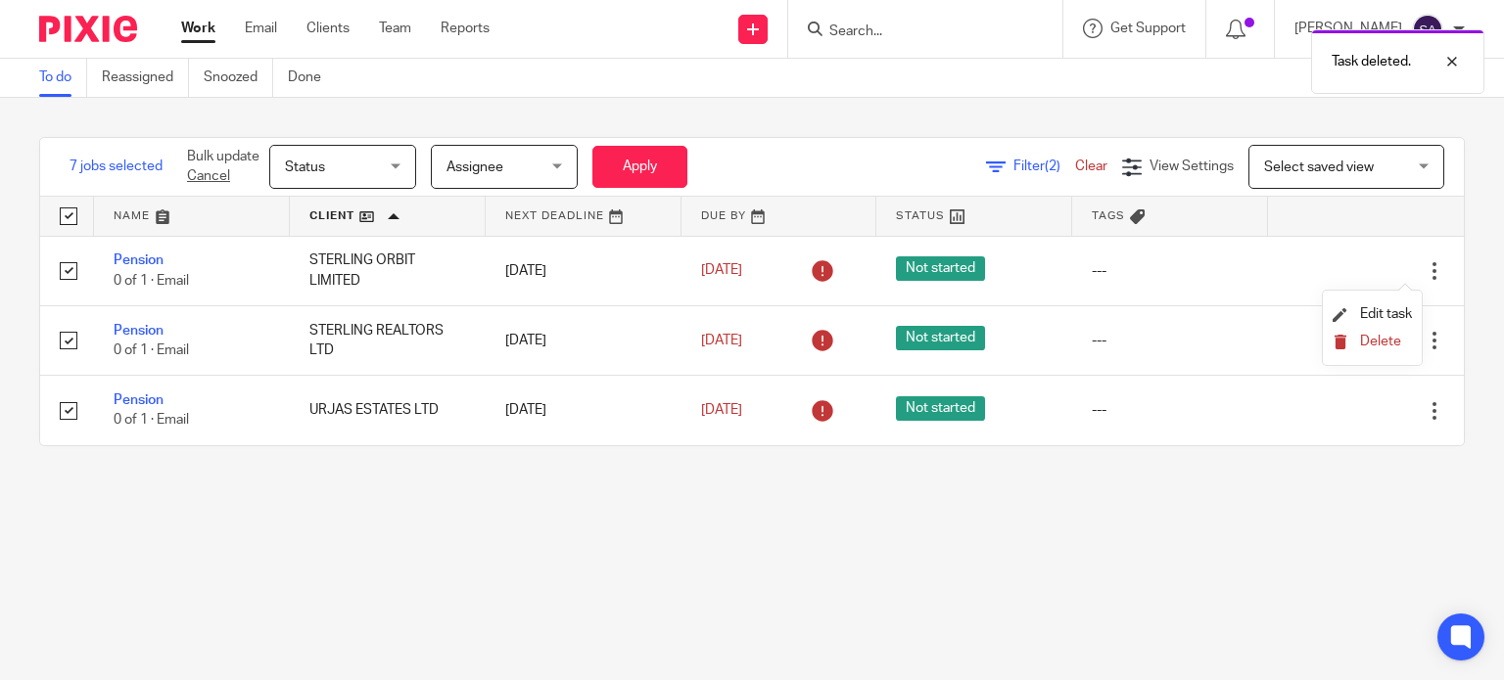
click at [1335, 344] on icon "submit" at bounding box center [1339, 342] width 15 height 15
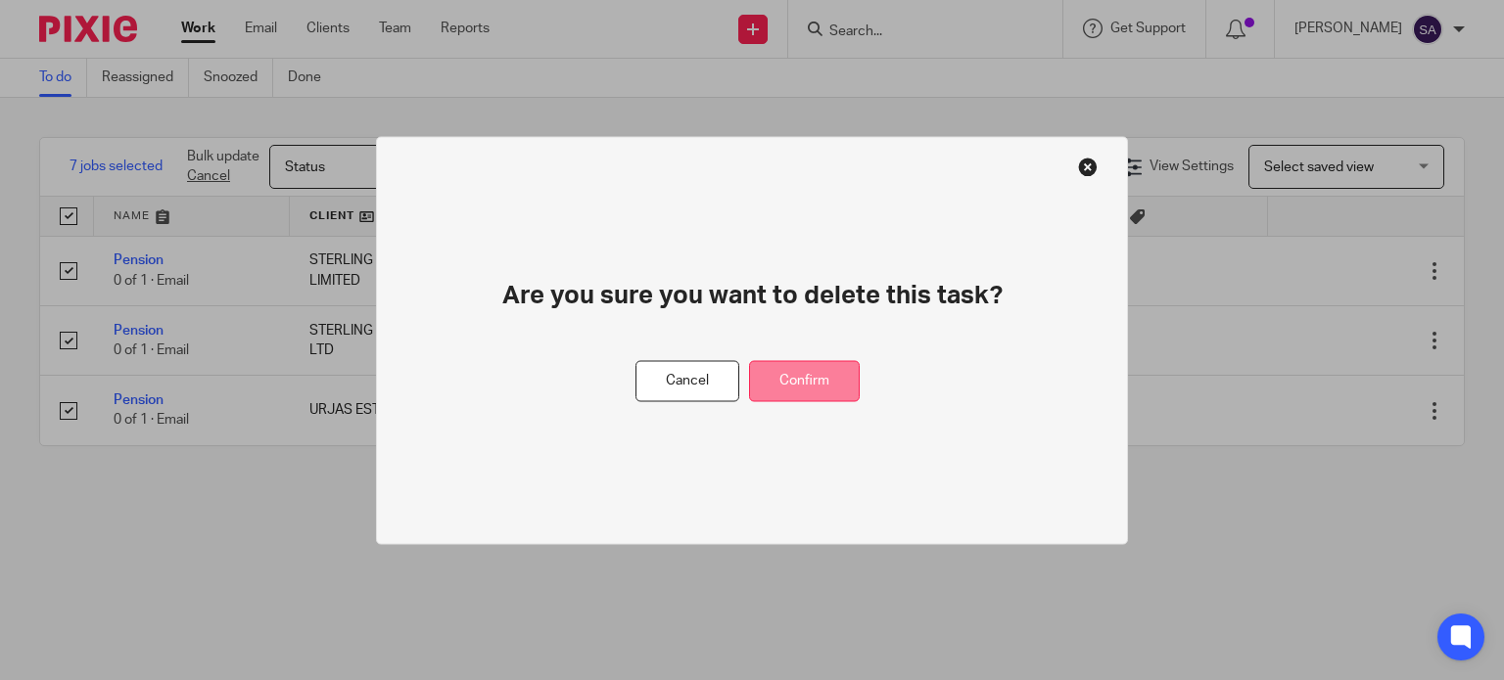
click at [842, 387] on button "Confirm" at bounding box center [804, 381] width 111 height 42
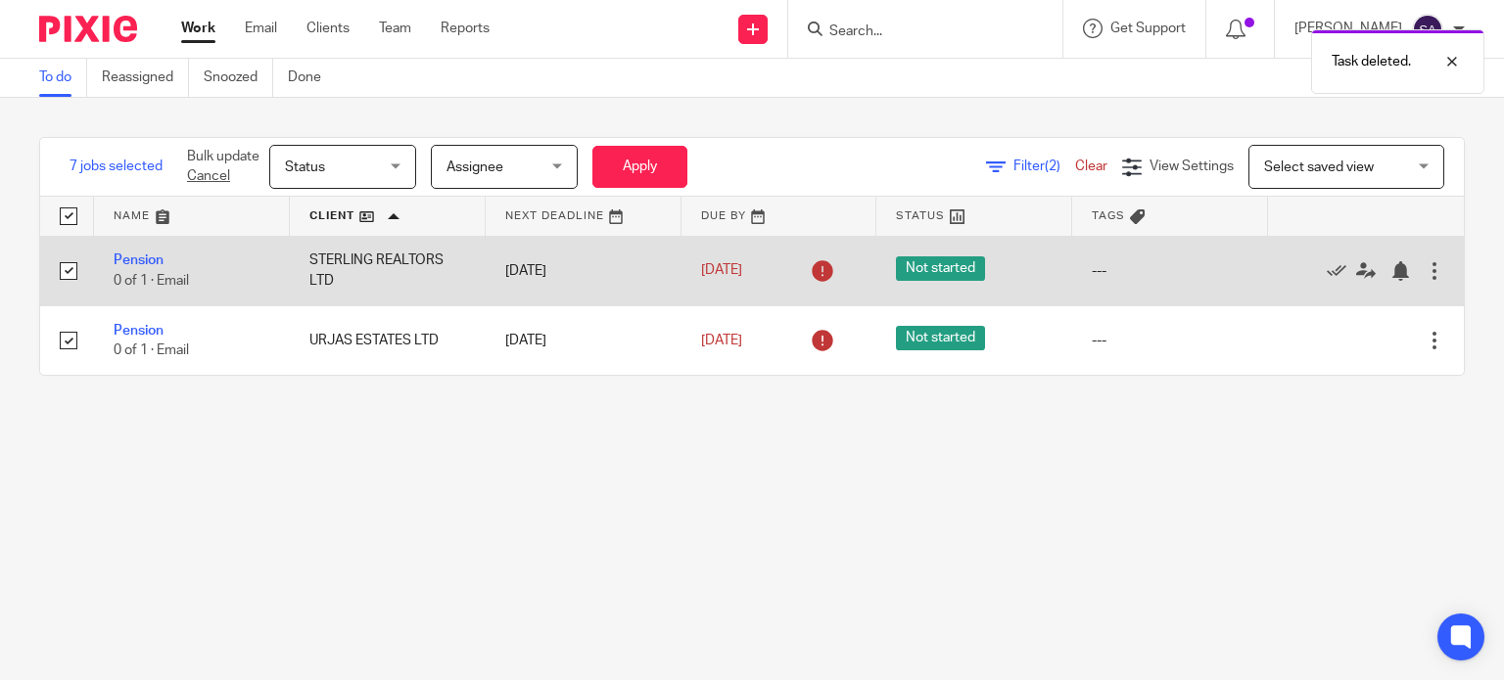
click at [1424, 268] on div at bounding box center [1434, 271] width 20 height 20
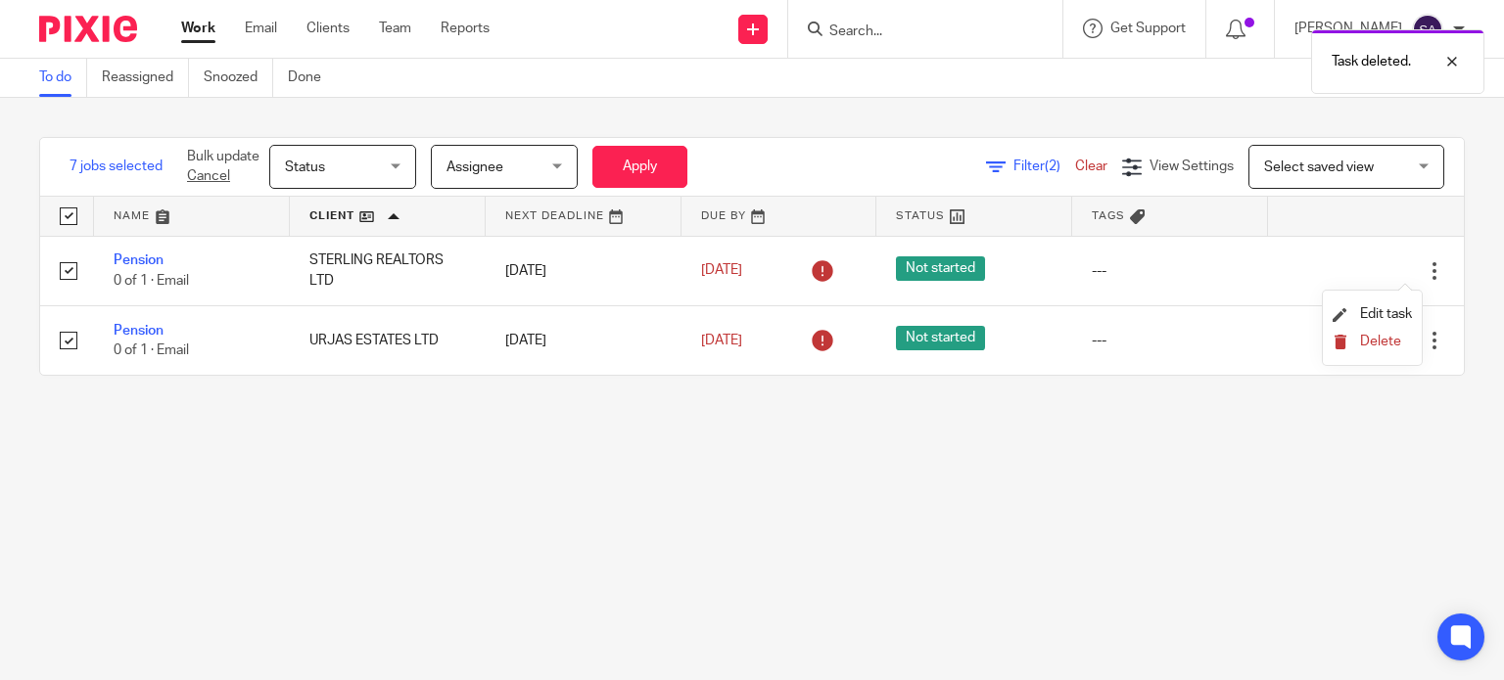
click at [1333, 342] on icon "submit" at bounding box center [1339, 342] width 15 height 15
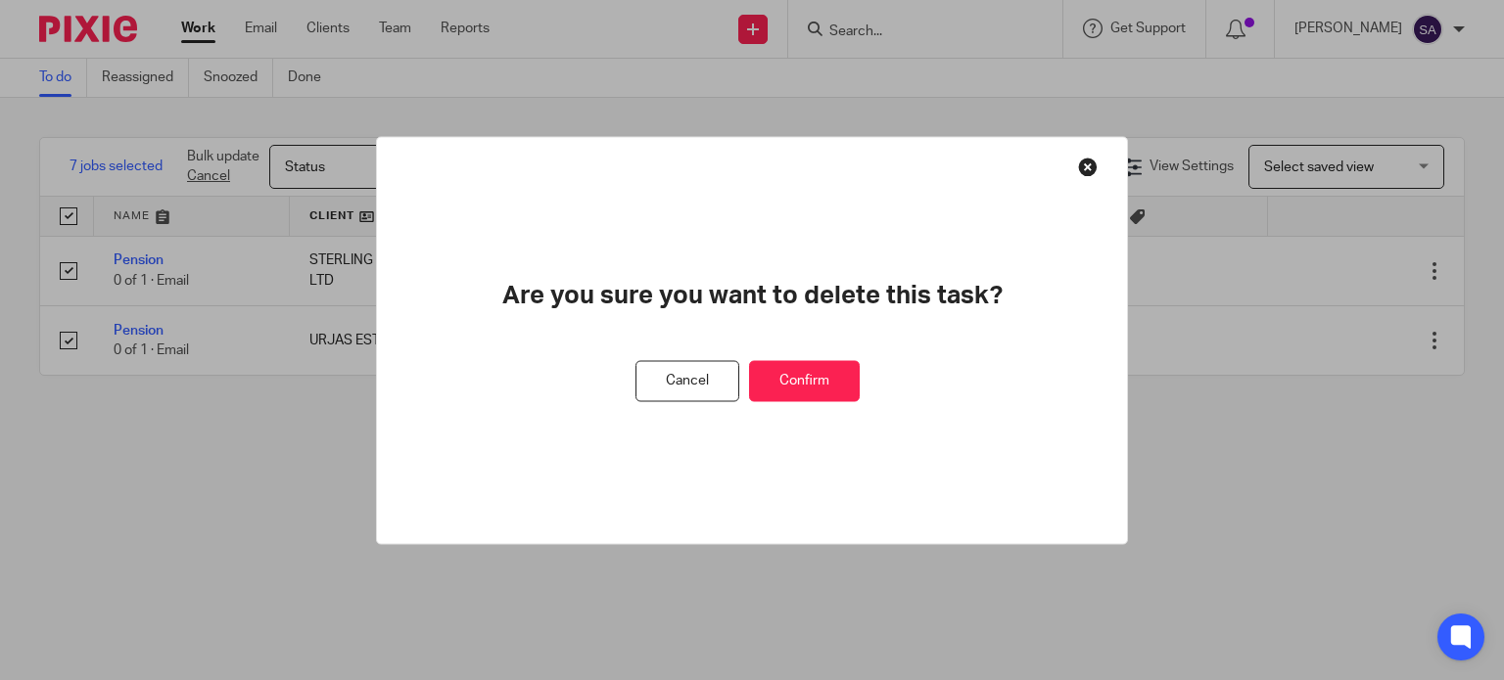
drag, startPoint x: 786, startPoint y: 387, endPoint x: 834, endPoint y: 394, distance: 48.6
click at [791, 391] on button "Confirm" at bounding box center [804, 381] width 111 height 42
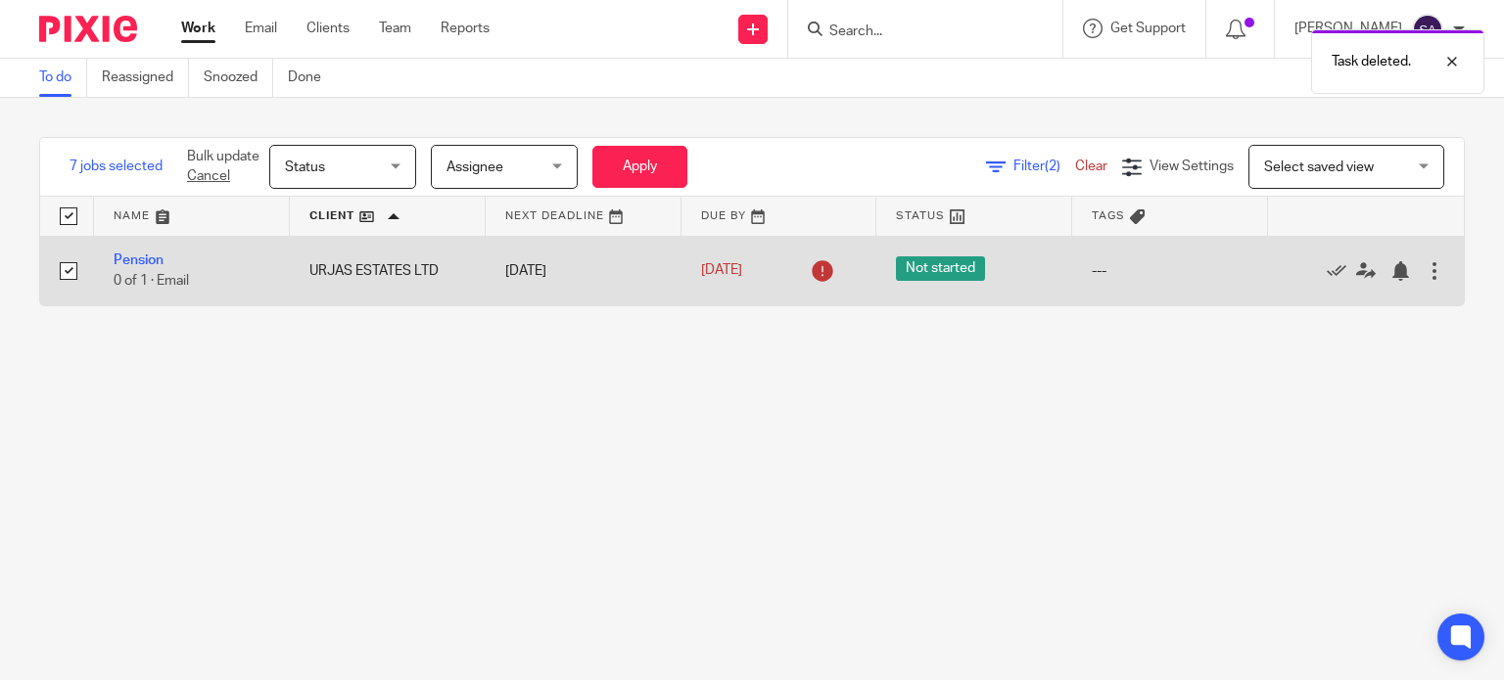
click at [1424, 277] on div at bounding box center [1434, 271] width 20 height 20
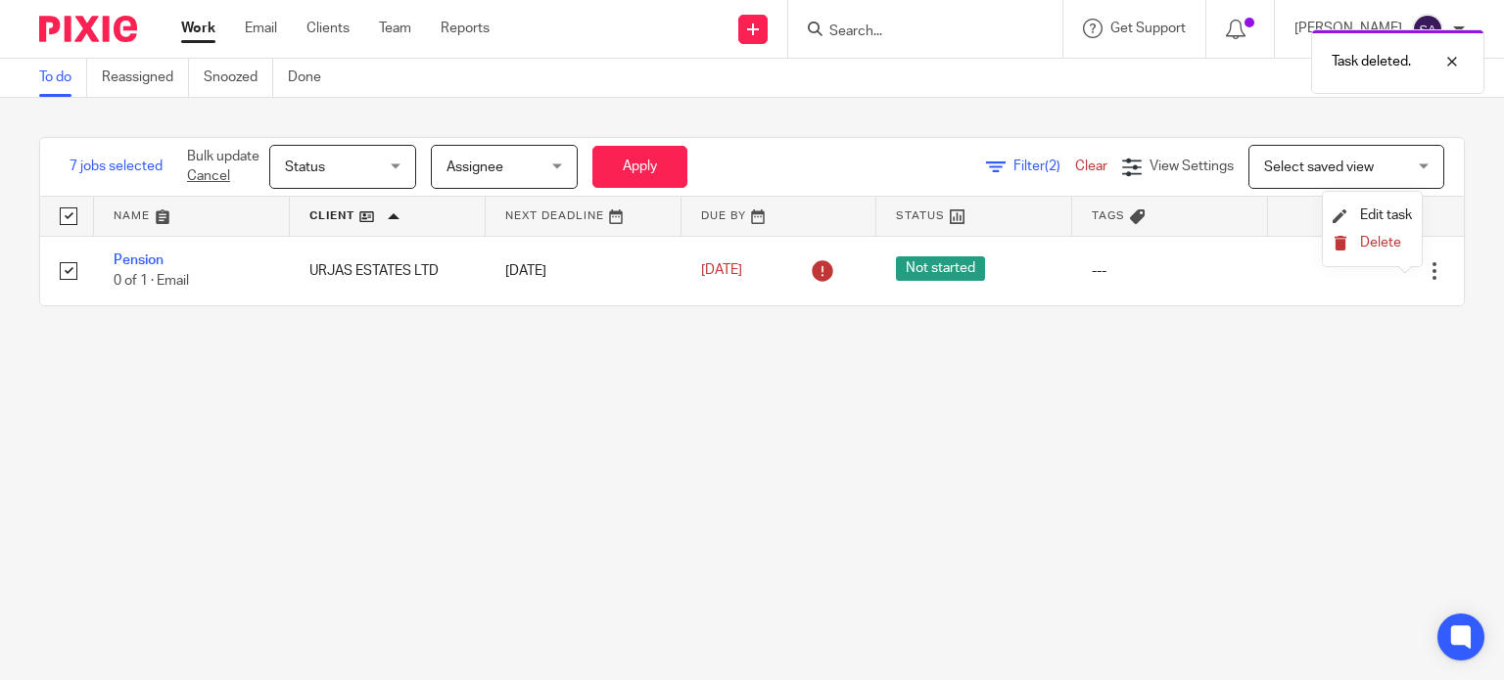
click at [1358, 241] on button "Delete" at bounding box center [1371, 244] width 79 height 16
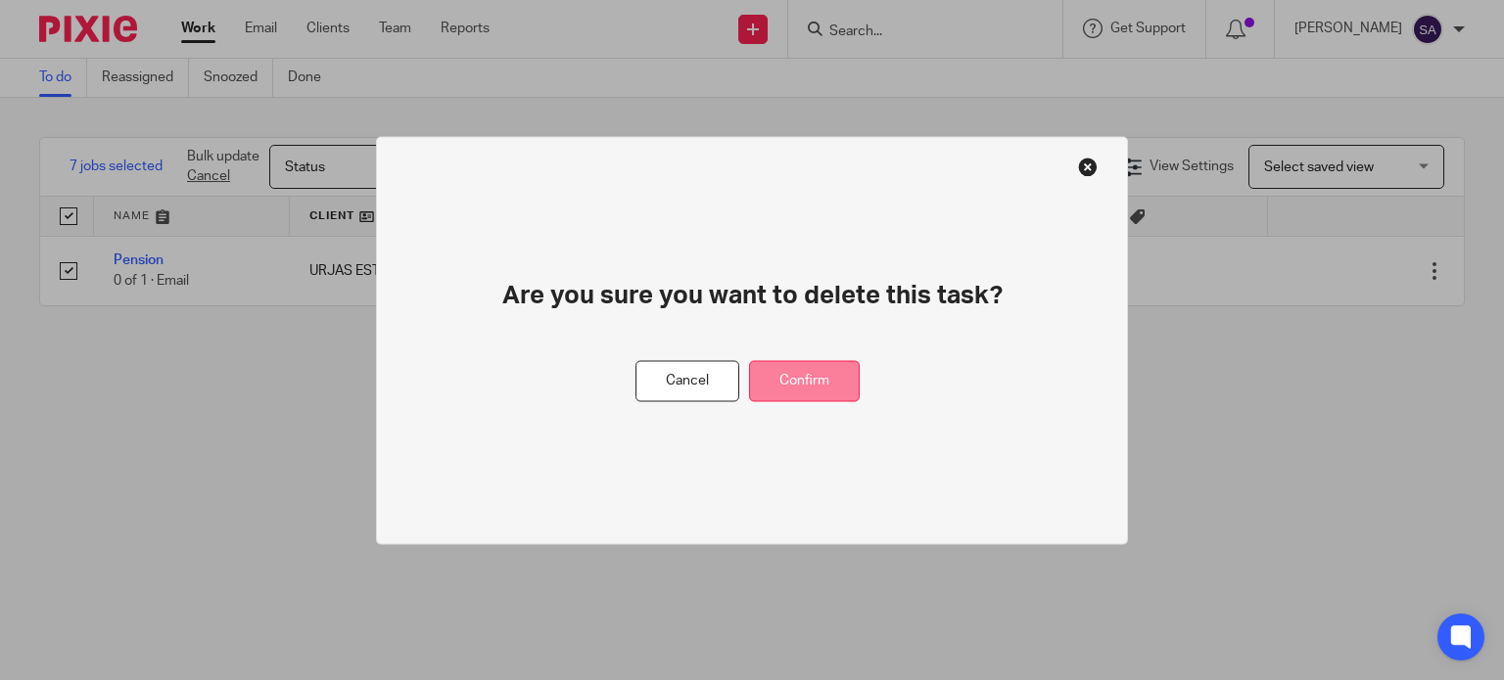
click at [820, 387] on button "Confirm" at bounding box center [804, 381] width 111 height 42
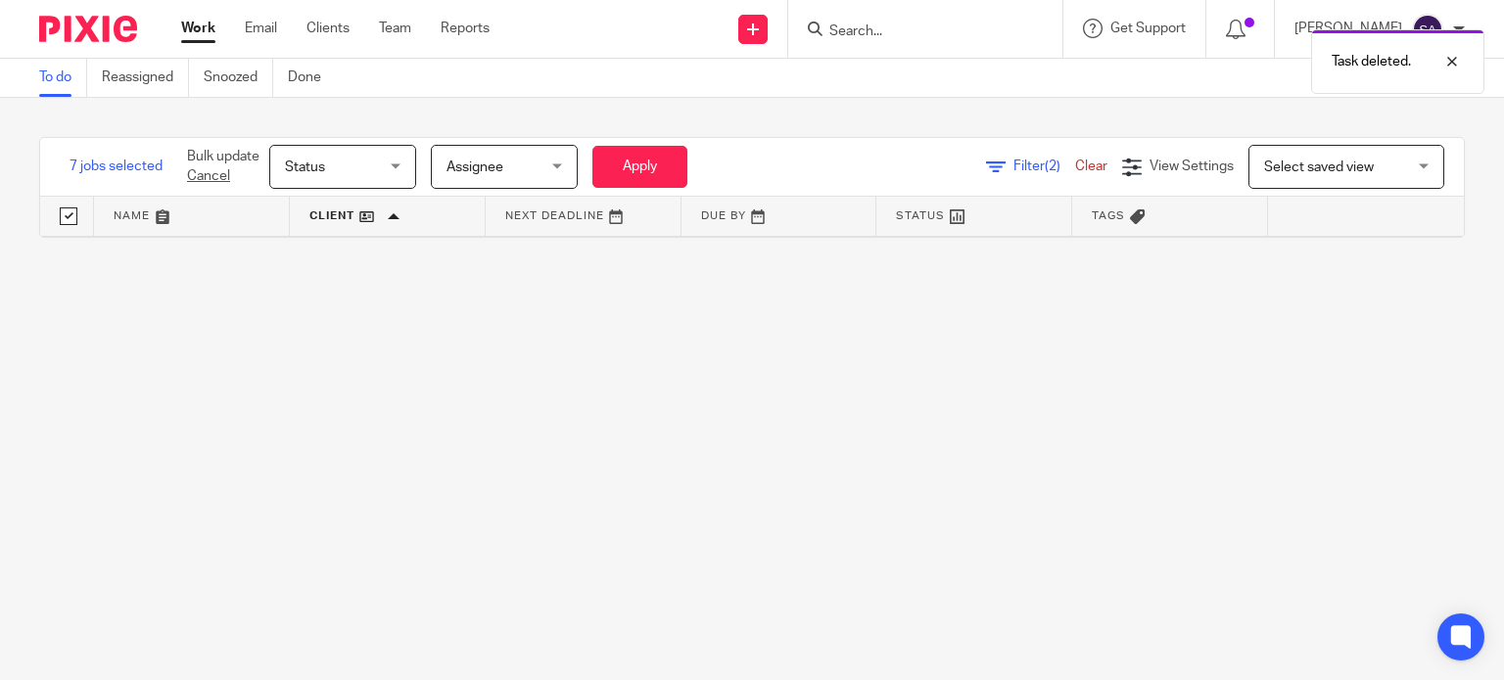
click at [1010, 181] on div "Filter (2) Clear View Settings View Settings (2) Filters Clear Save Manage save…" at bounding box center [1097, 167] width 732 height 44
click at [1044, 166] on span "(2)" at bounding box center [1052, 167] width 16 height 14
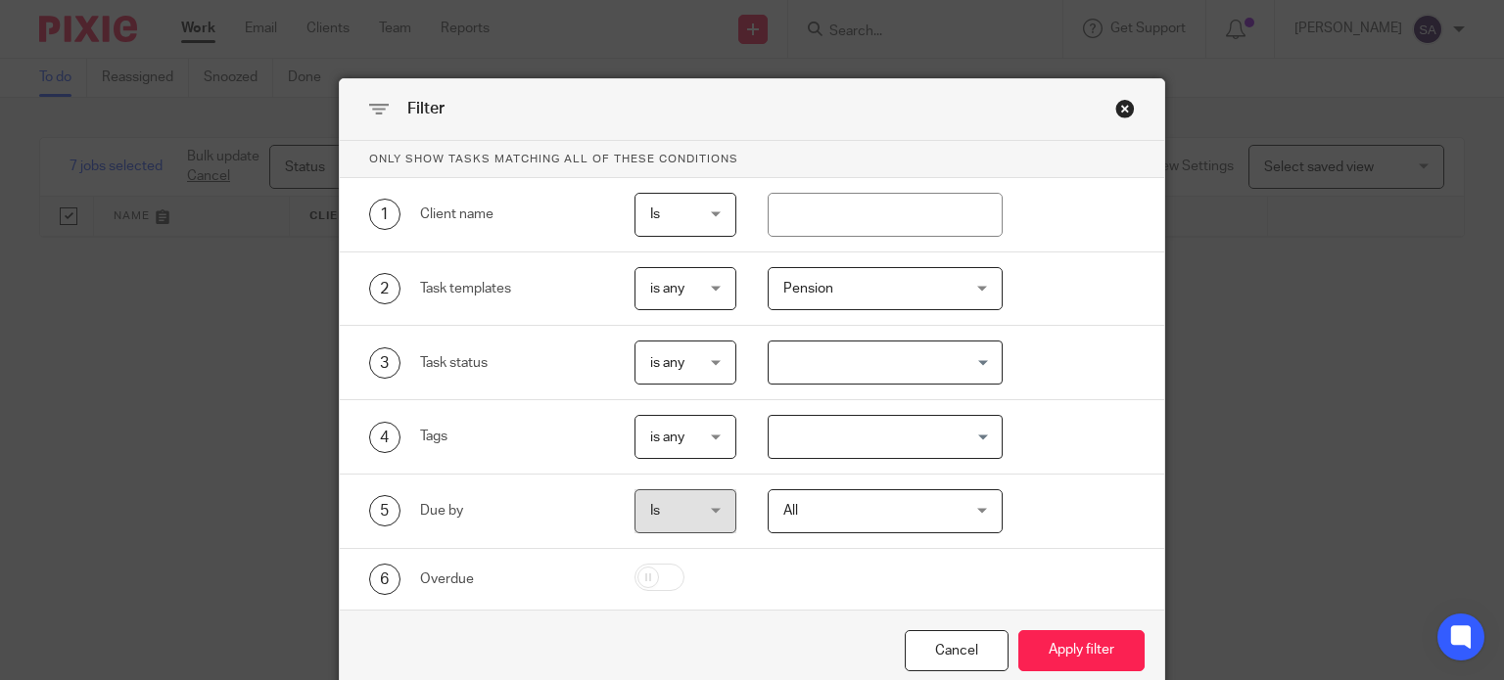
click at [942, 278] on span "Pension" at bounding box center [870, 288] width 175 height 41
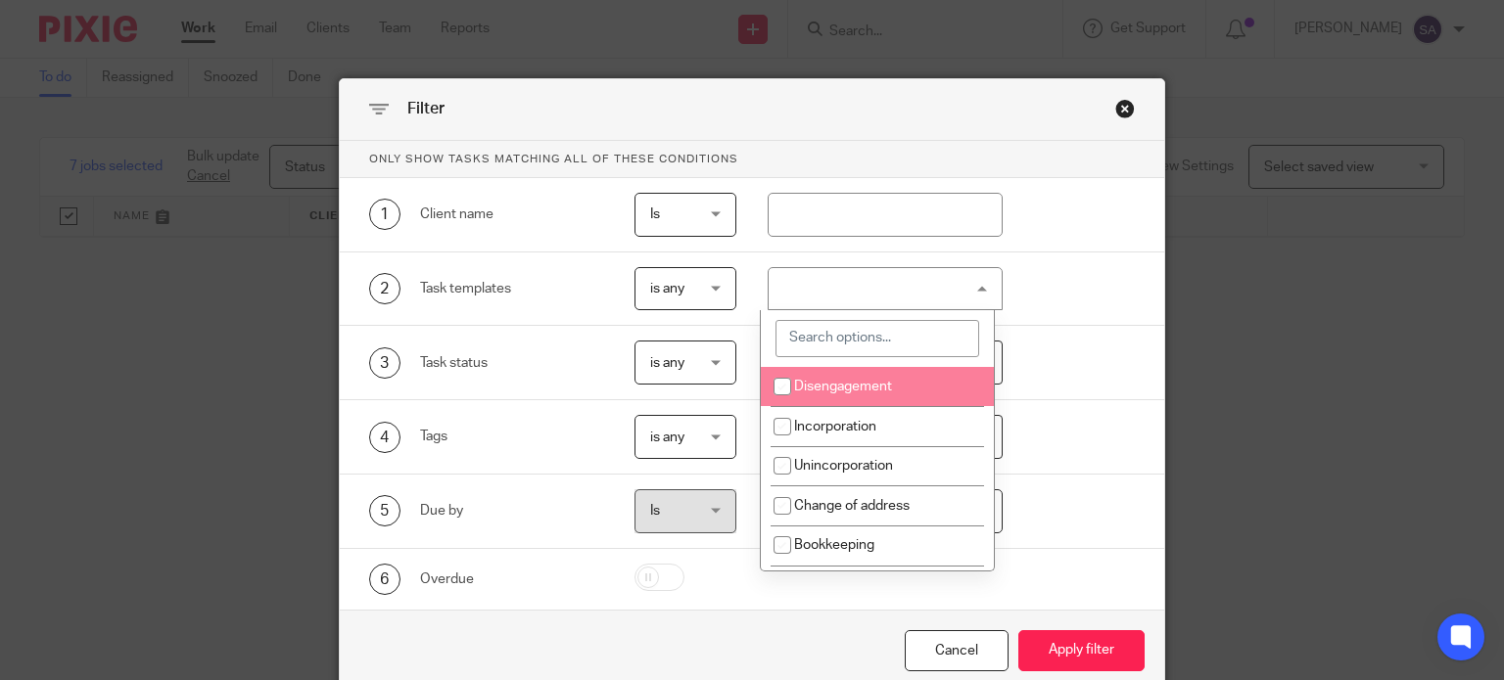
click at [922, 286] on div "Pension" at bounding box center [884, 289] width 235 height 44
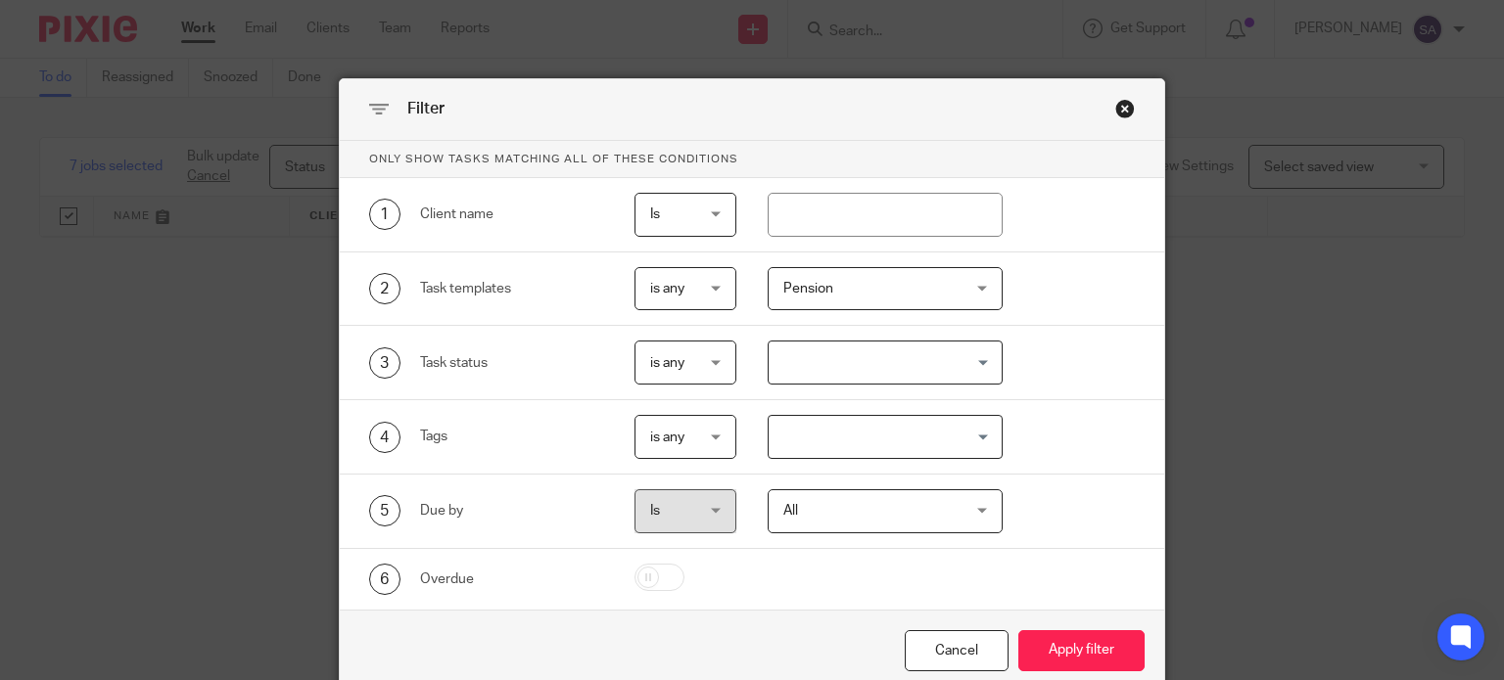
click at [924, 296] on span "Pension" at bounding box center [870, 288] width 175 height 41
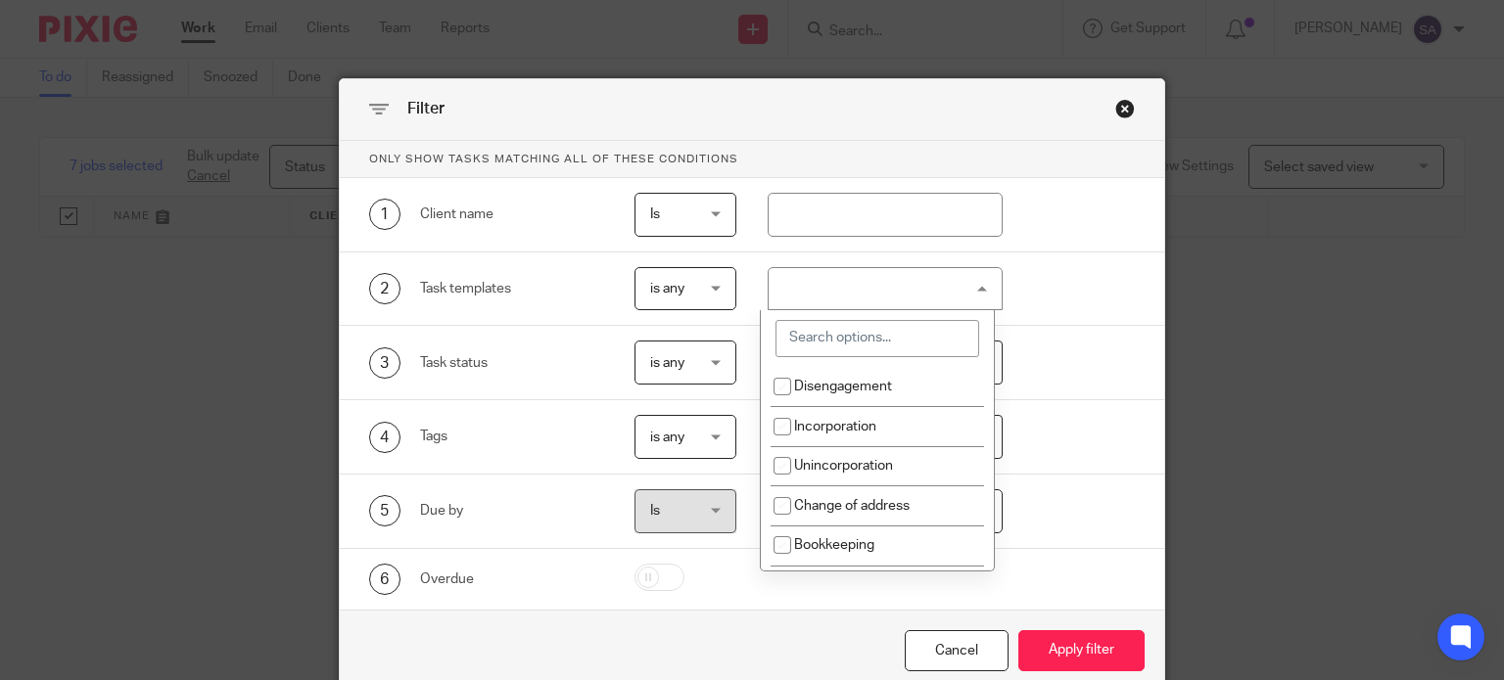
click at [921, 294] on div "Pension" at bounding box center [884, 289] width 235 height 44
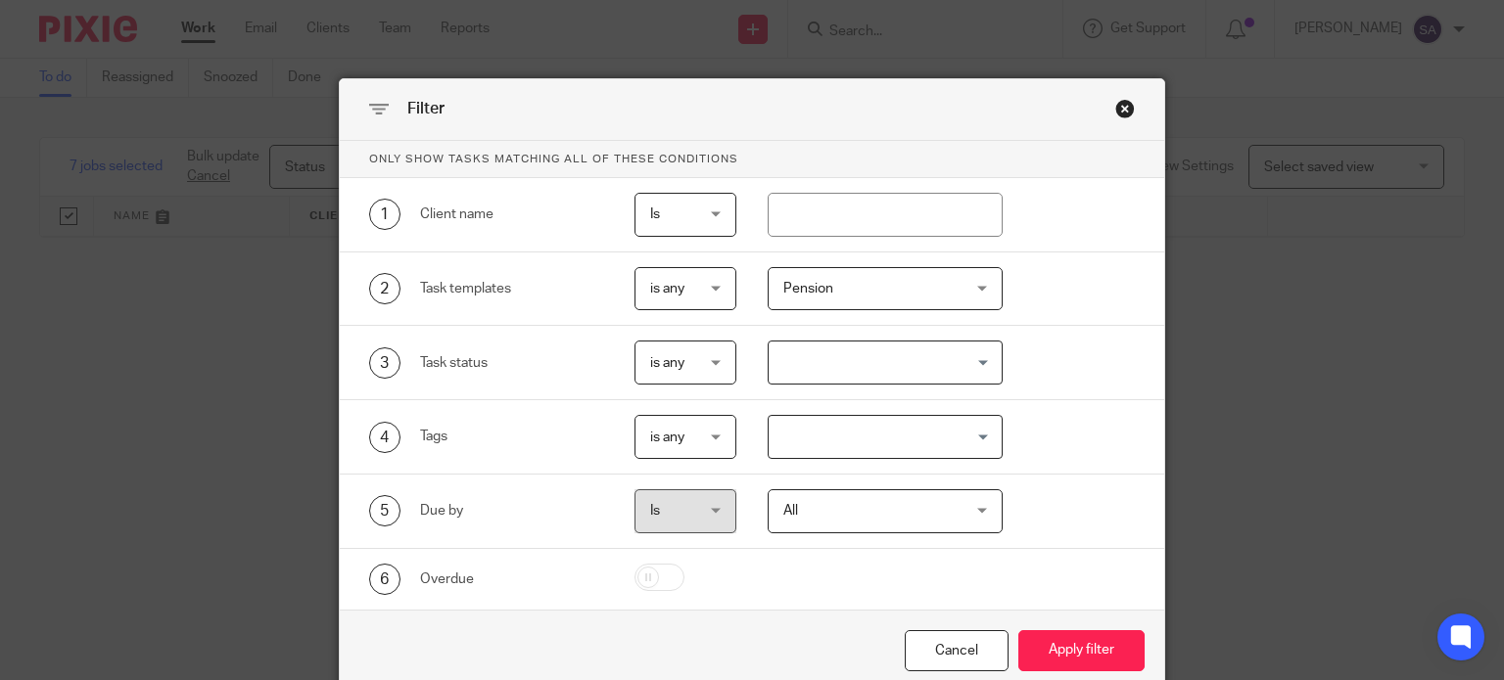
click at [921, 294] on span "Pension" at bounding box center [870, 288] width 175 height 41
drag, startPoint x: 1051, startPoint y: 375, endPoint x: 1069, endPoint y: 437, distance: 64.1
click at [1052, 375] on div "3 Task status is any is any is any is none is_any Loading..." at bounding box center [736, 363] width 797 height 44
click at [960, 657] on div "Cancel" at bounding box center [957, 651] width 104 height 42
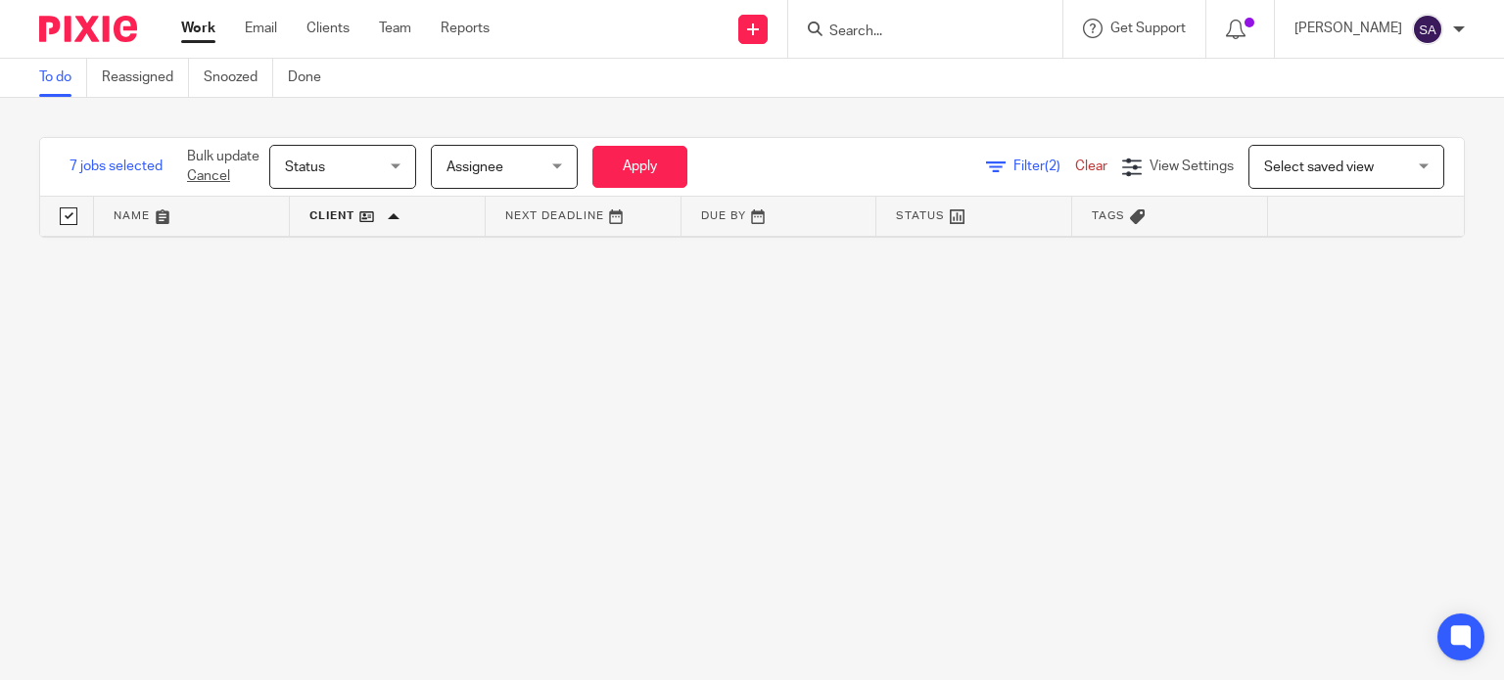
click at [1075, 161] on link "Clear" at bounding box center [1091, 167] width 32 height 14
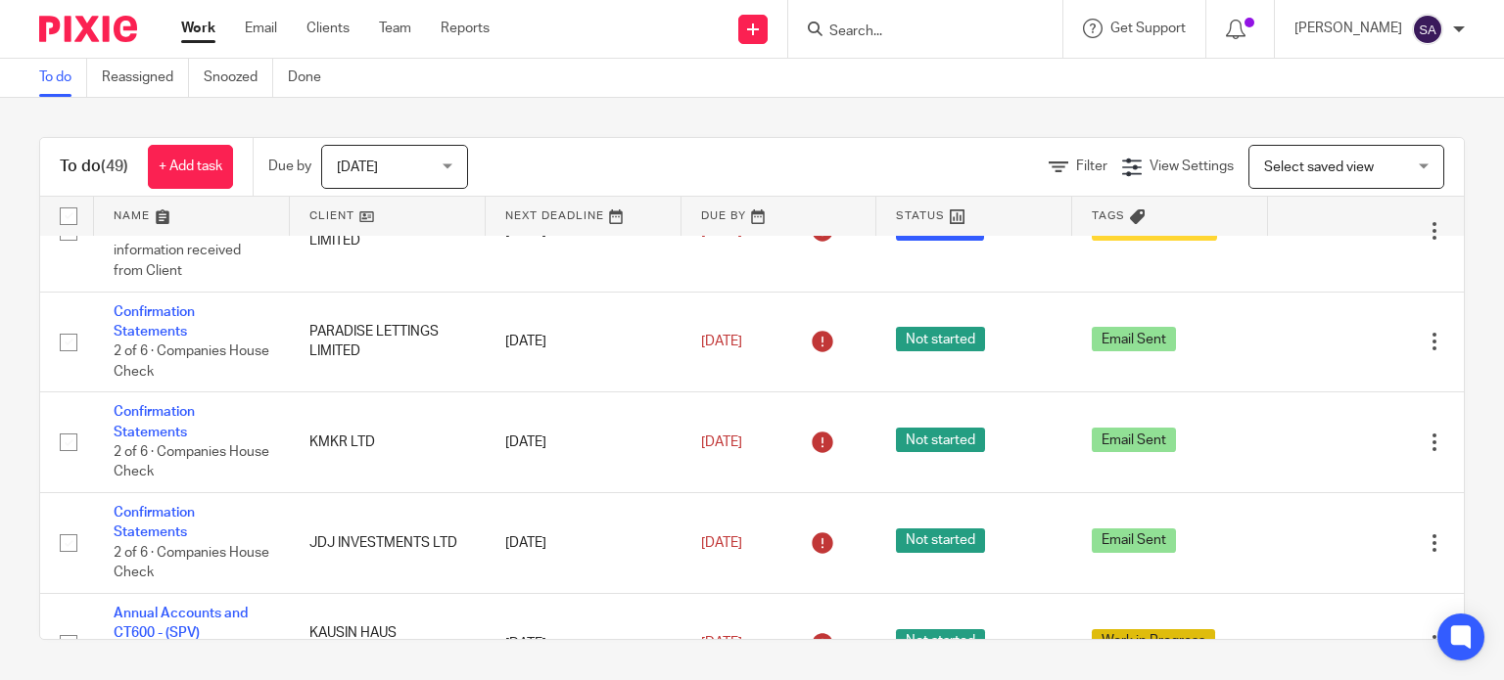
scroll to position [685, 0]
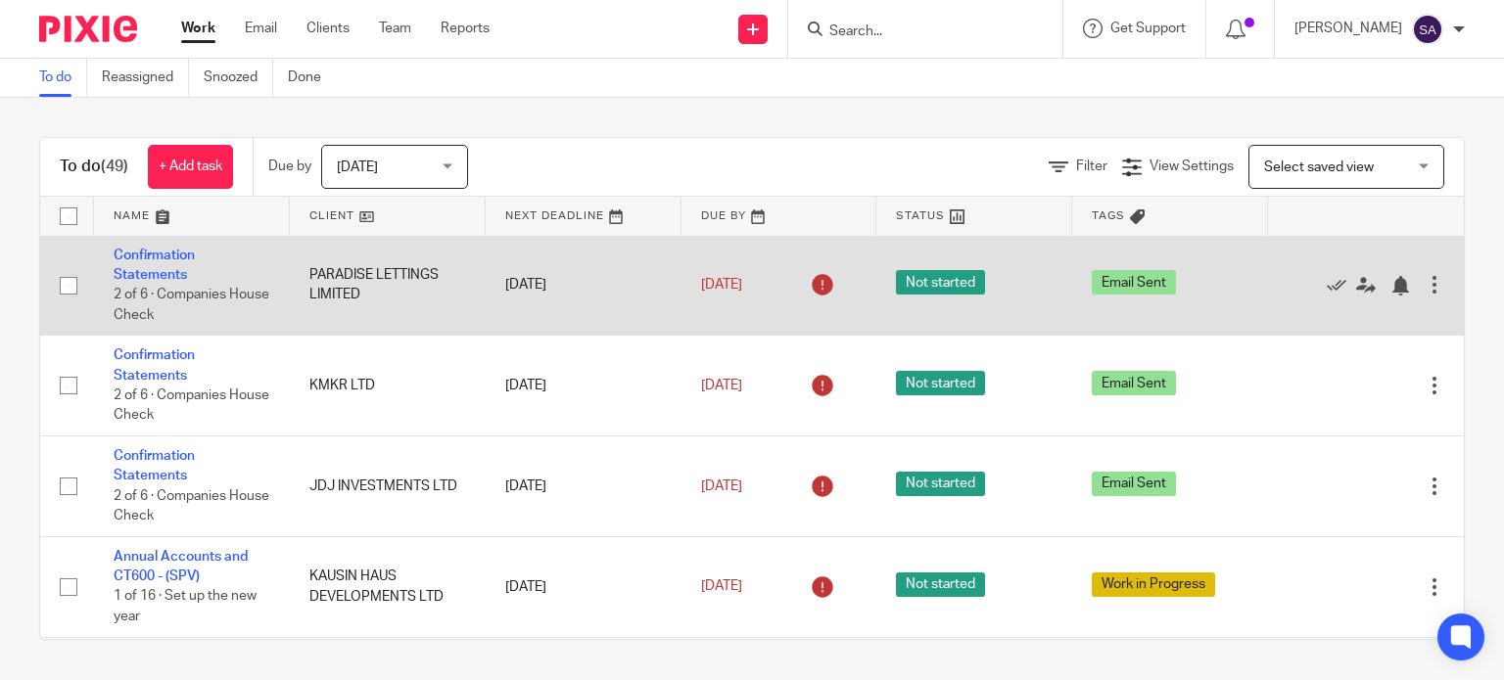
click at [66, 295] on input "checkbox" at bounding box center [68, 285] width 37 height 37
checkbox input "true"
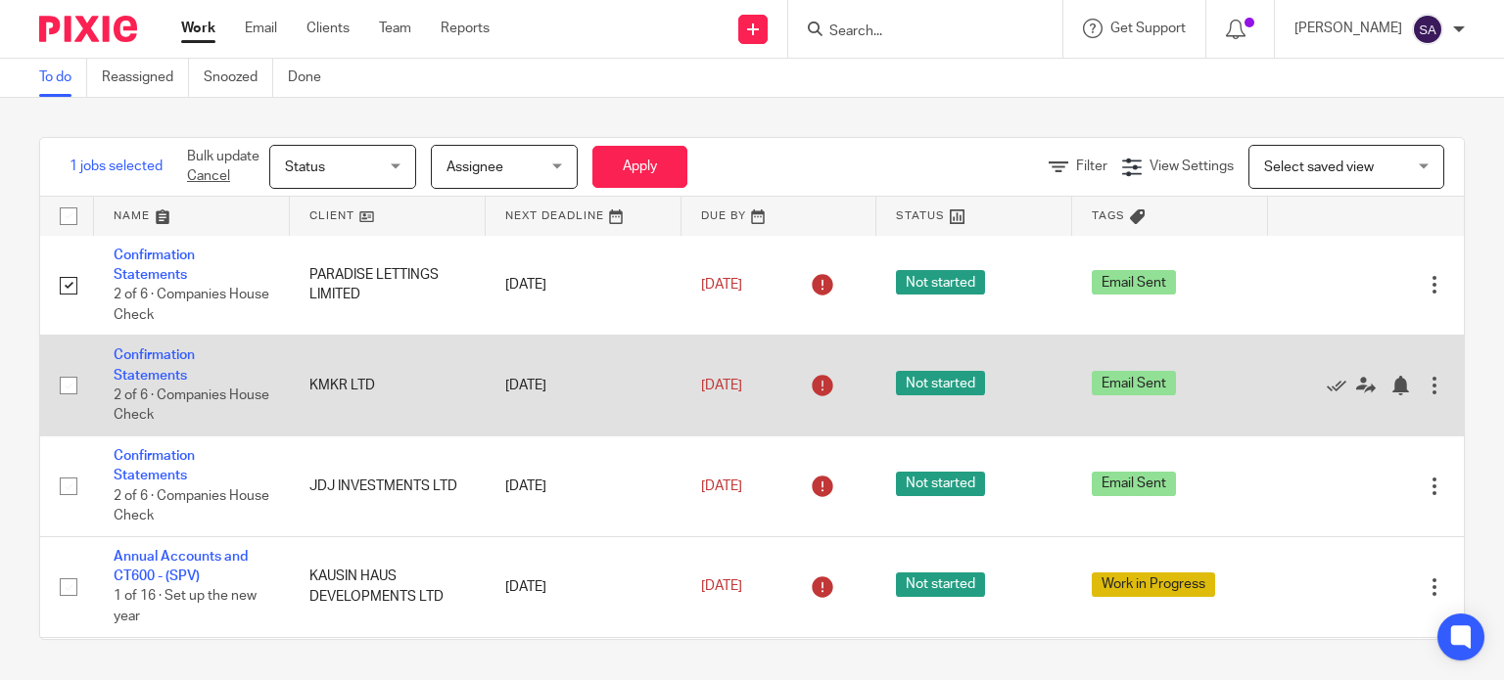
click at [65, 387] on input "checkbox" at bounding box center [68, 385] width 37 height 37
checkbox input "true"
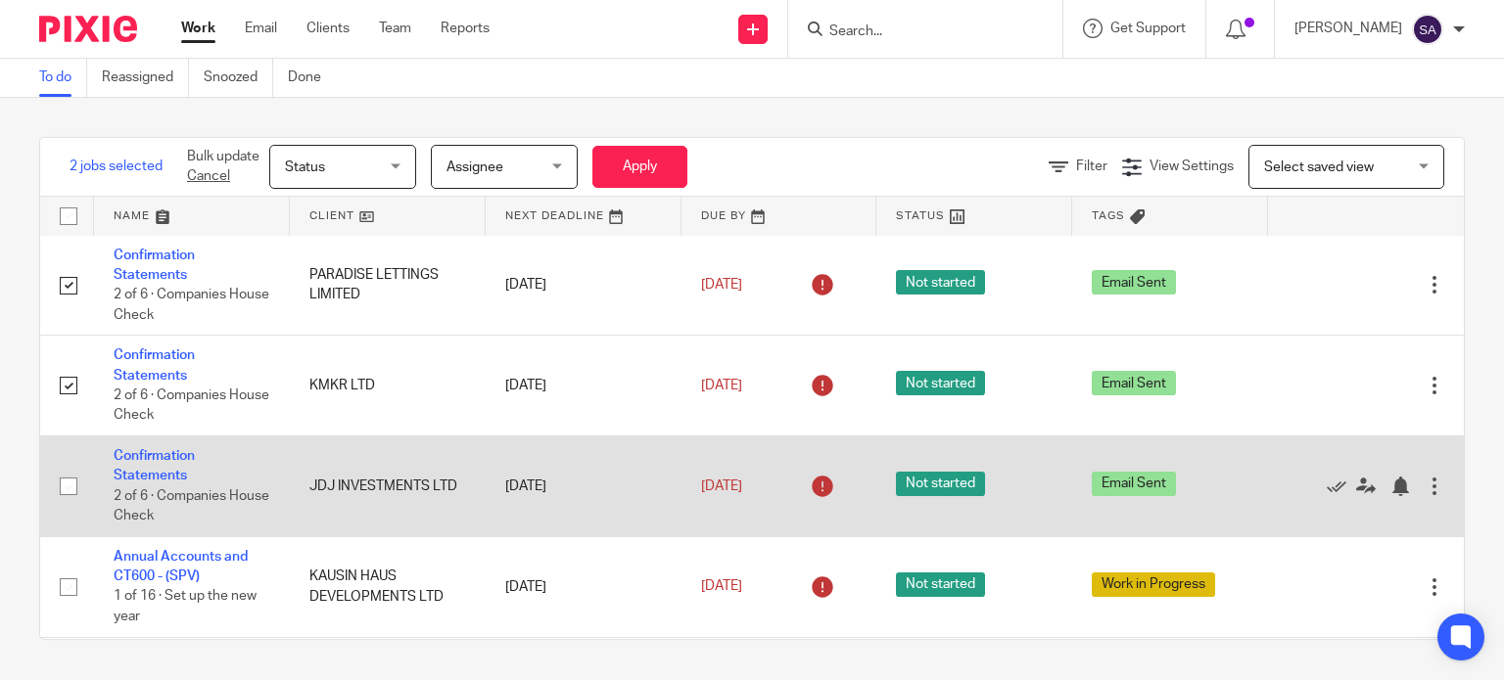
click at [64, 510] on td at bounding box center [67, 487] width 54 height 101
click at [63, 498] on input "checkbox" at bounding box center [68, 486] width 37 height 37
checkbox input "true"
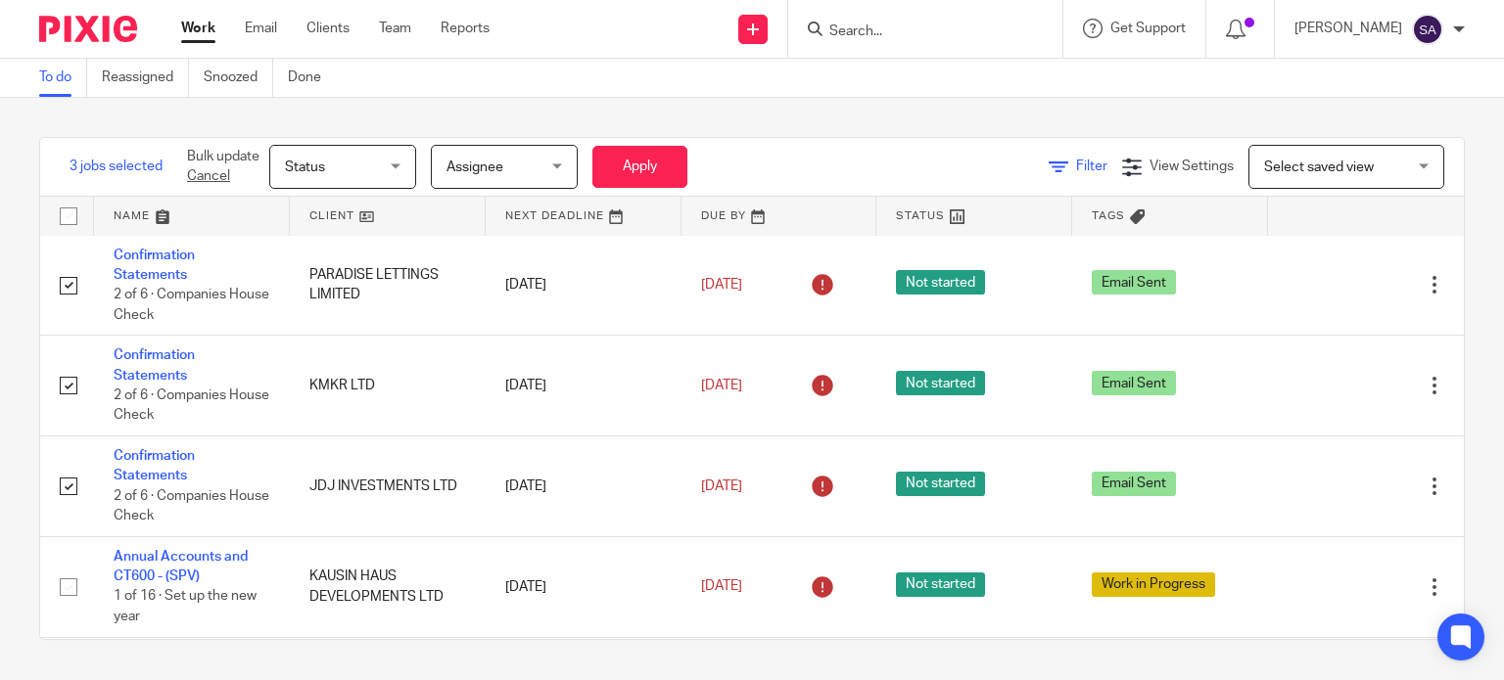
click at [1076, 163] on span "Filter" at bounding box center [1091, 167] width 31 height 14
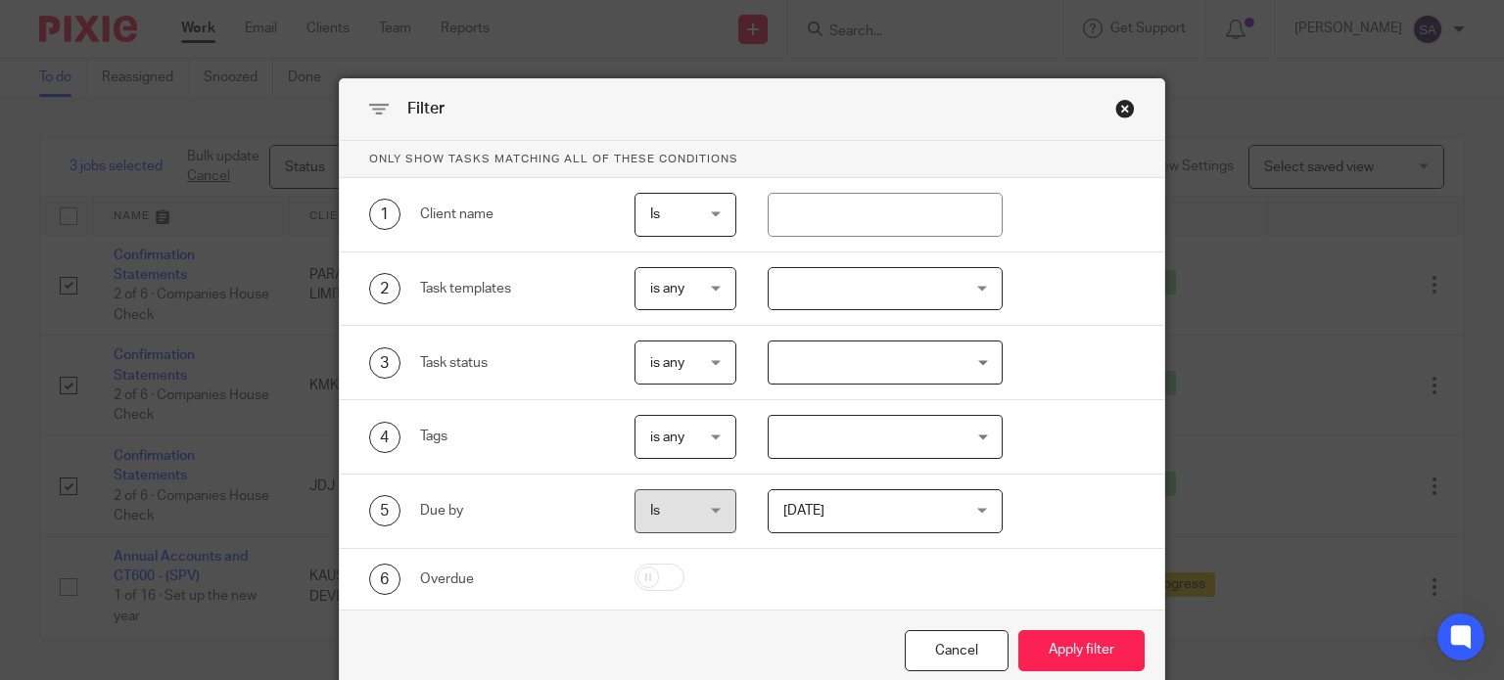
click at [913, 304] on div at bounding box center [884, 289] width 235 height 44
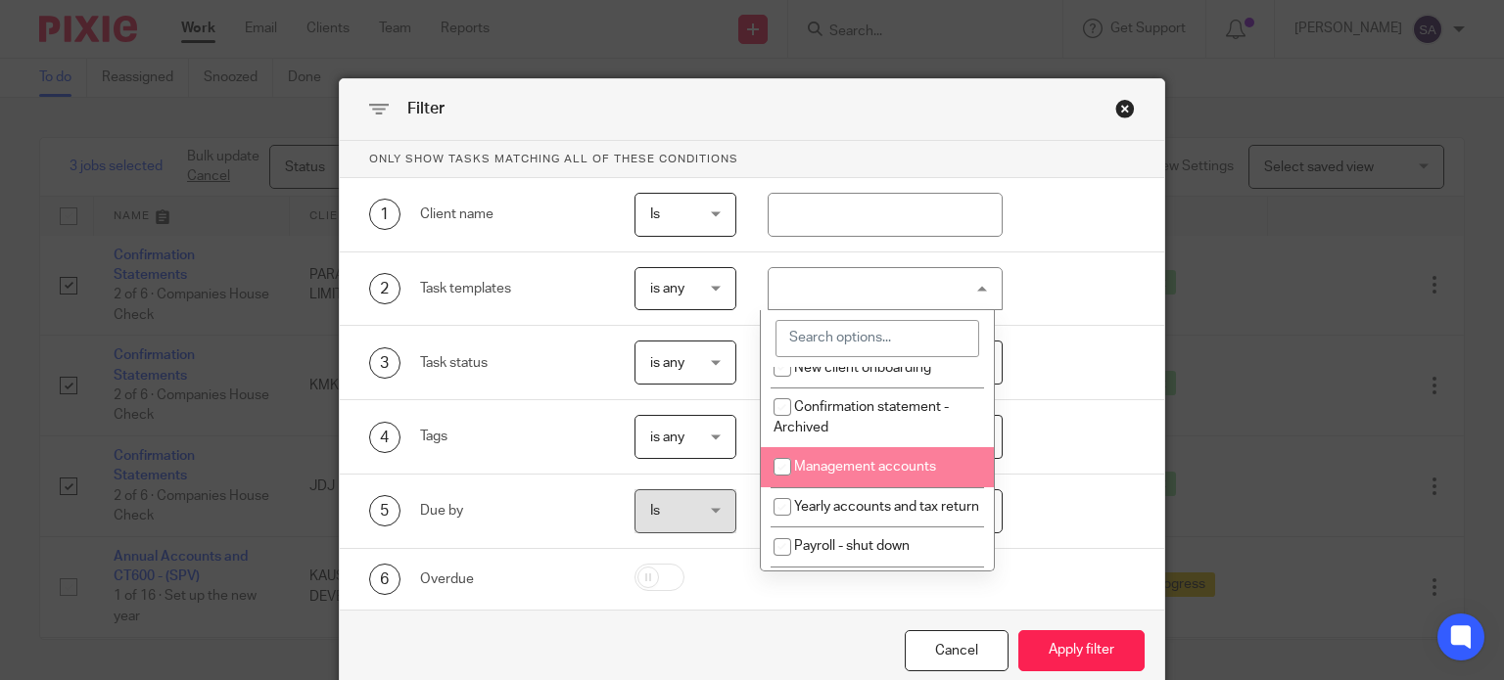
scroll to position [294, 0]
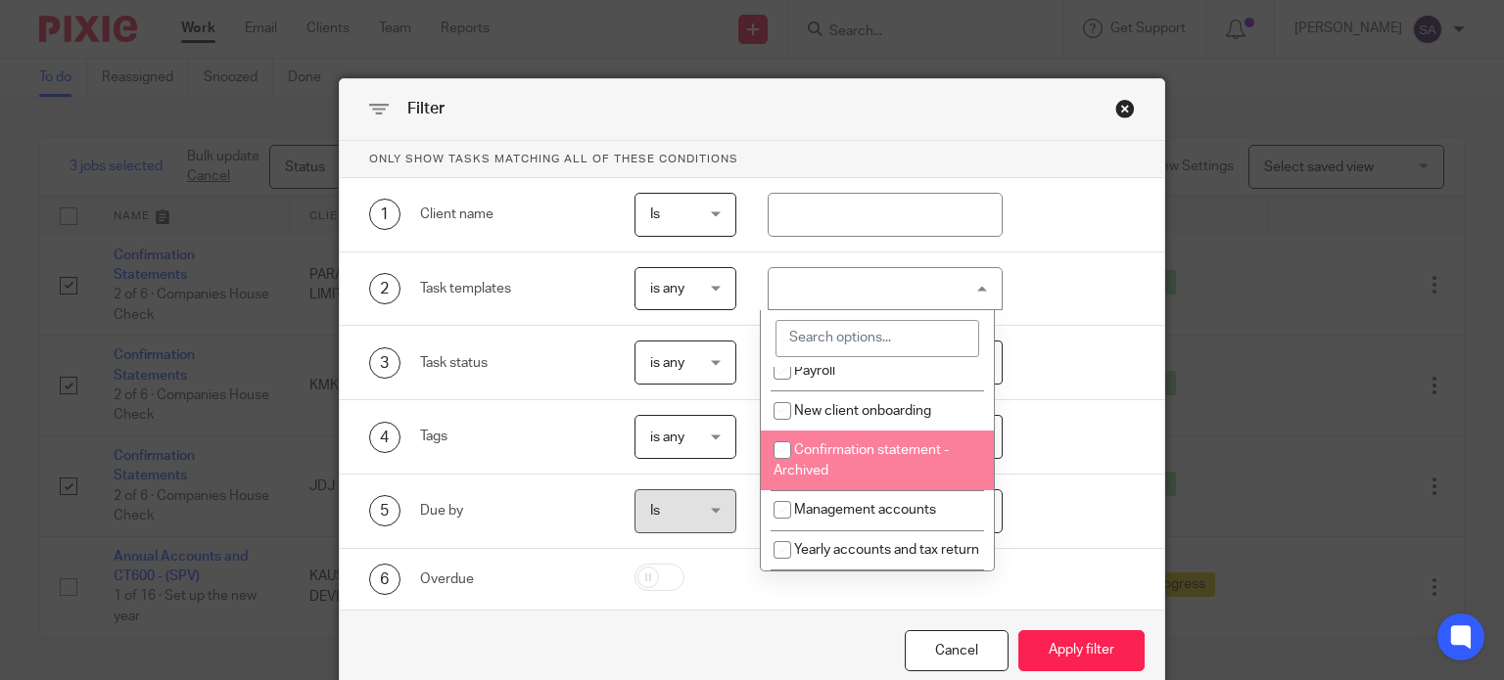
click at [894, 458] on span "Confirmation statement - Archived" at bounding box center [860, 460] width 175 height 34
checkbox input "true"
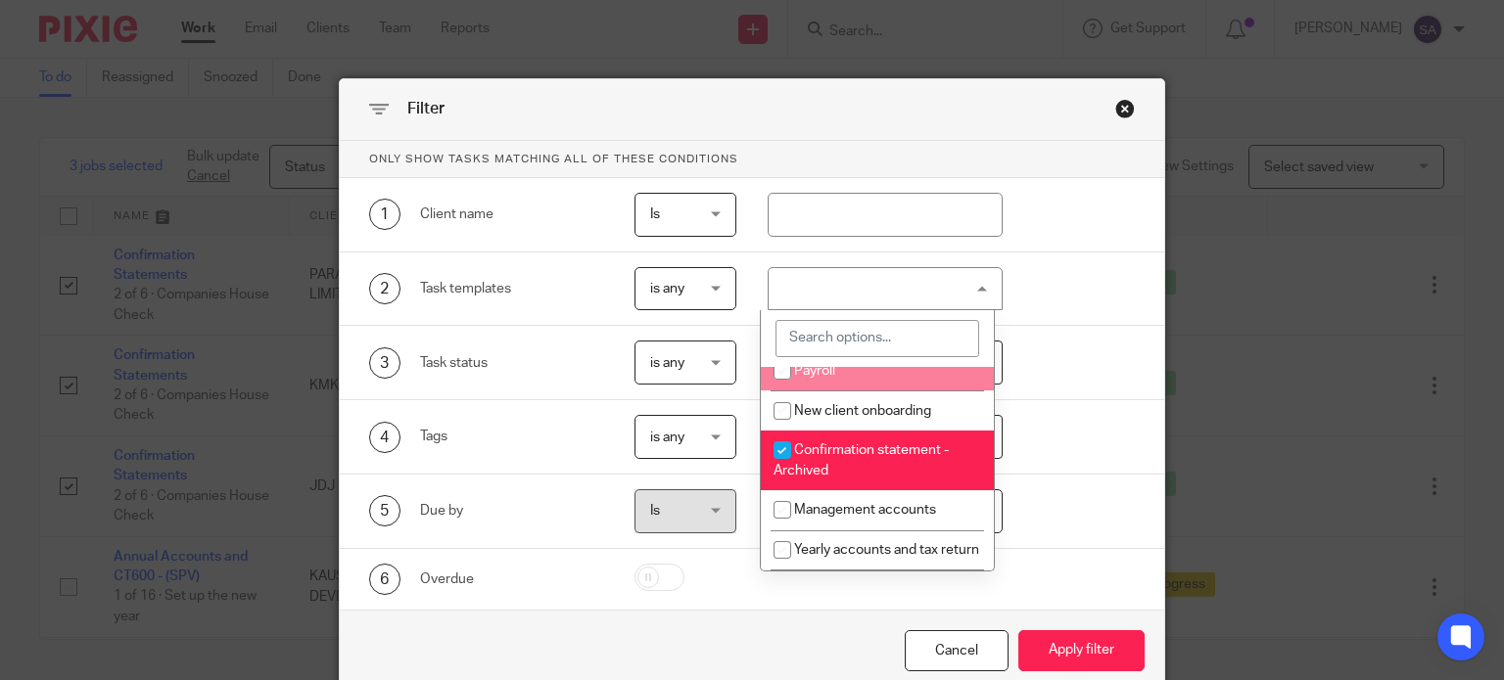
click at [897, 325] on input "search" at bounding box center [877, 338] width 204 height 37
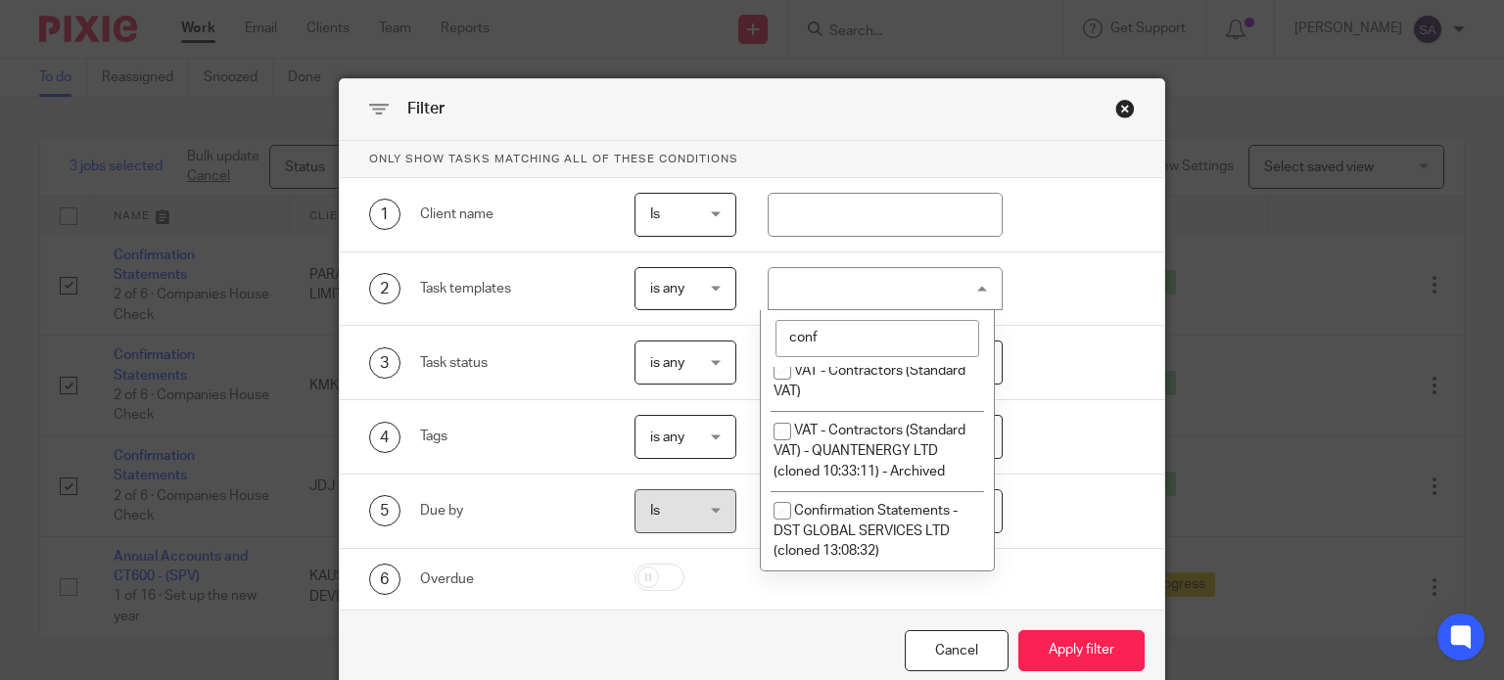
scroll to position [0, 0]
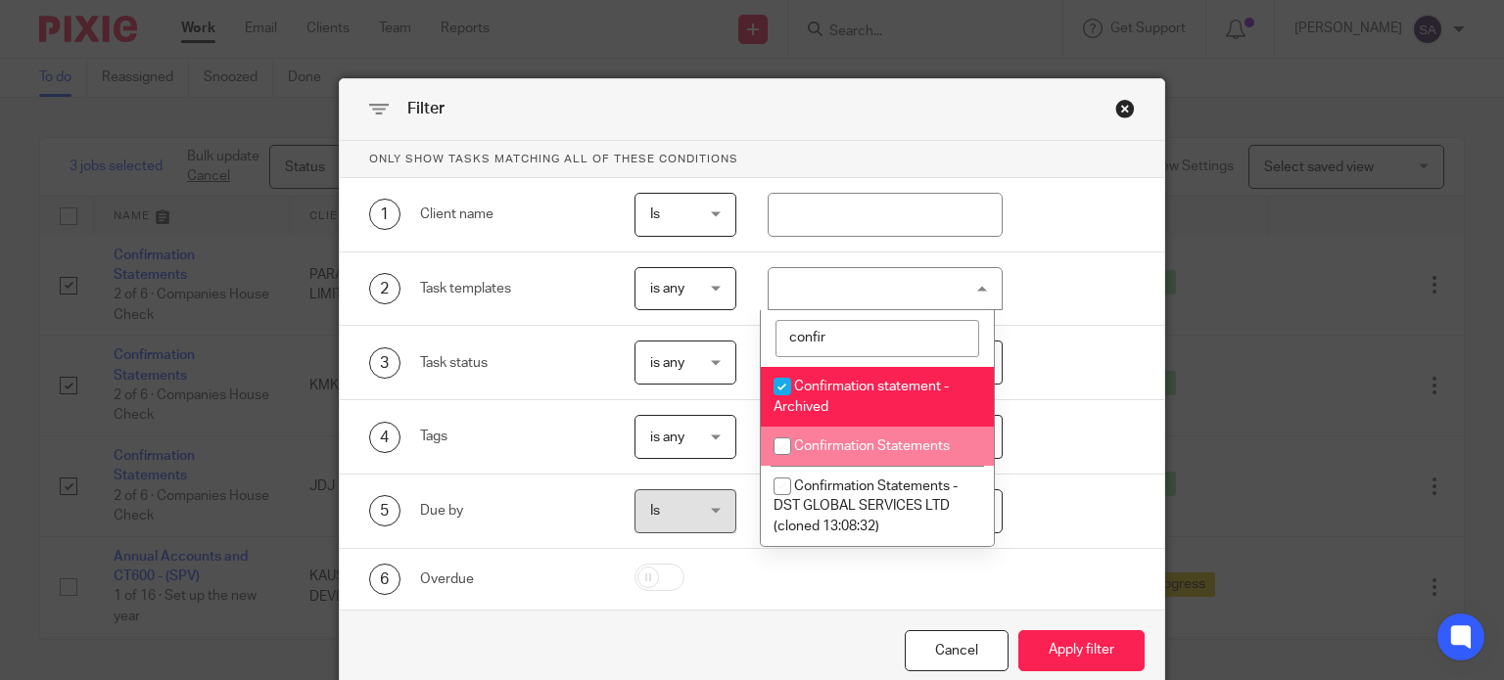
type input "confir"
click at [891, 451] on span "Confirmation Statements" at bounding box center [872, 447] width 156 height 14
checkbox input "true"
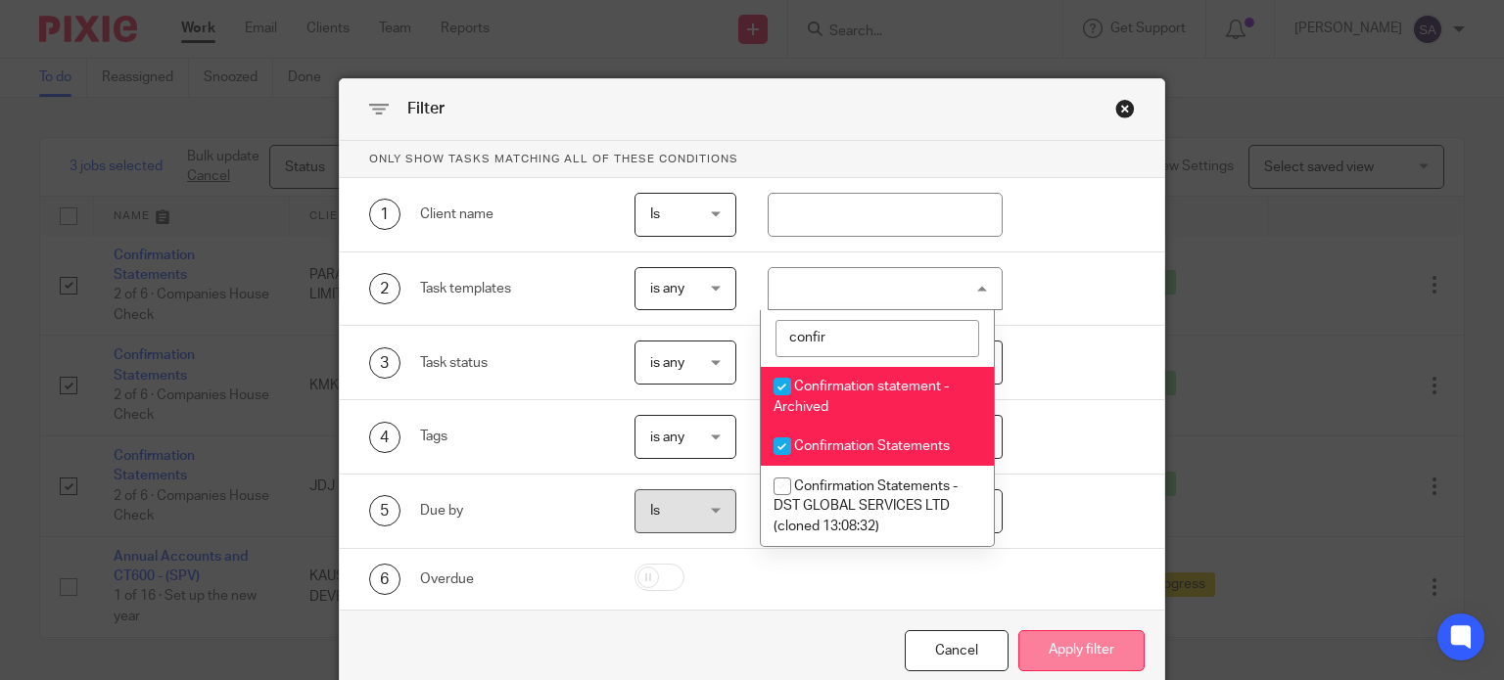
click at [1108, 653] on button "Apply filter" at bounding box center [1081, 651] width 126 height 42
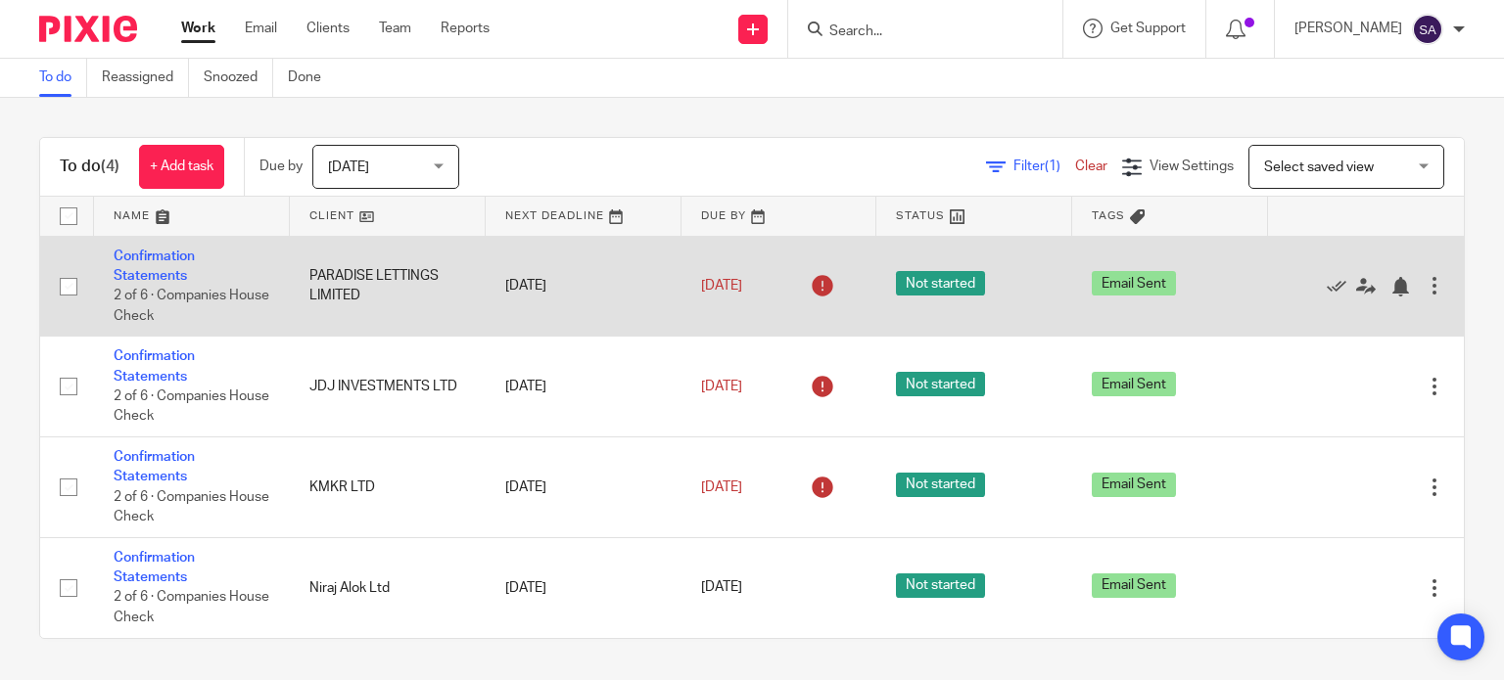
click at [67, 280] on input "checkbox" at bounding box center [68, 286] width 37 height 37
checkbox input "true"
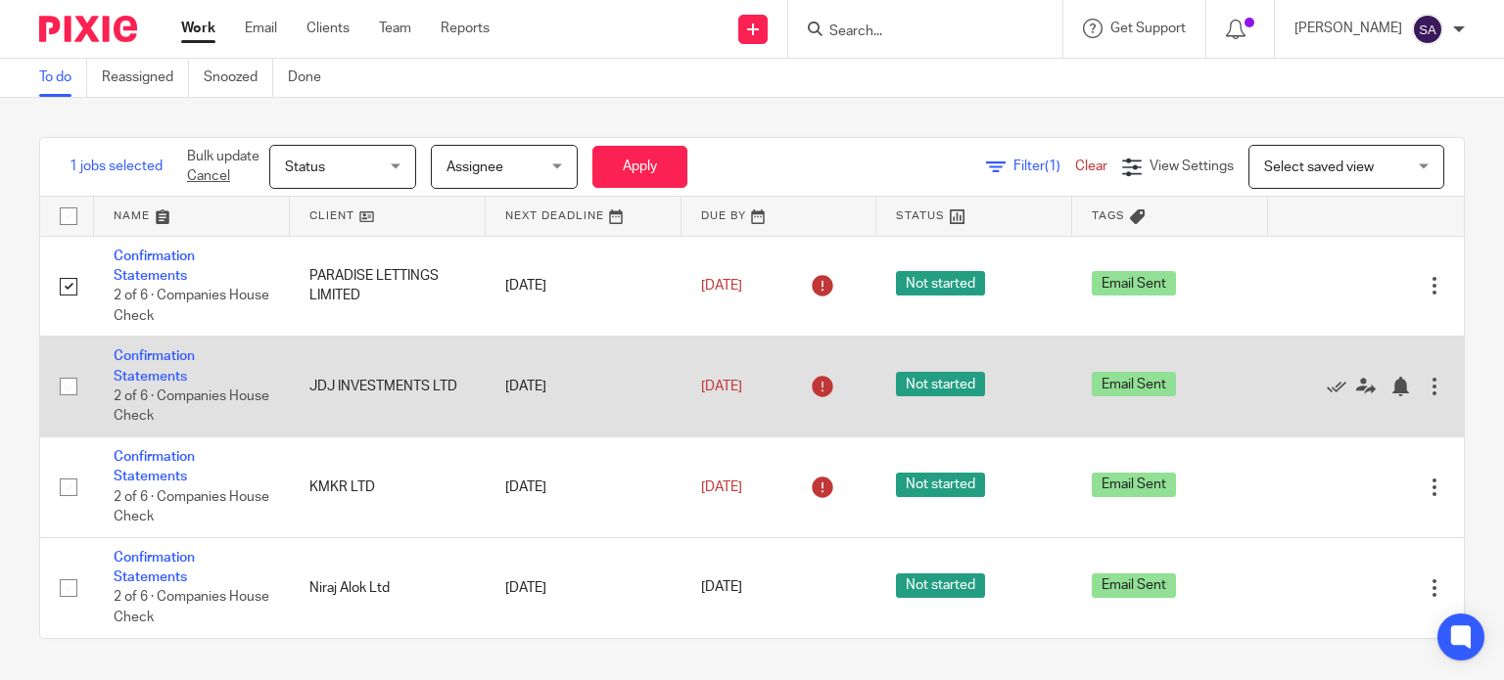
click at [56, 379] on input "checkbox" at bounding box center [68, 386] width 37 height 37
checkbox input "true"
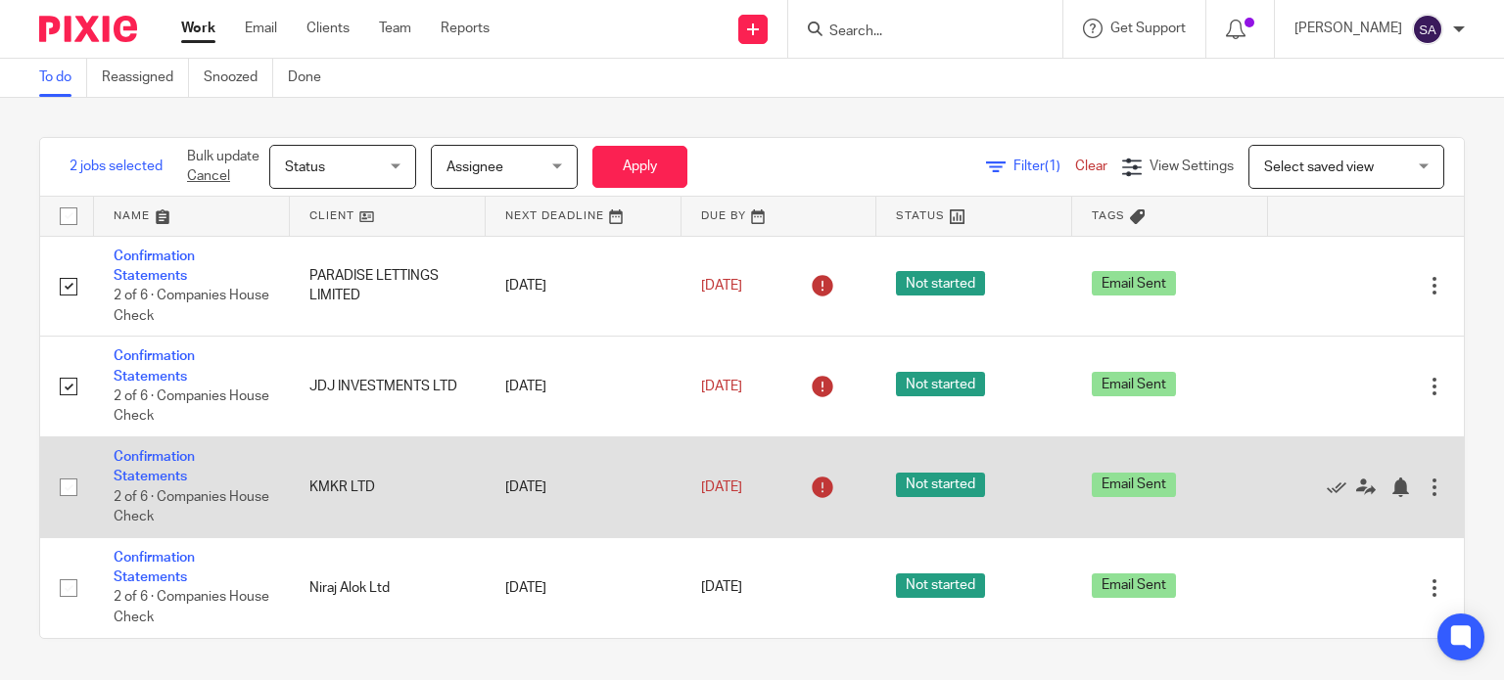
click at [63, 487] on input "checkbox" at bounding box center [68, 487] width 37 height 37
checkbox input "true"
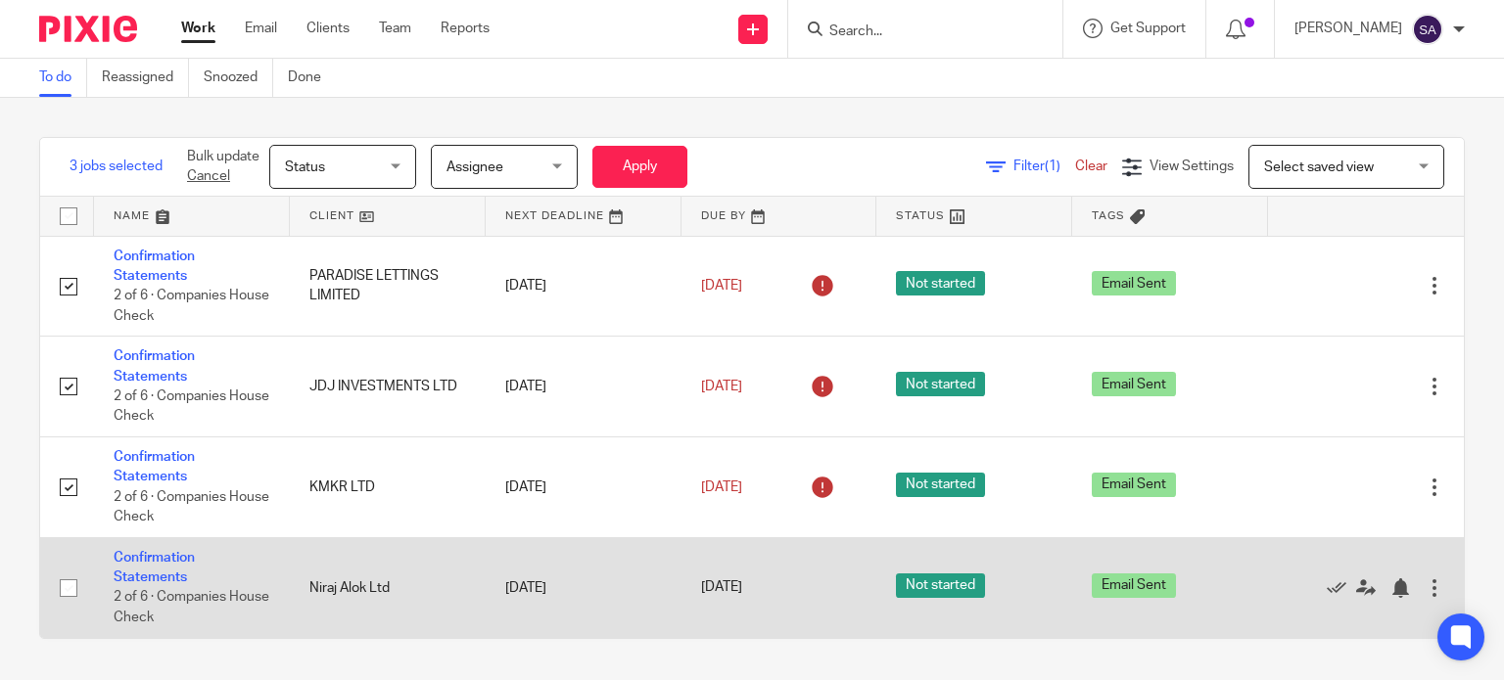
click at [67, 594] on input "checkbox" at bounding box center [68, 588] width 37 height 37
checkbox input "true"
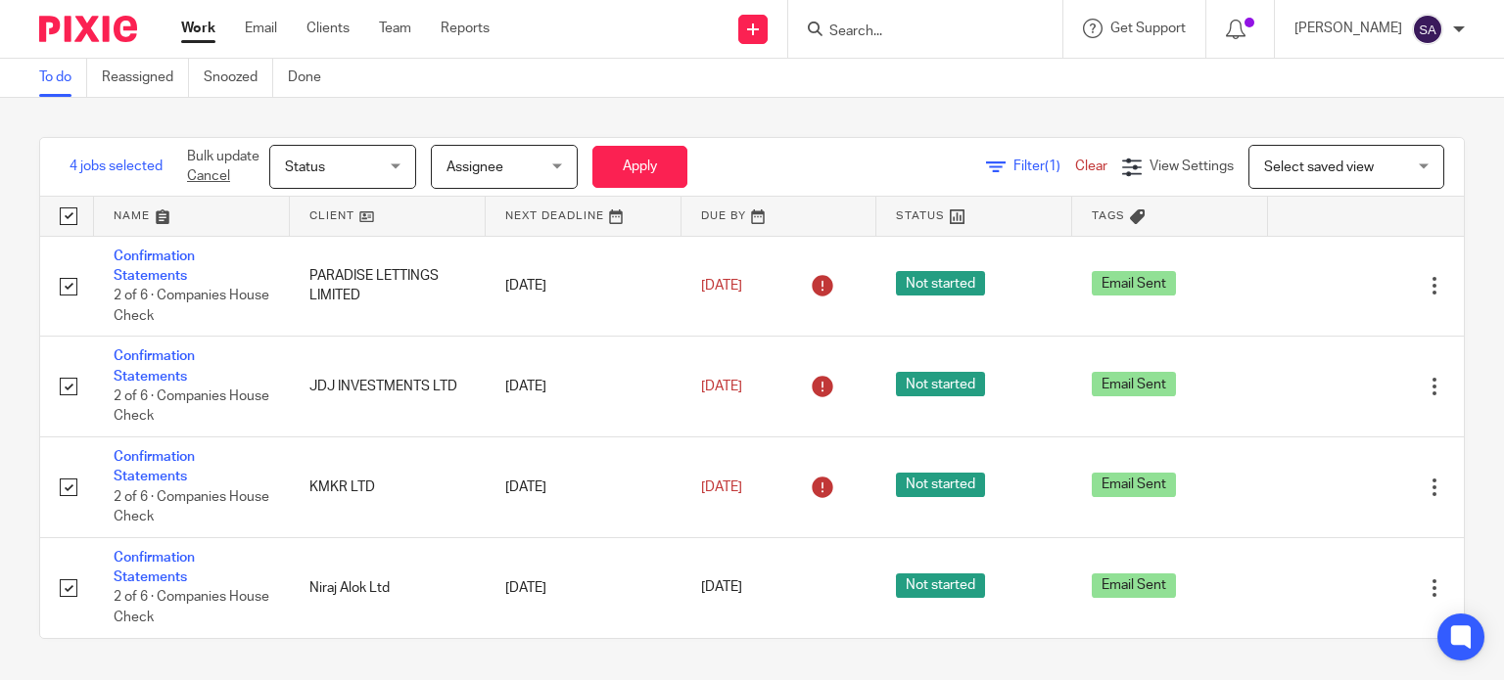
click at [492, 156] on span "Assignee" at bounding box center [498, 166] width 104 height 41
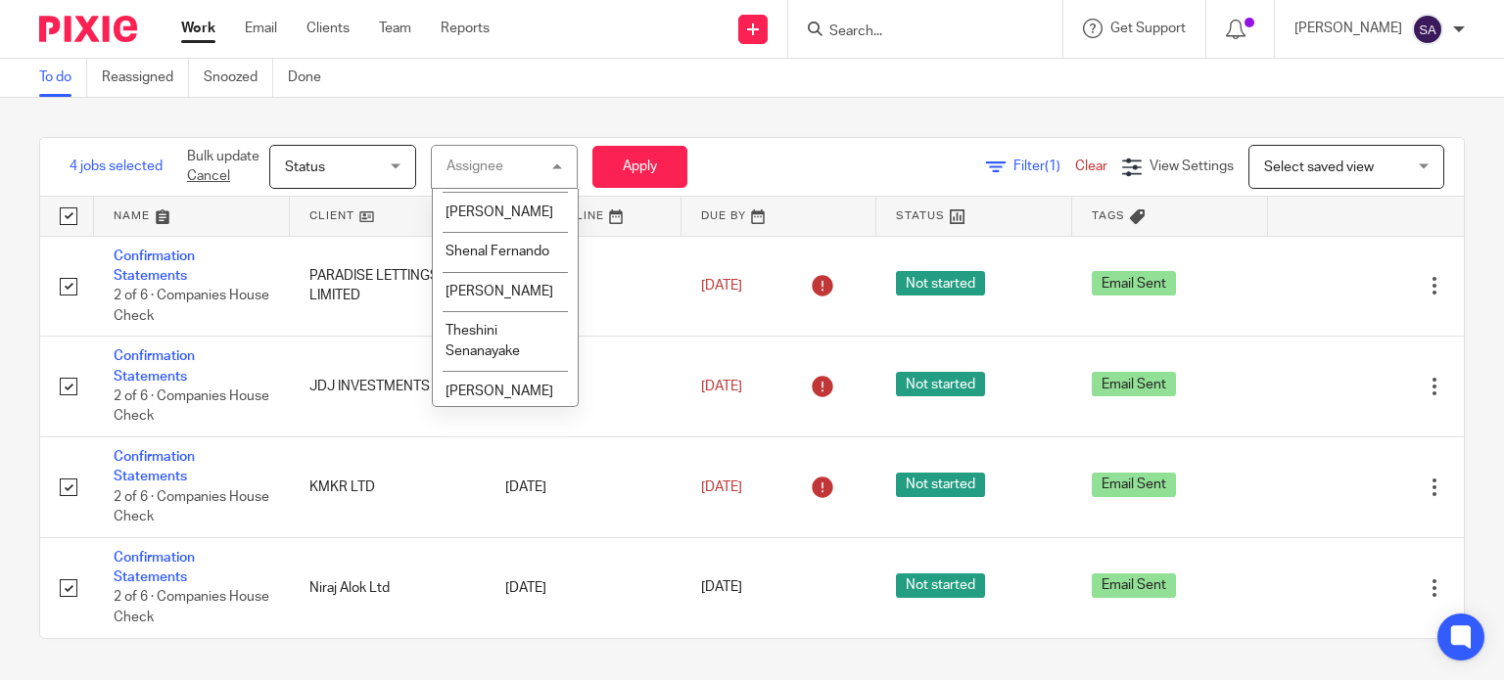
scroll to position [1370, 0]
click at [504, 70] on li "Sarah Asfar" at bounding box center [505, 50] width 145 height 40
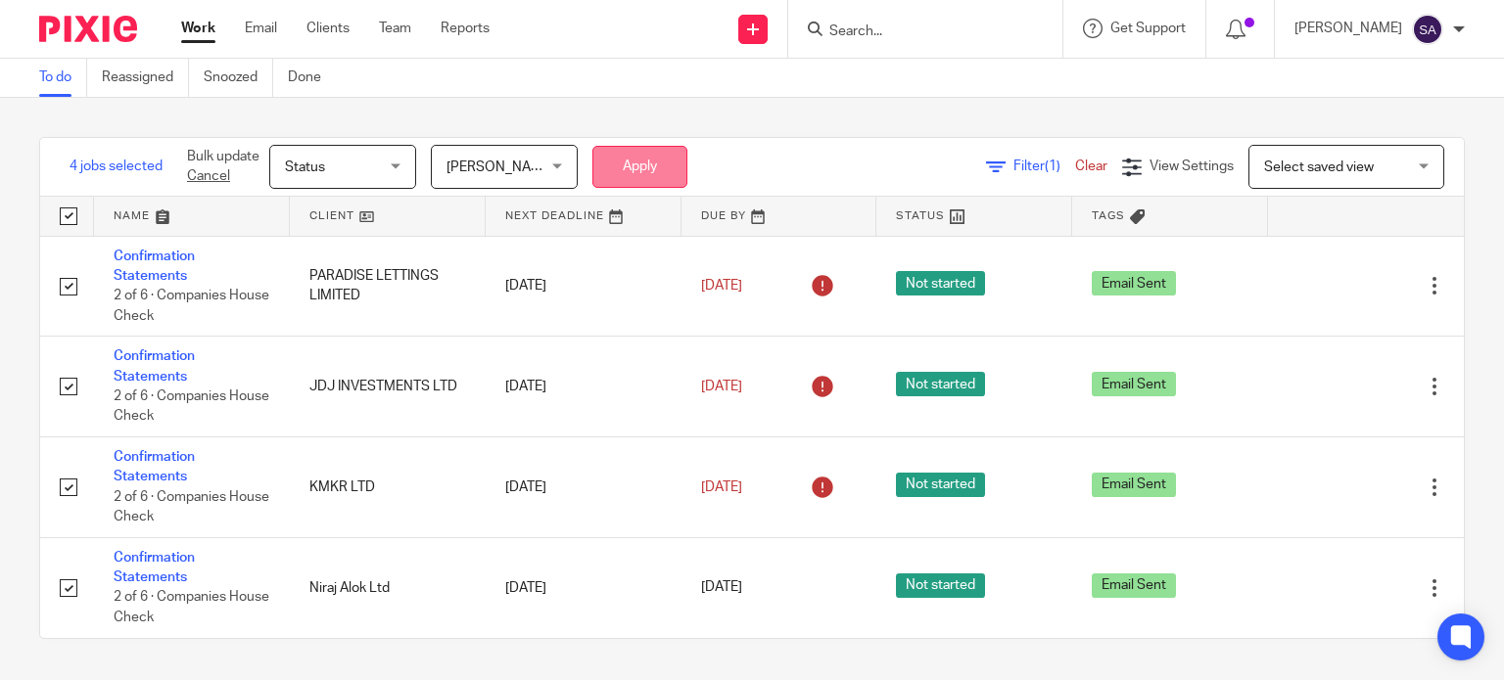
click at [659, 162] on button "Apply" at bounding box center [639, 167] width 95 height 42
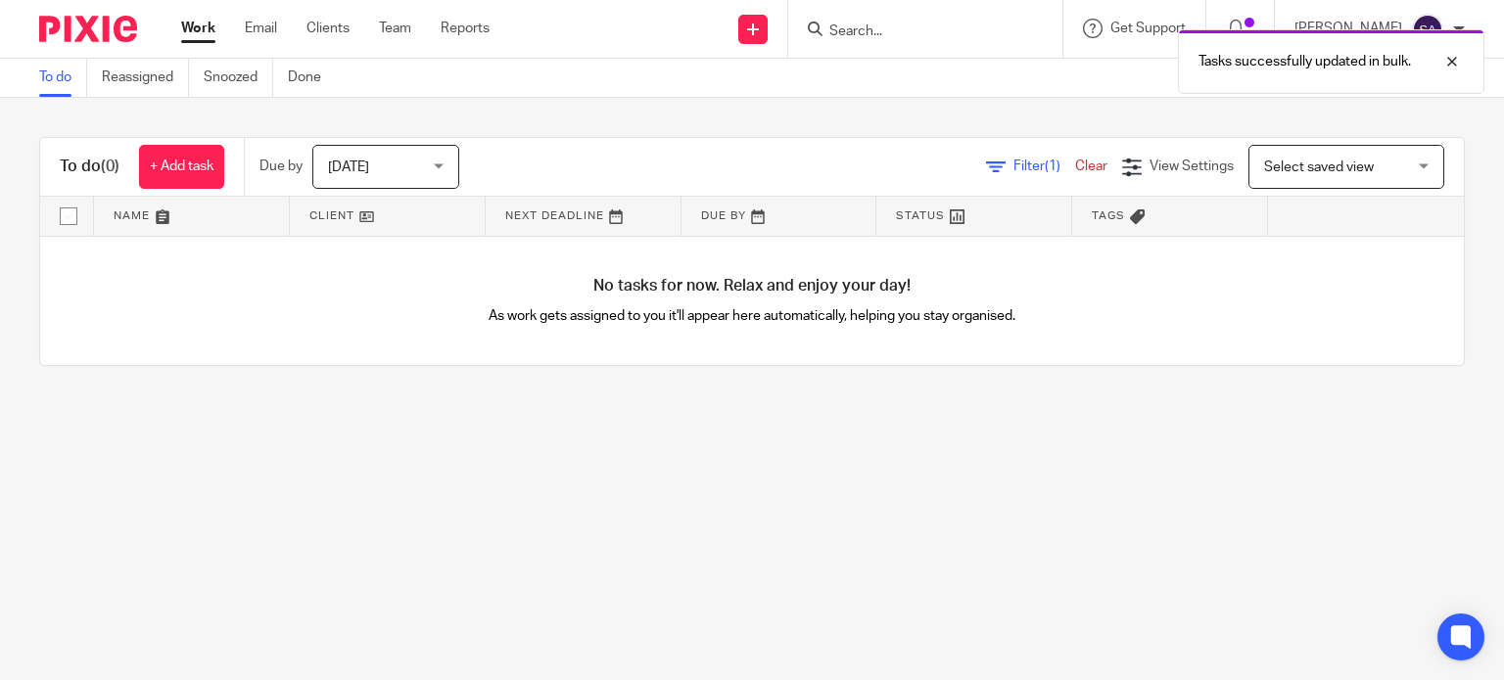
click at [1075, 167] on link "Clear" at bounding box center [1091, 167] width 32 height 14
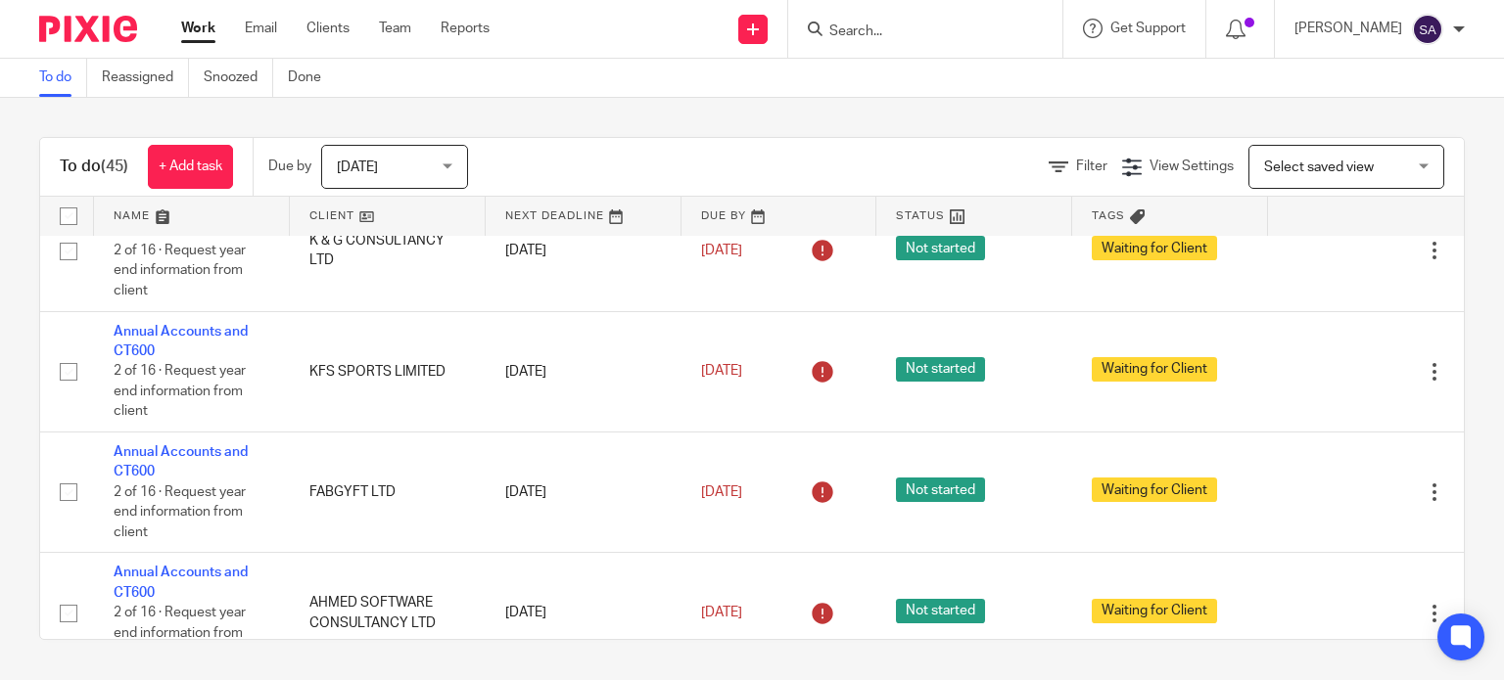
scroll to position [4969, 0]
